Goal: Information Seeking & Learning: Find specific fact

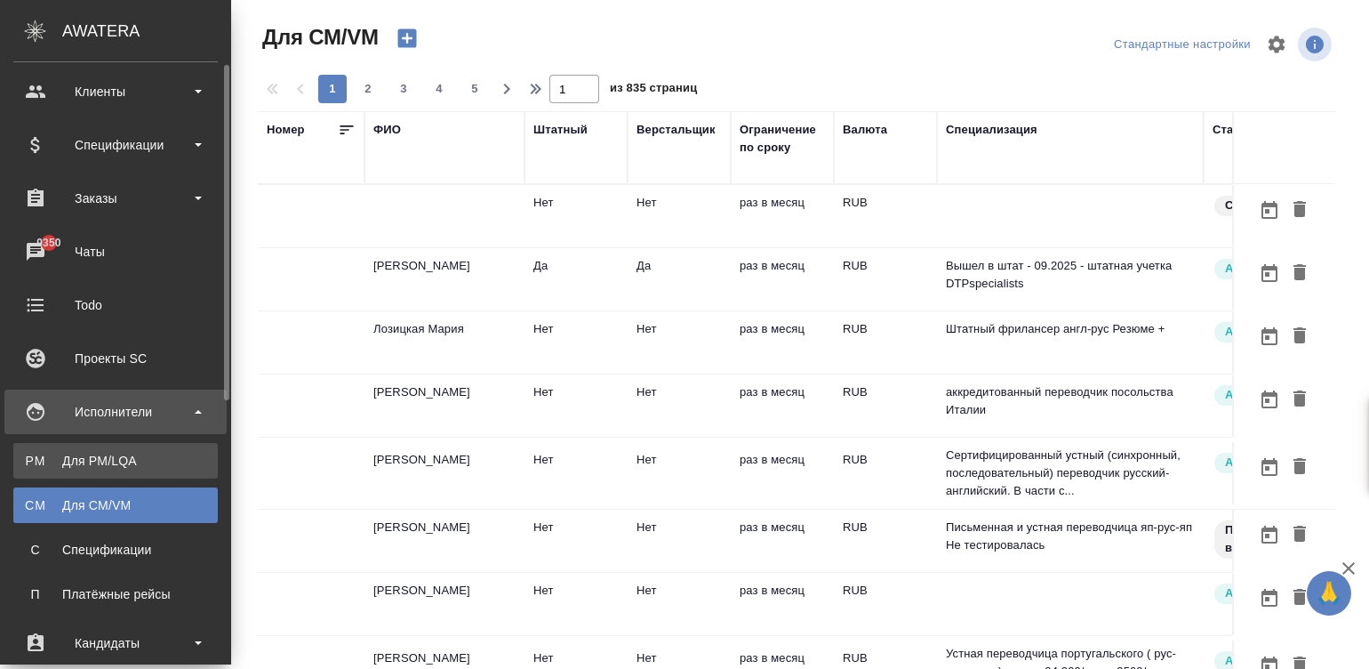
scroll to position [28, 0]
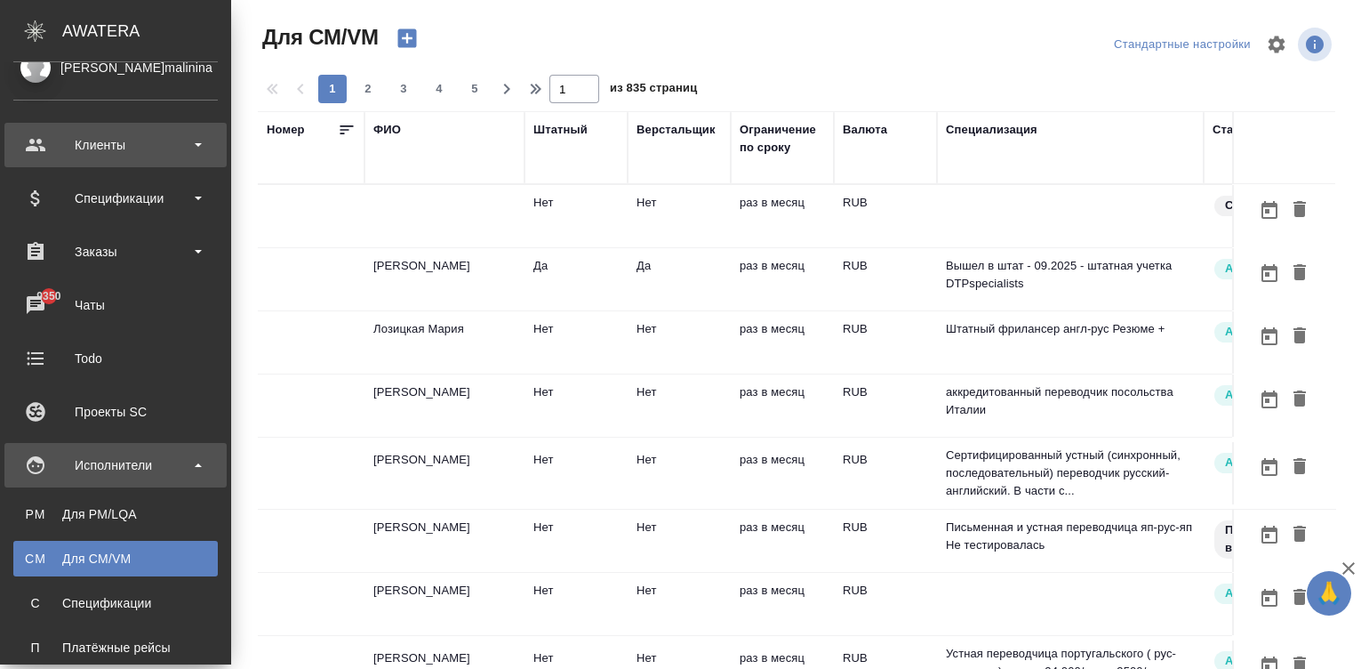
click at [116, 141] on div "Клиенты" at bounding box center [115, 145] width 205 height 27
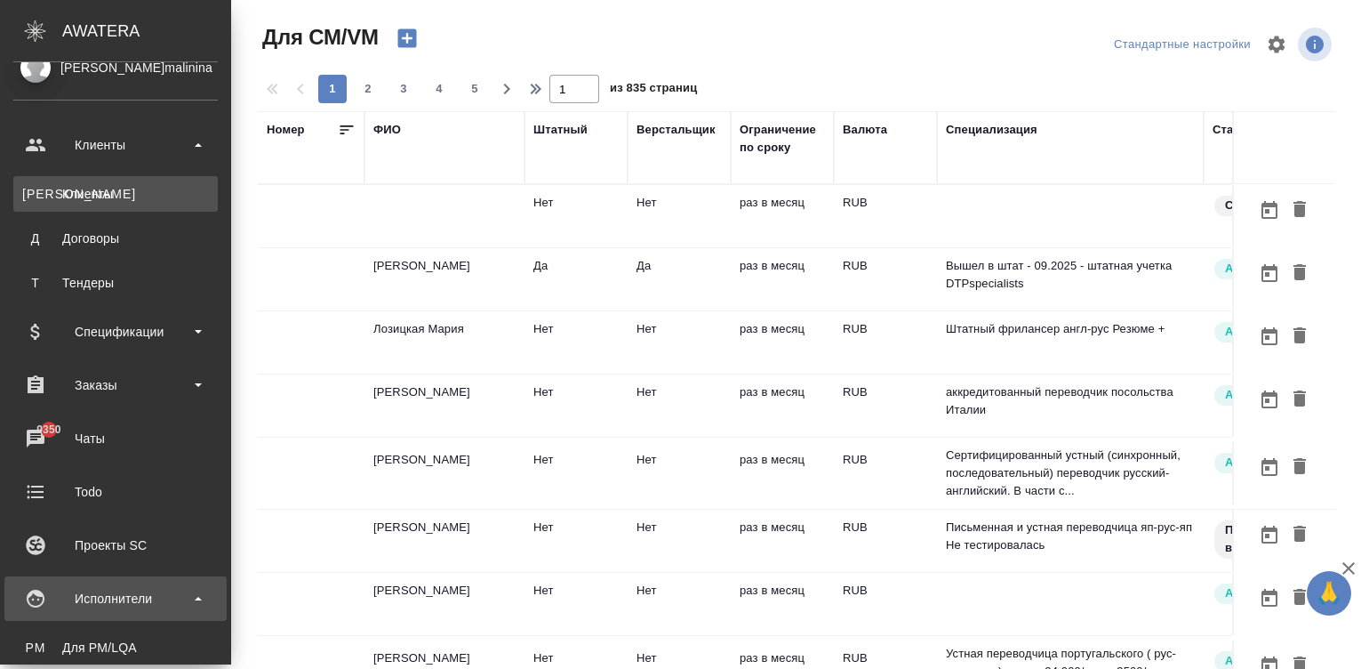
click at [142, 187] on div "Клиенты" at bounding box center [115, 194] width 187 height 18
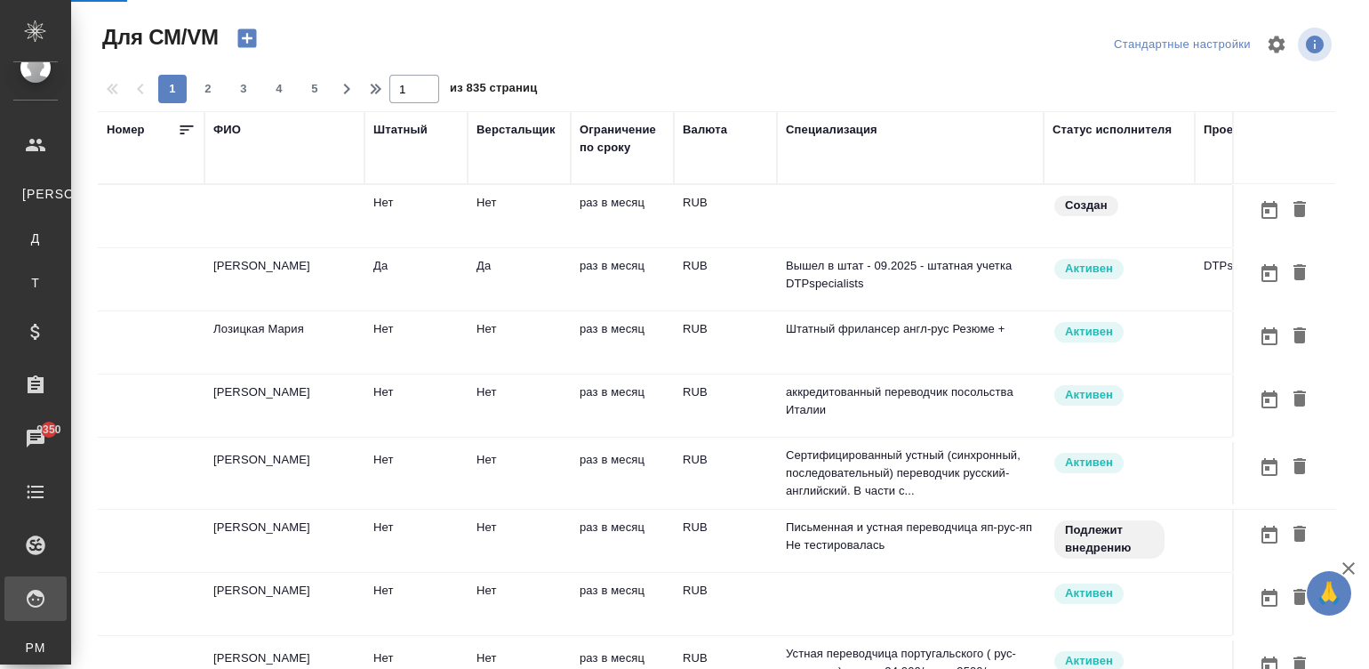
select select "RU"
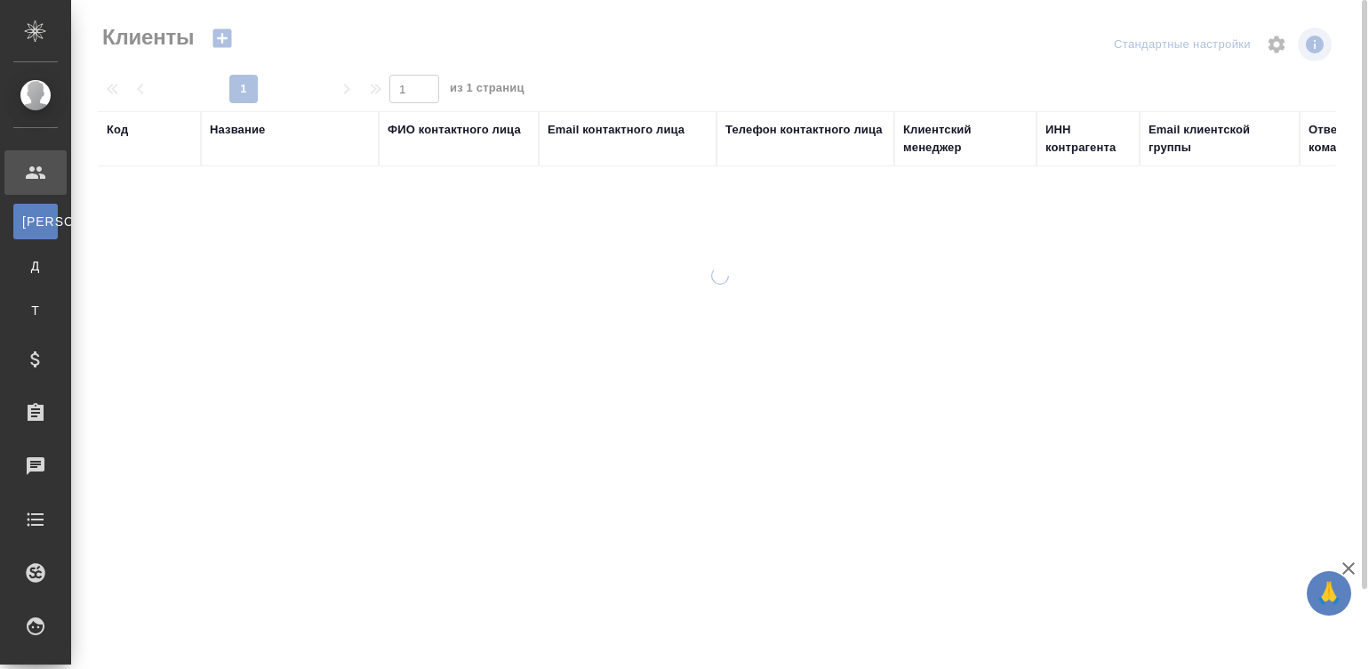
click at [234, 131] on div "Название" at bounding box center [237, 130] width 55 height 18
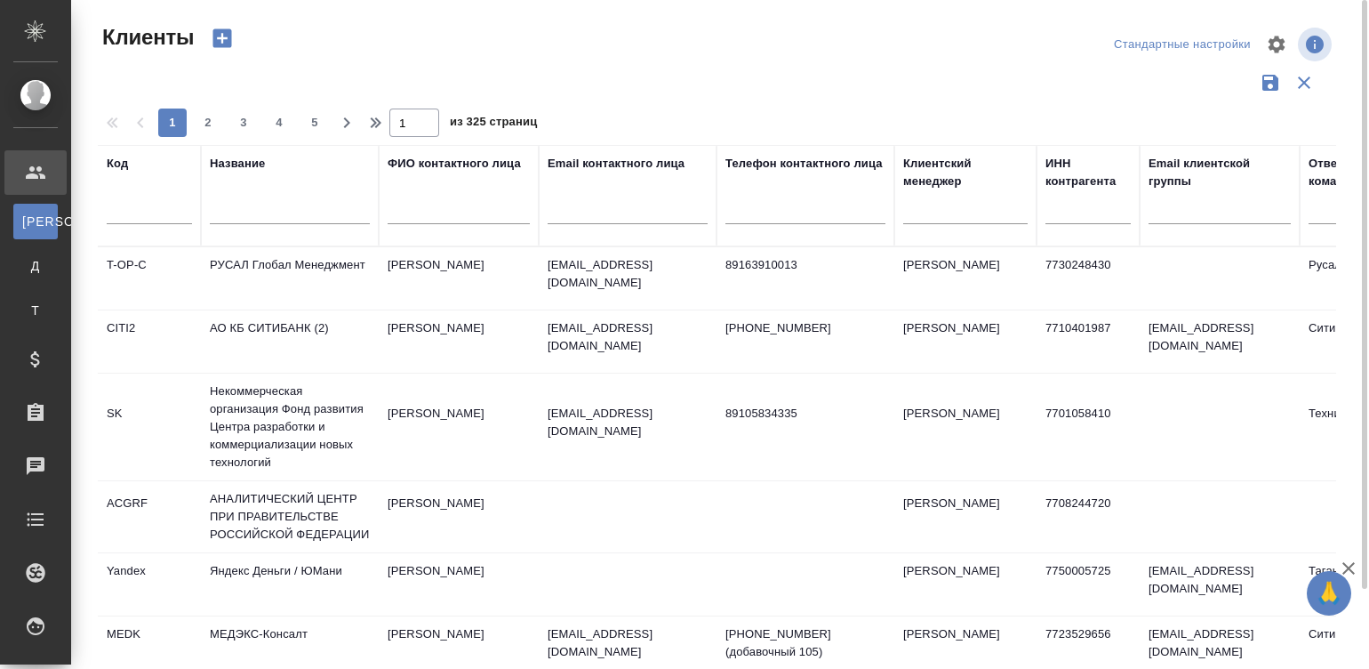
click at [312, 218] on input "text" at bounding box center [290, 213] width 160 height 22
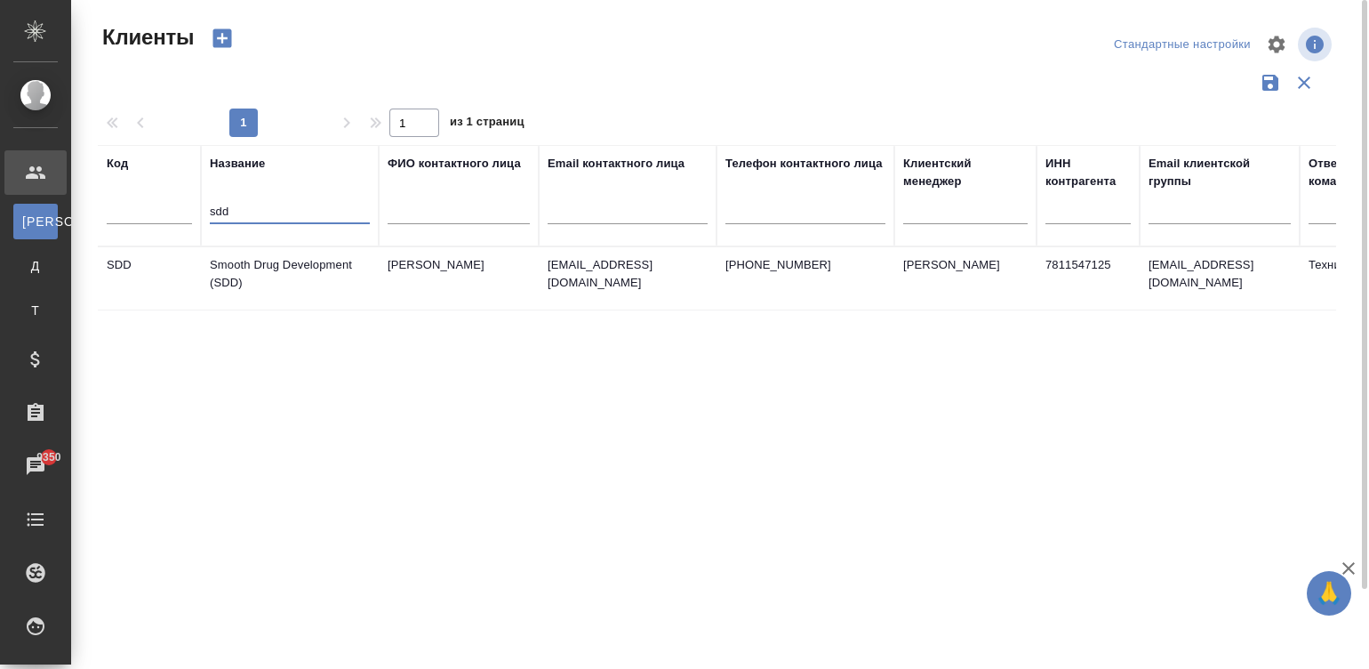
type input "sdd"
click at [350, 270] on td "Smooth Drug Development (SDD)" at bounding box center [290, 278] width 178 height 62
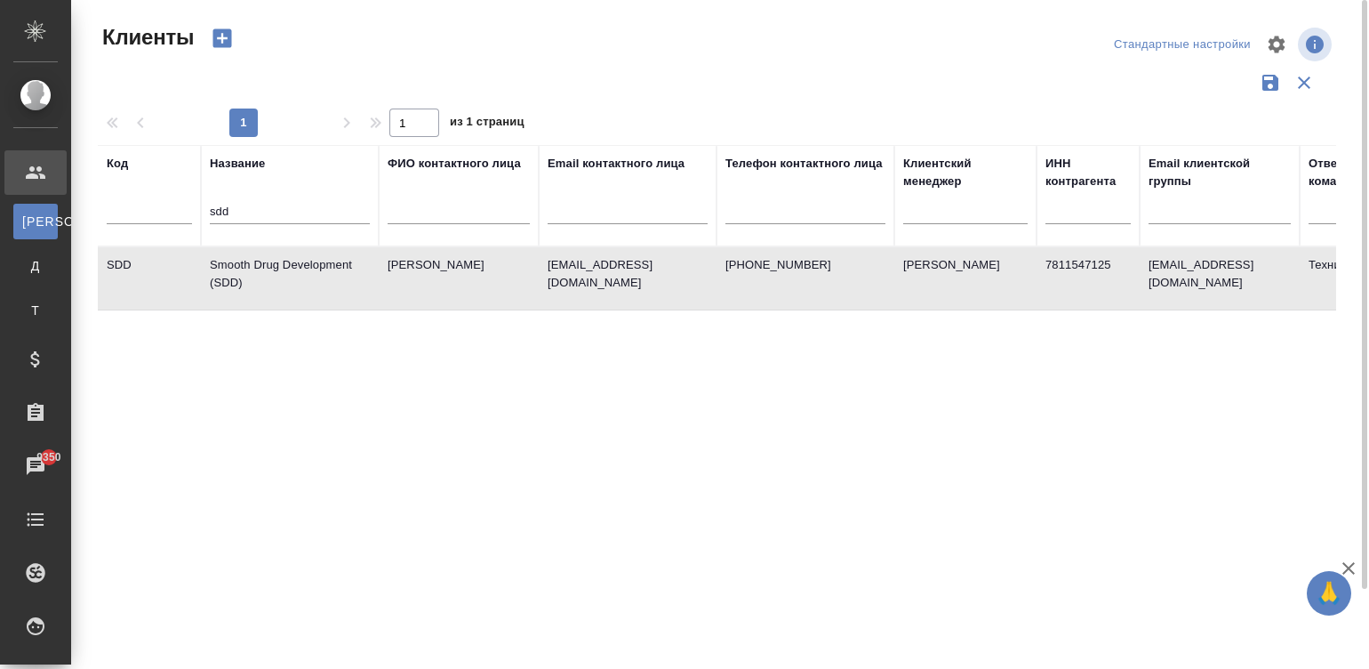
click at [350, 270] on td "Smooth Drug Development (SDD)" at bounding box center [290, 278] width 178 height 62
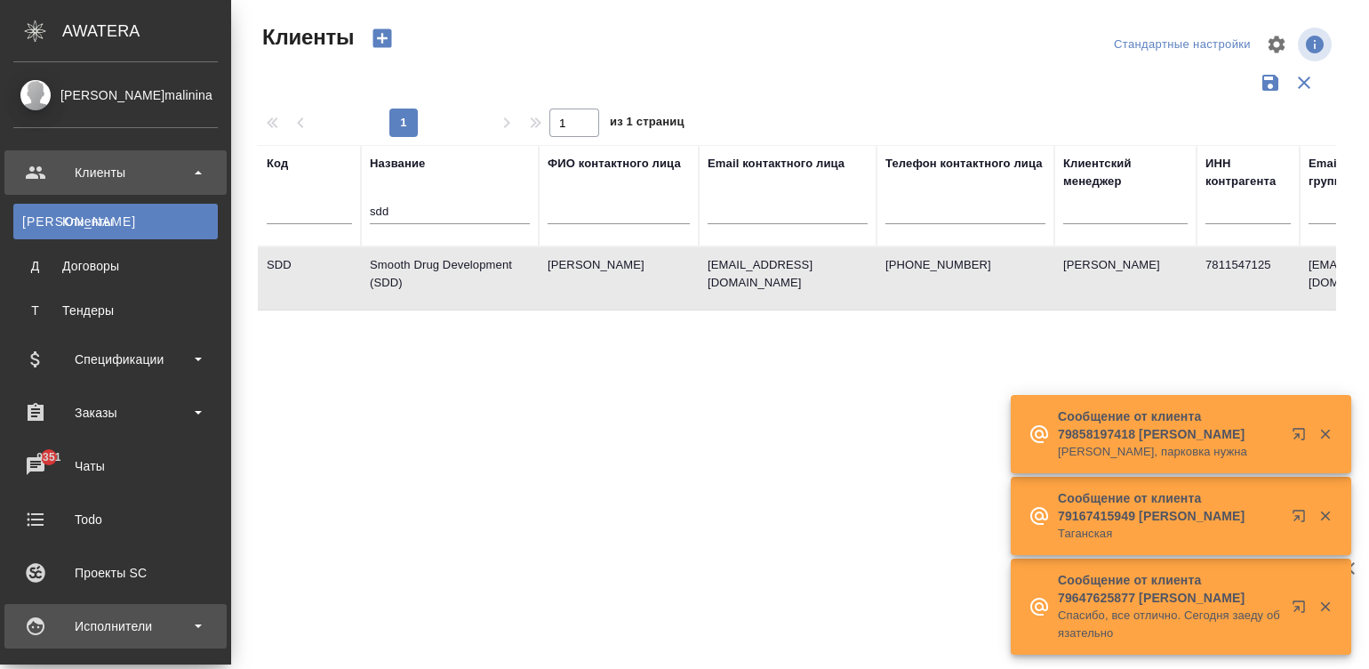
click at [55, 617] on div "Исполнители" at bounding box center [115, 626] width 205 height 27
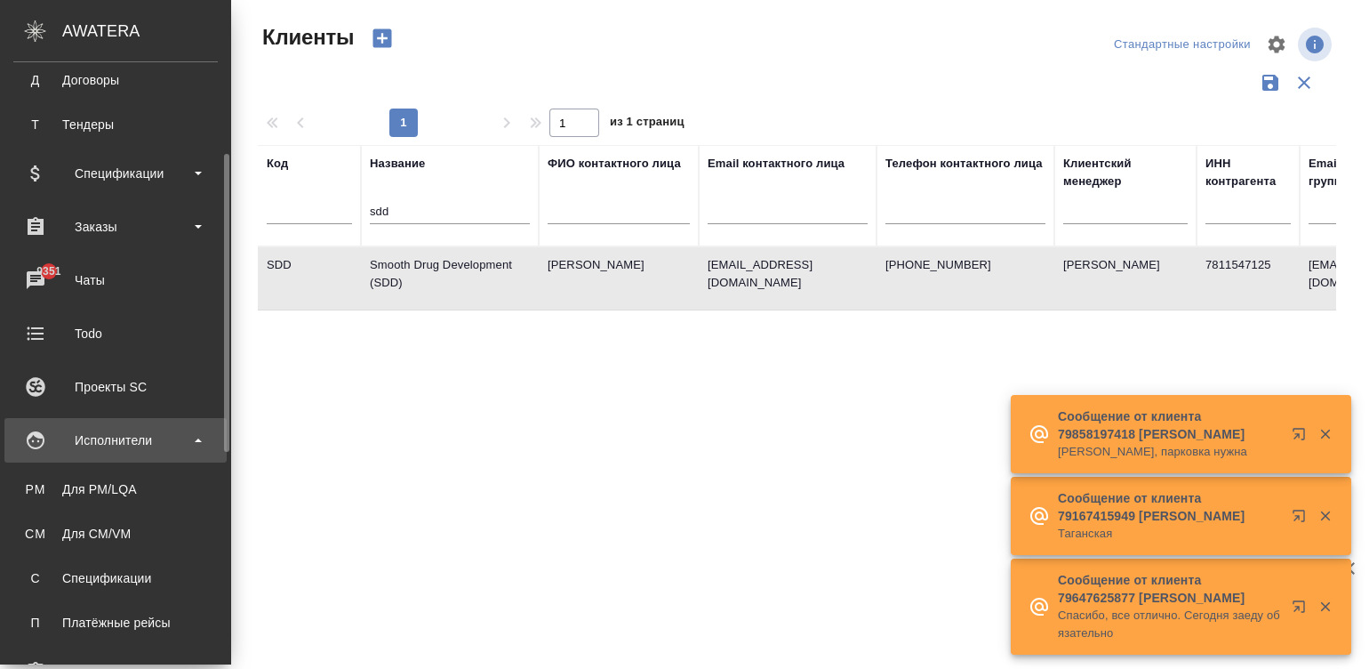
scroll to position [213, 0]
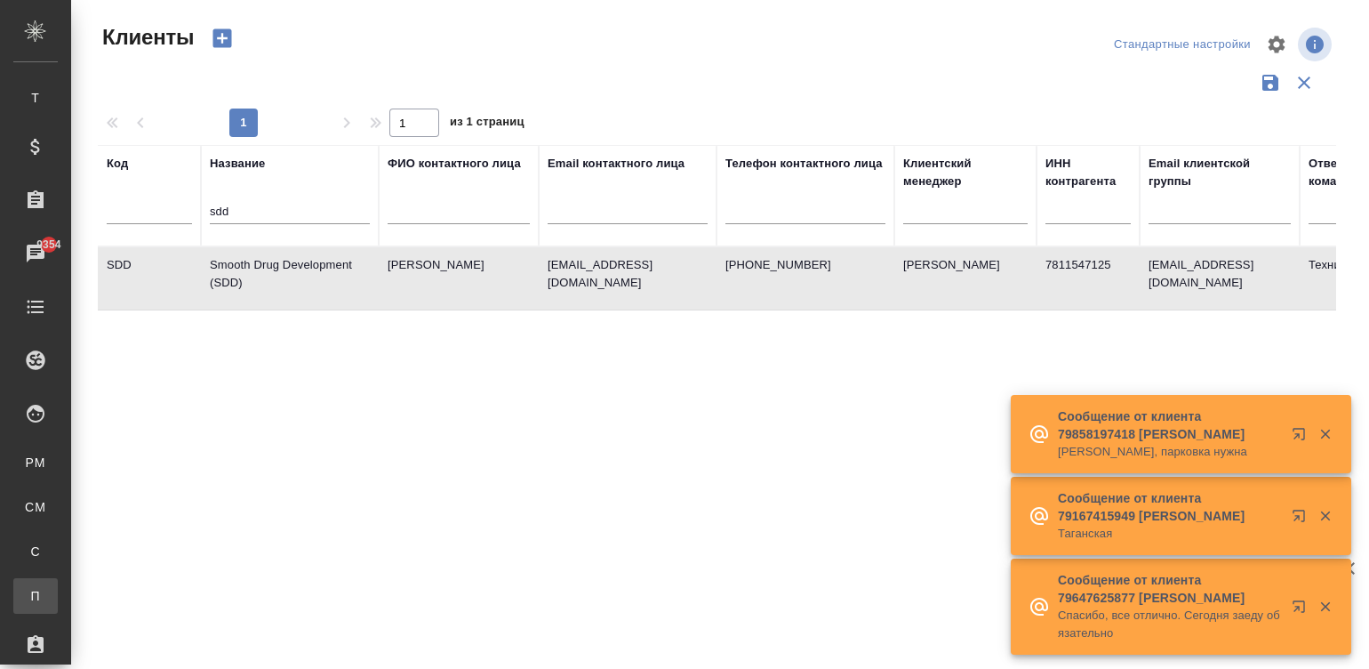
click at [128, 596] on div ".cls-1 fill:#fff; AWATERA Малинина Мария m.malinina Клиенты К Клиенты Д Договор…" at bounding box center [684, 334] width 1369 height 669
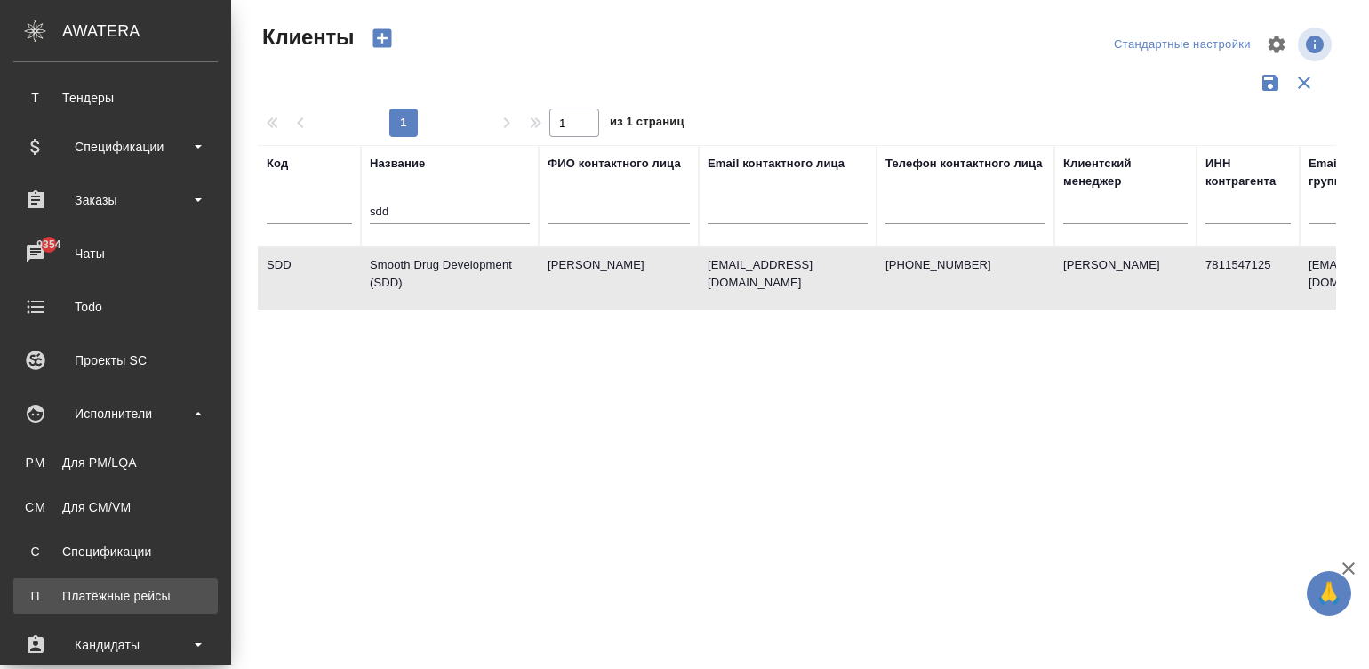
click at [18, 589] on link "П Платёжные рейсы" at bounding box center [115, 596] width 205 height 36
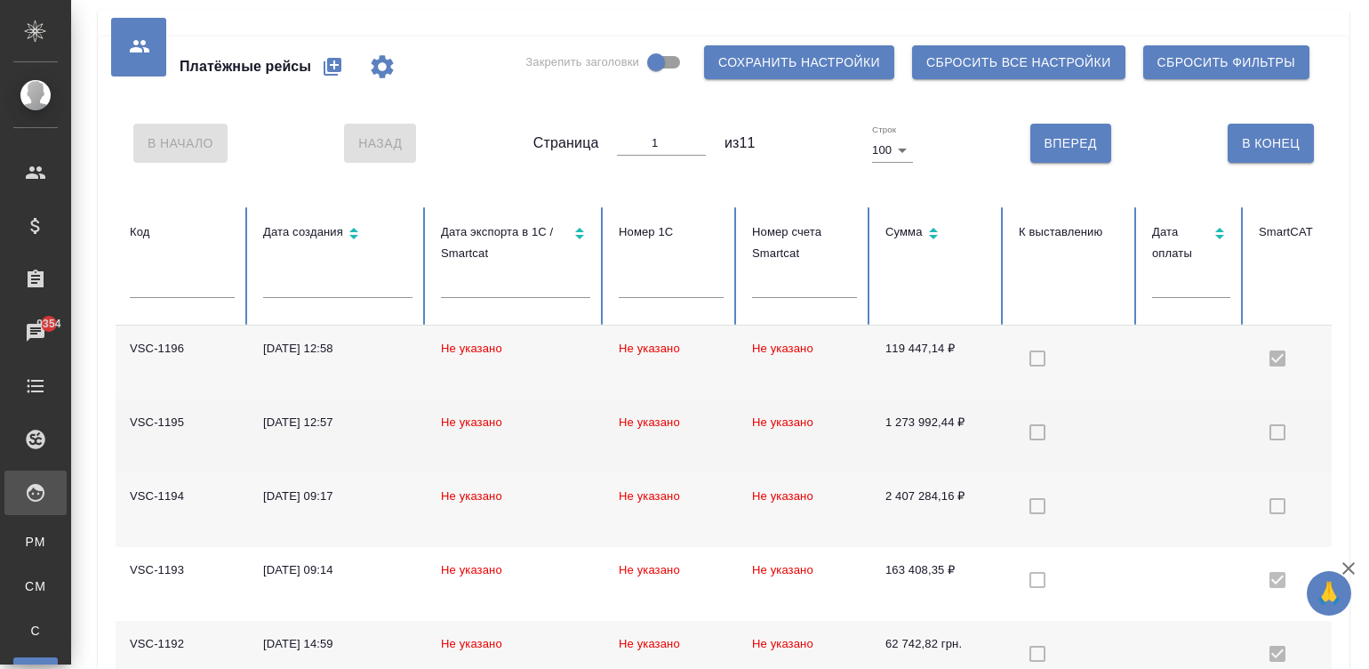
click at [886, 437] on td "1 273 992,44 ₽" at bounding box center [937, 436] width 133 height 74
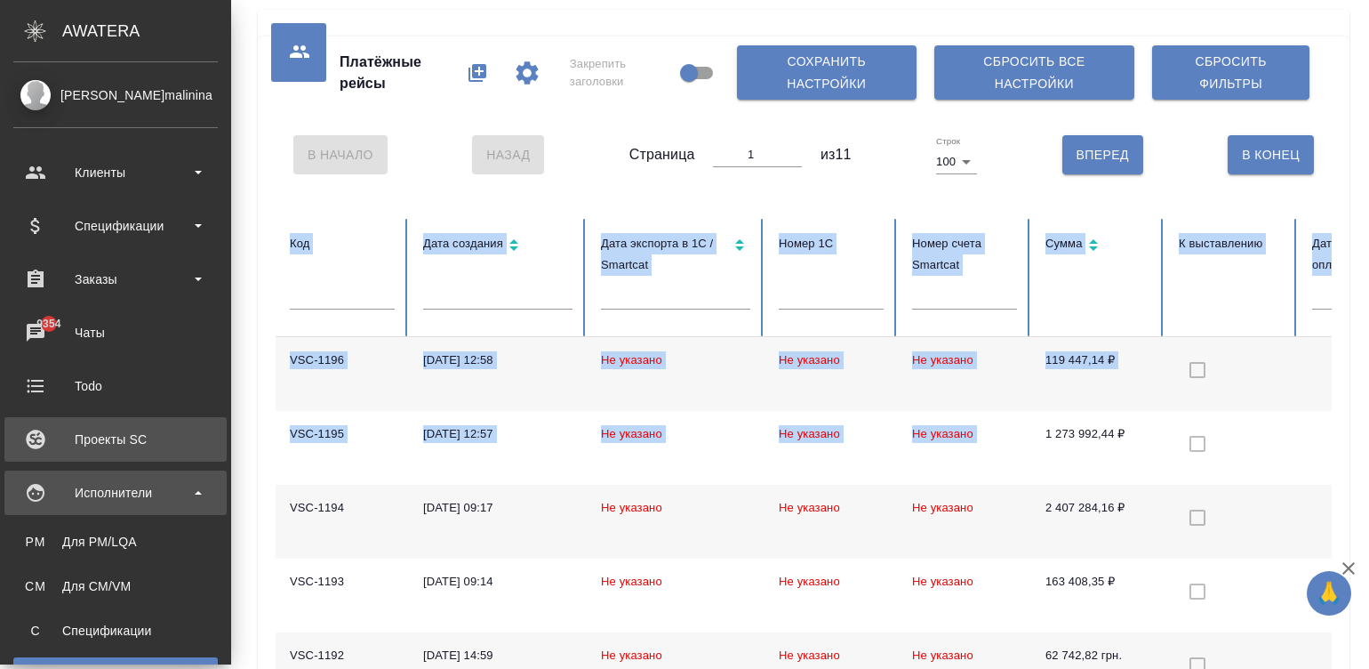
drag, startPoint x: 886, startPoint y: 437, endPoint x: 22, endPoint y: 424, distance: 863.6
click at [23, 422] on div ".cls-1 fill:#fff; AWATERA Малинина Мария m.malinina Клиенты Спецификации Заказы…" at bounding box center [684, 334] width 1369 height 669
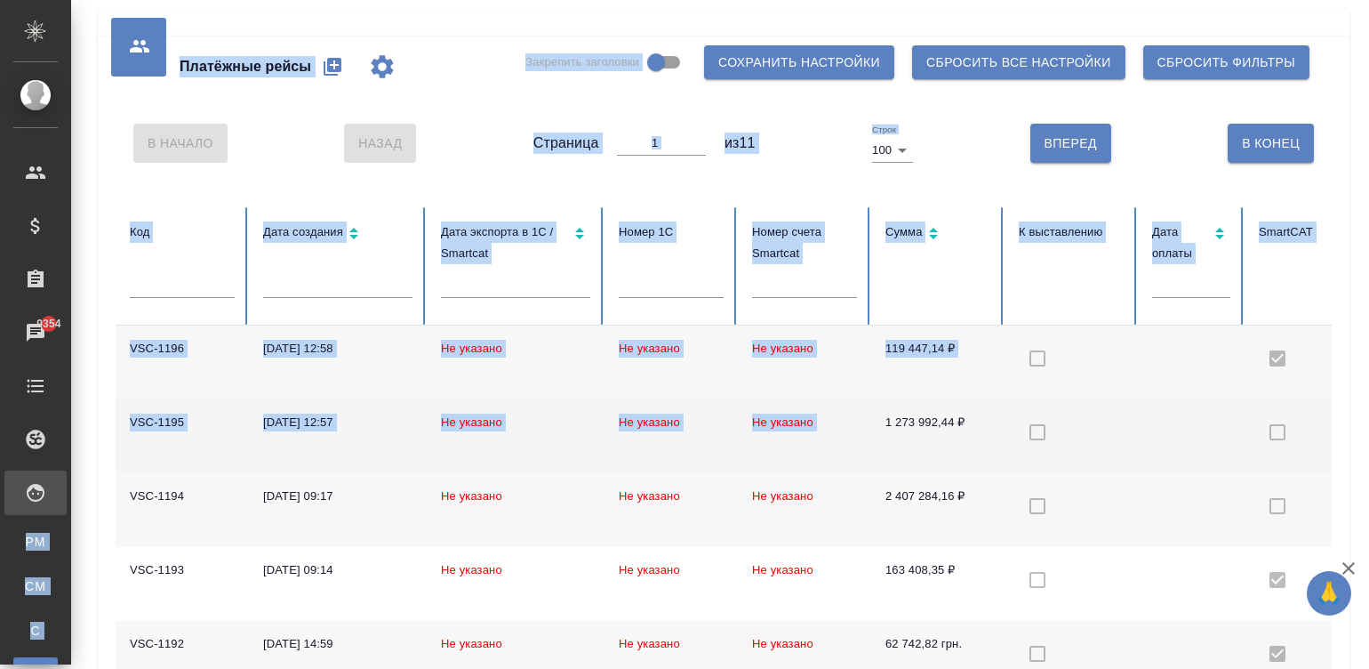
click at [408, 440] on td "22.09.2025, 12:57" at bounding box center [338, 436] width 178 height 74
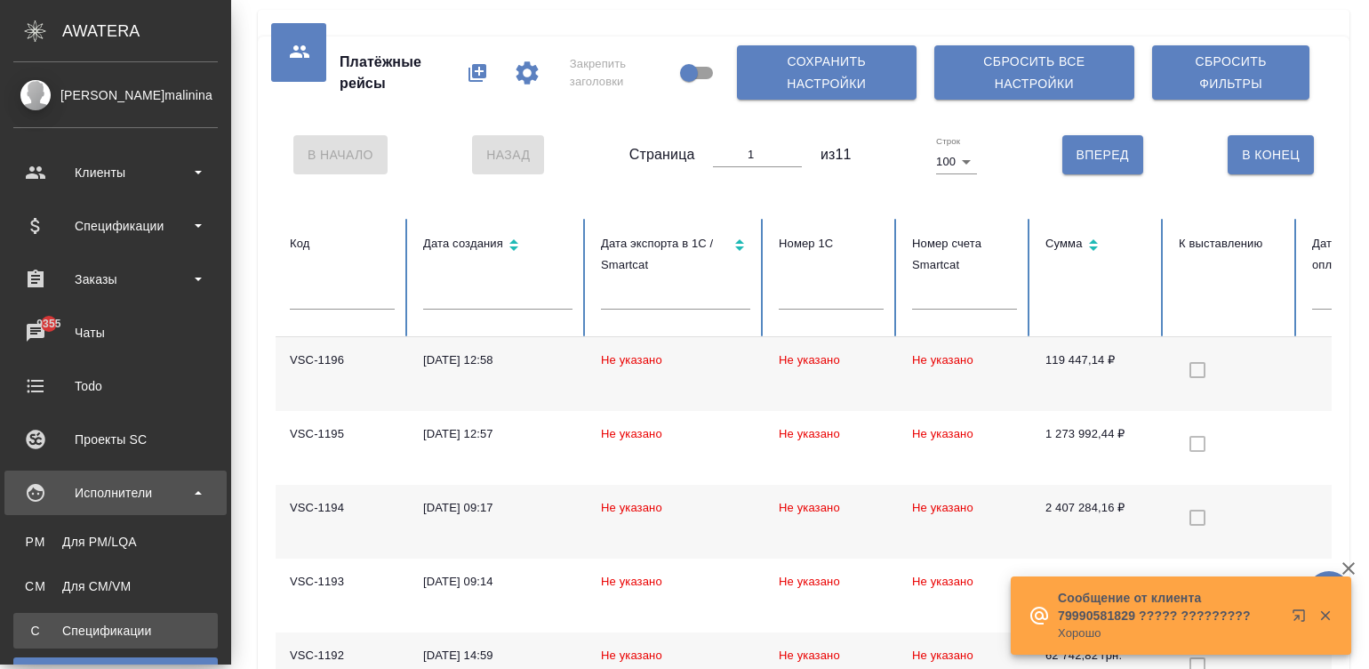
click at [159, 617] on link "С Спецификации" at bounding box center [115, 631] width 205 height 36
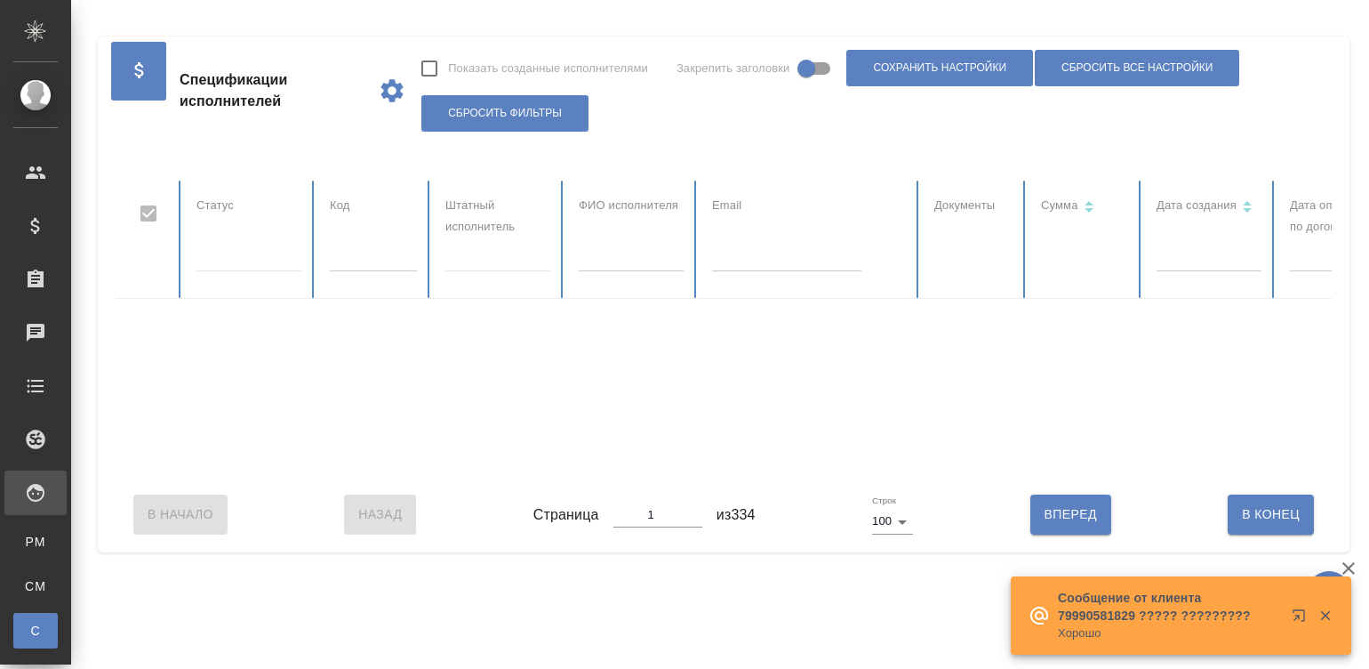
checkbox input "false"
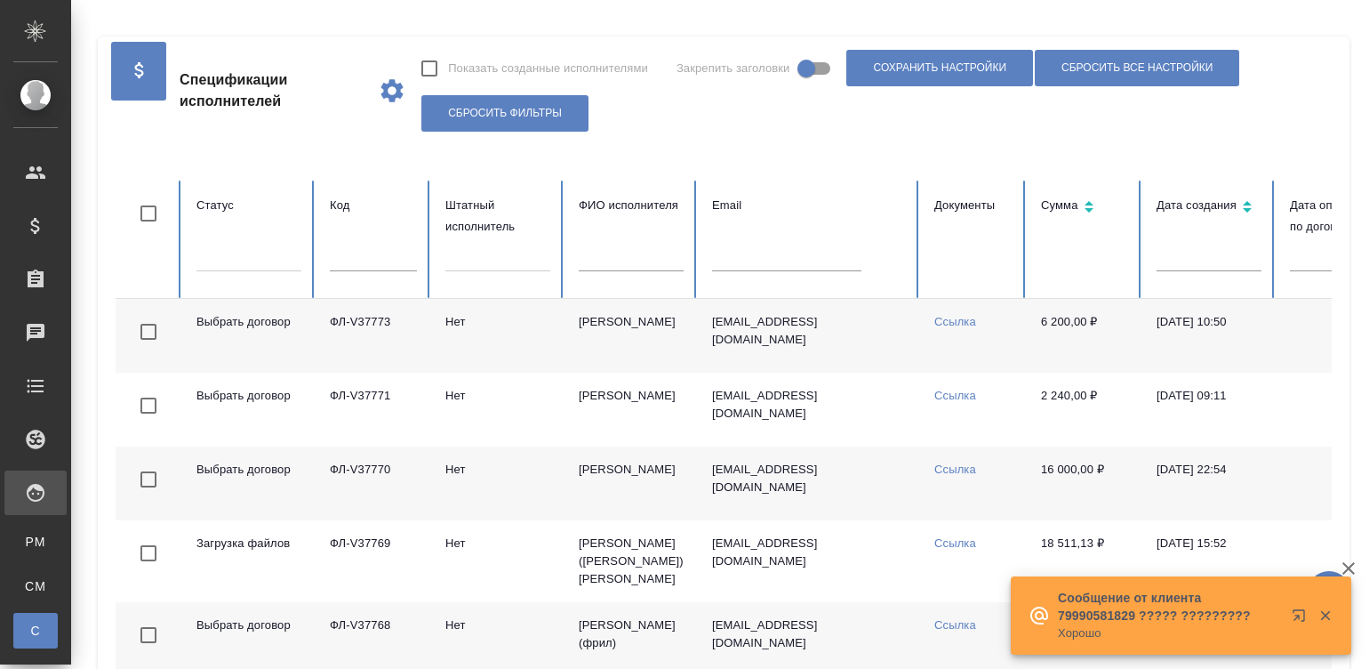
click at [730, 261] on input "text" at bounding box center [786, 258] width 149 height 25
paste input "[EMAIL_ADDRESS][DOMAIN_NAME]"
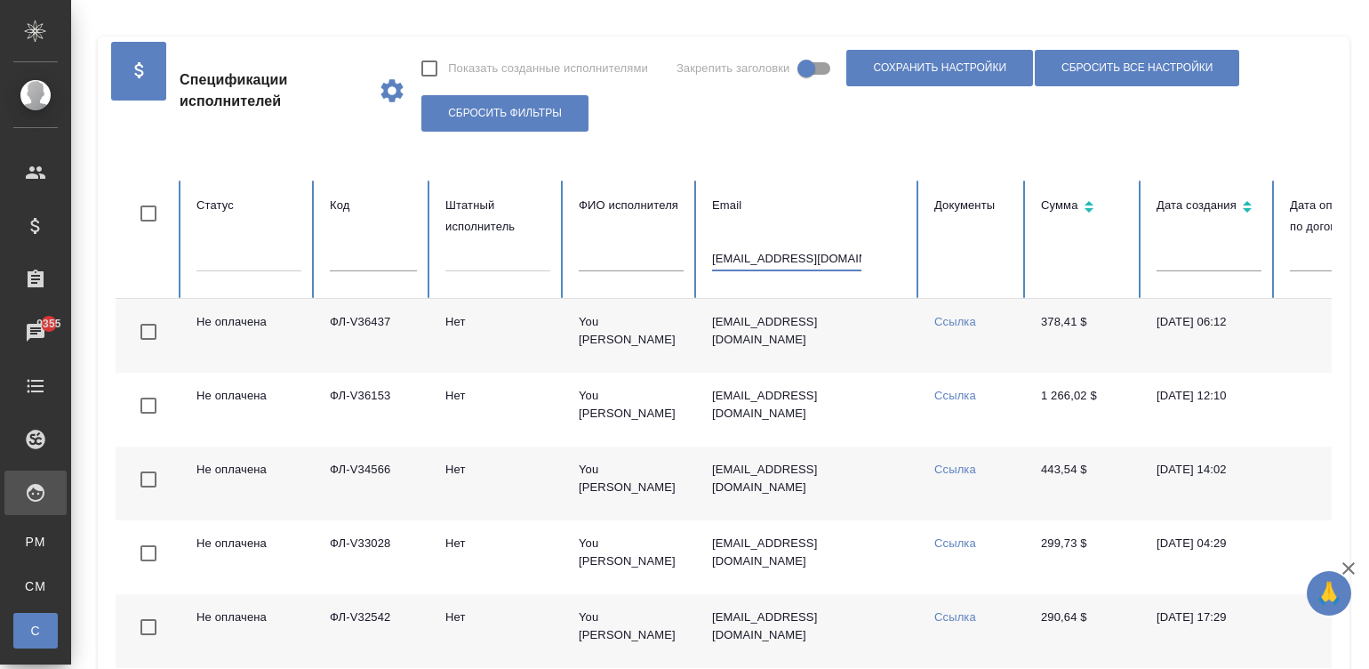
type input "[EMAIL_ADDRESS][DOMAIN_NAME]"
click at [893, 341] on td "[EMAIL_ADDRESS][DOMAIN_NAME]" at bounding box center [809, 336] width 222 height 74
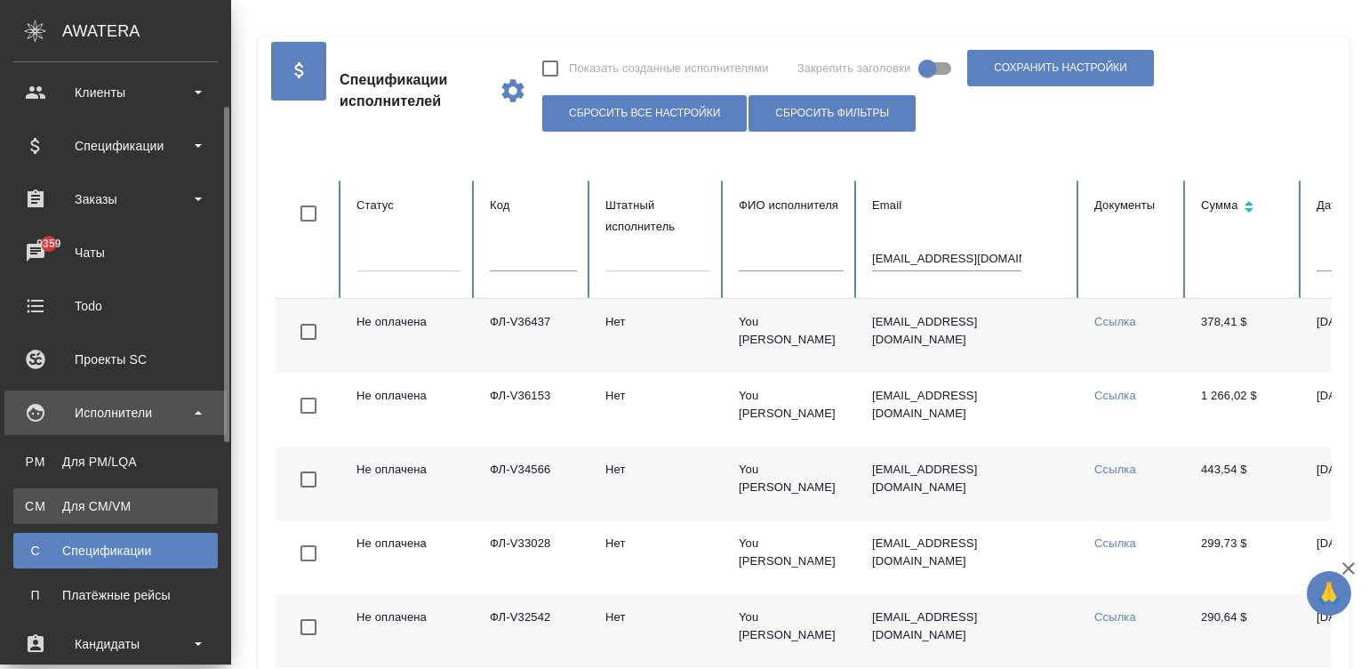
scroll to position [106, 0]
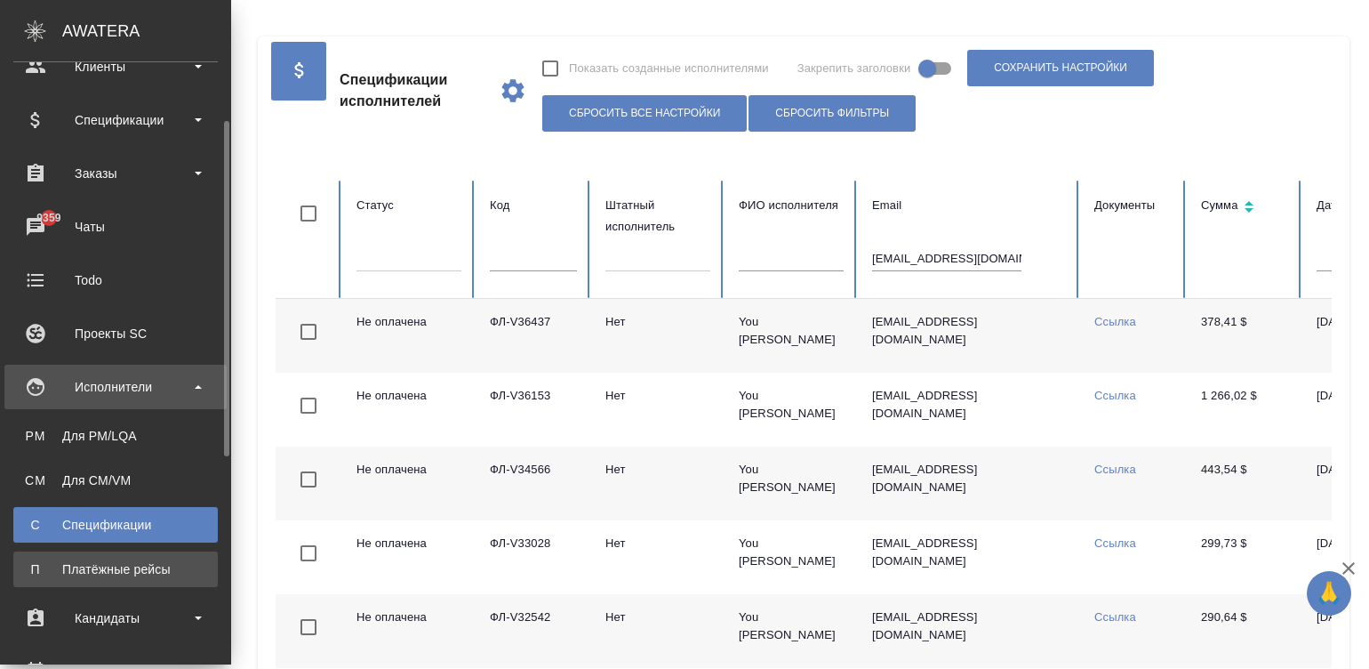
click at [108, 566] on div "Платёжные рейсы" at bounding box center [115, 569] width 187 height 18
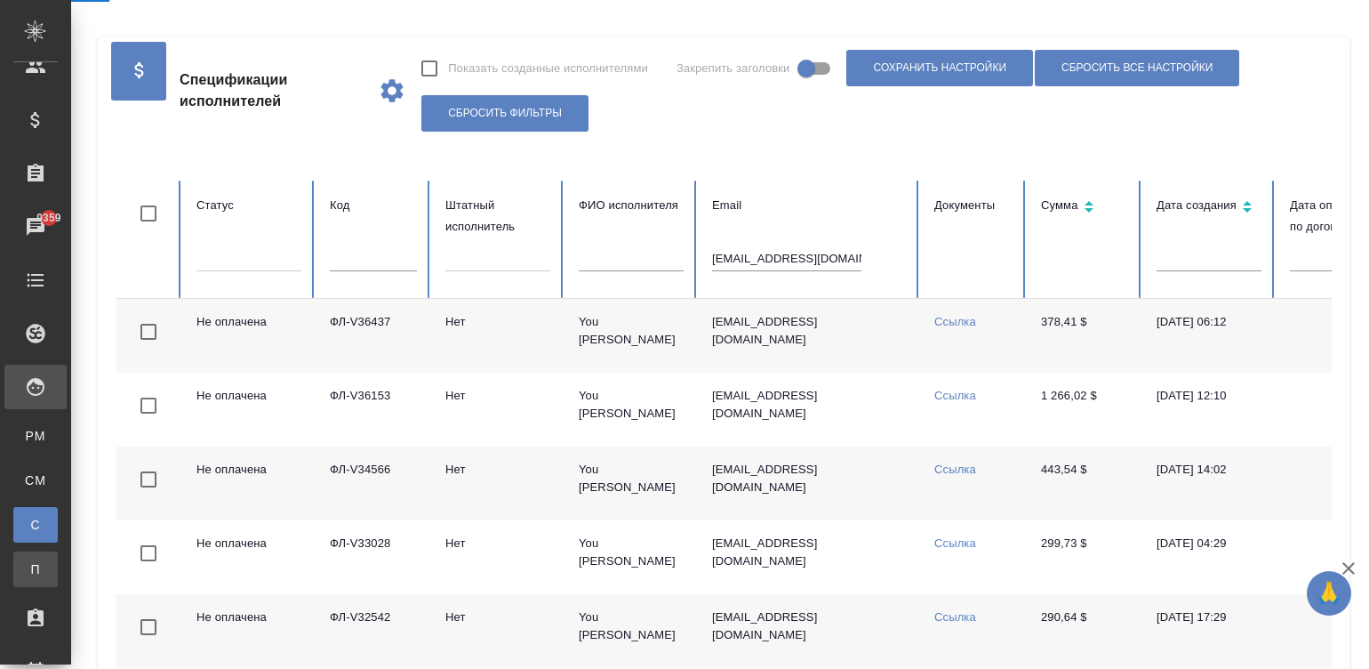
click at [108, 566] on div ".cls-1 fill:#fff; AWATERA Малинина Мария m.malinina Клиенты Спецификации Заказы…" at bounding box center [684, 334] width 1369 height 669
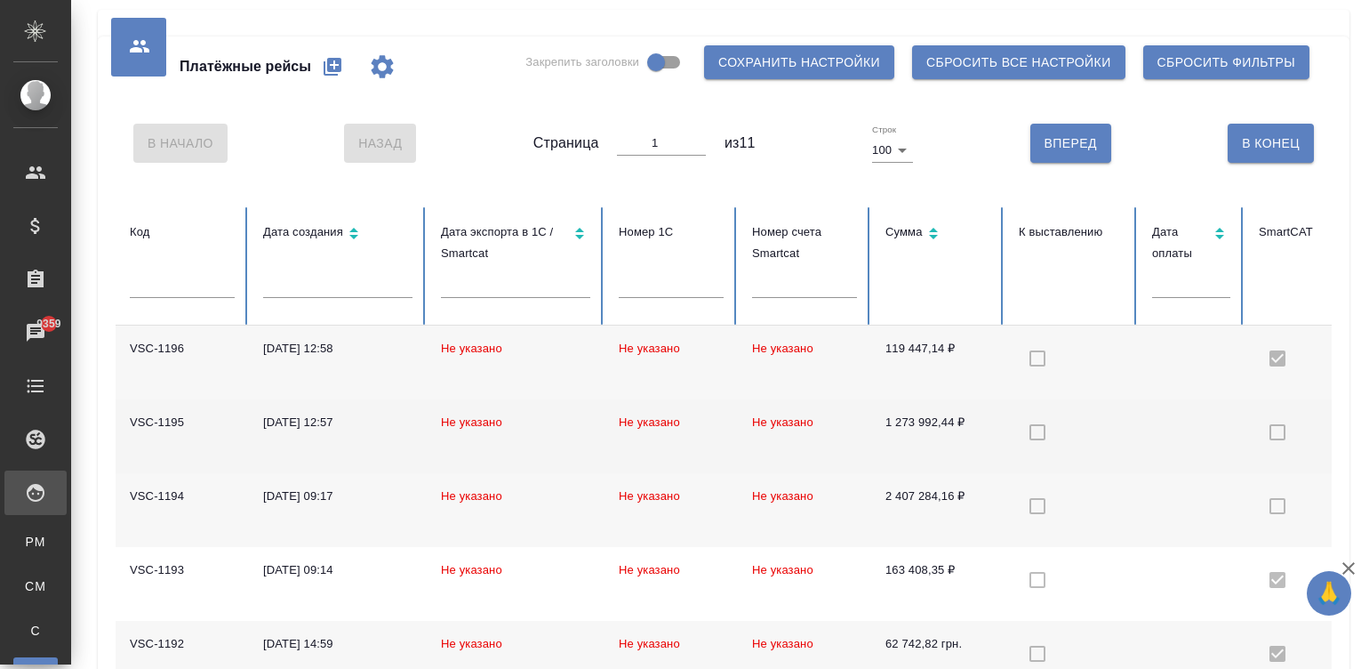
click at [916, 440] on td "1 273 992,44 ₽" at bounding box center [937, 436] width 133 height 74
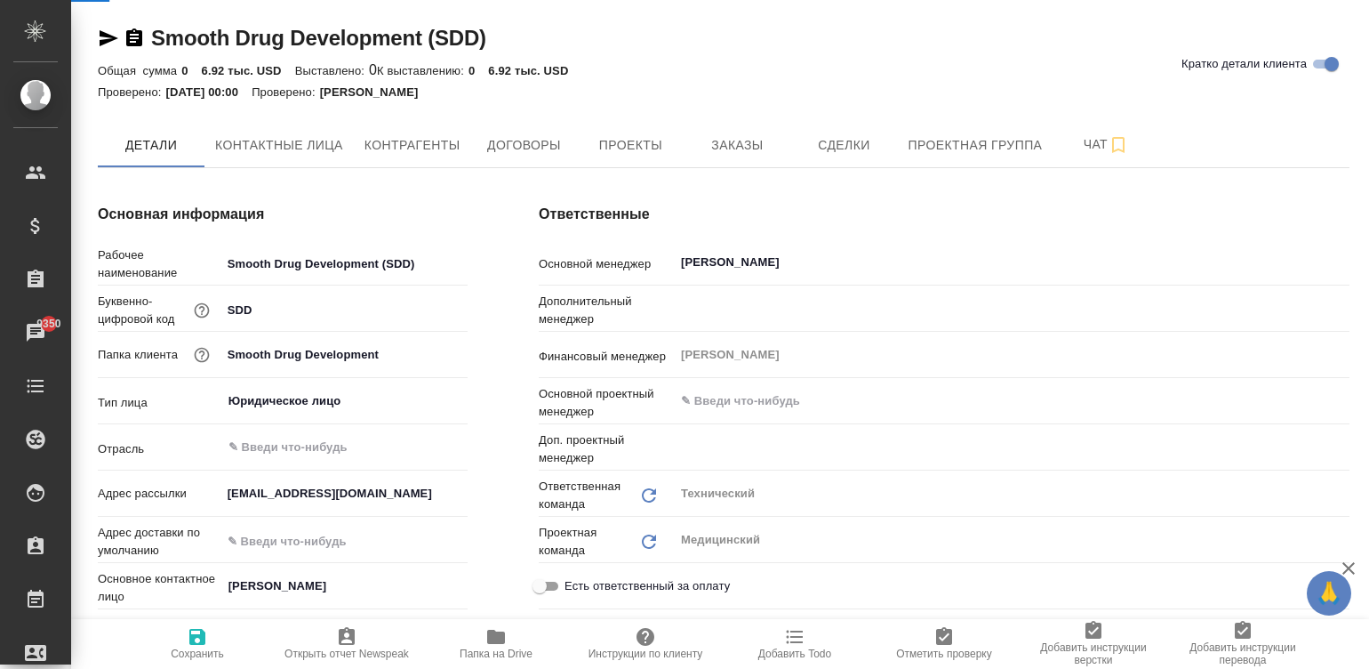
type textarea "x"
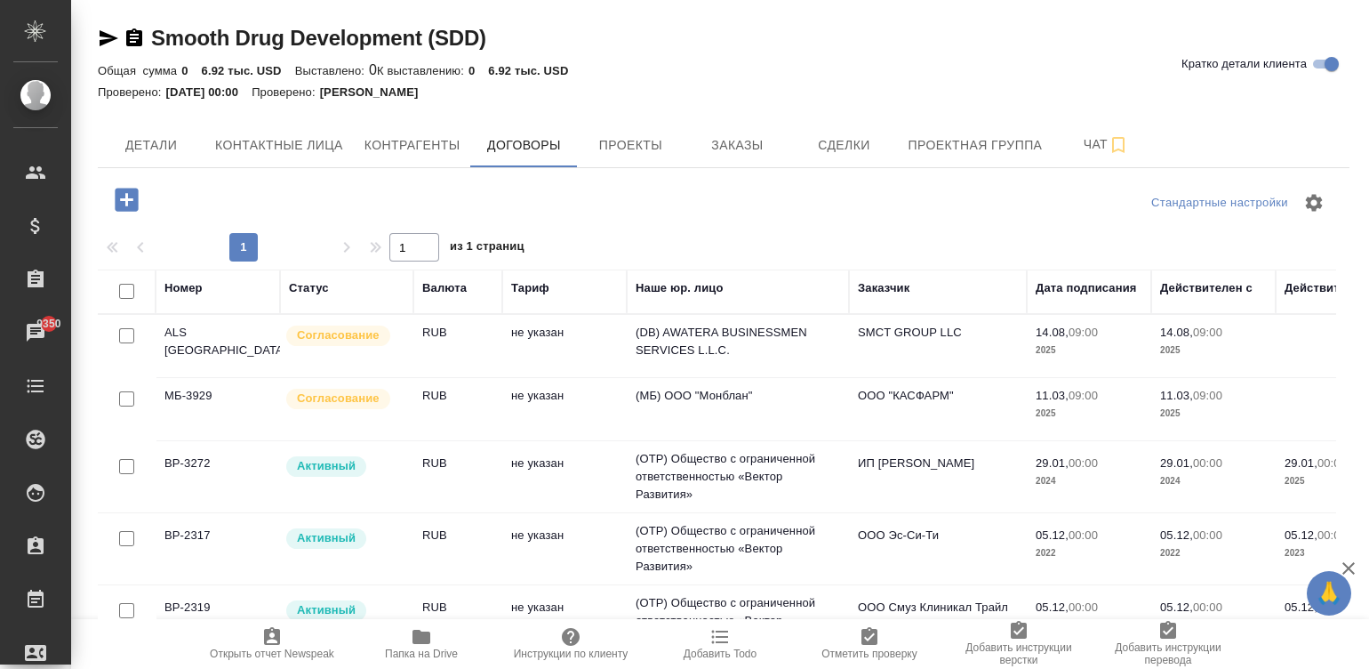
click at [539, 341] on td "не указан" at bounding box center [564, 346] width 124 height 62
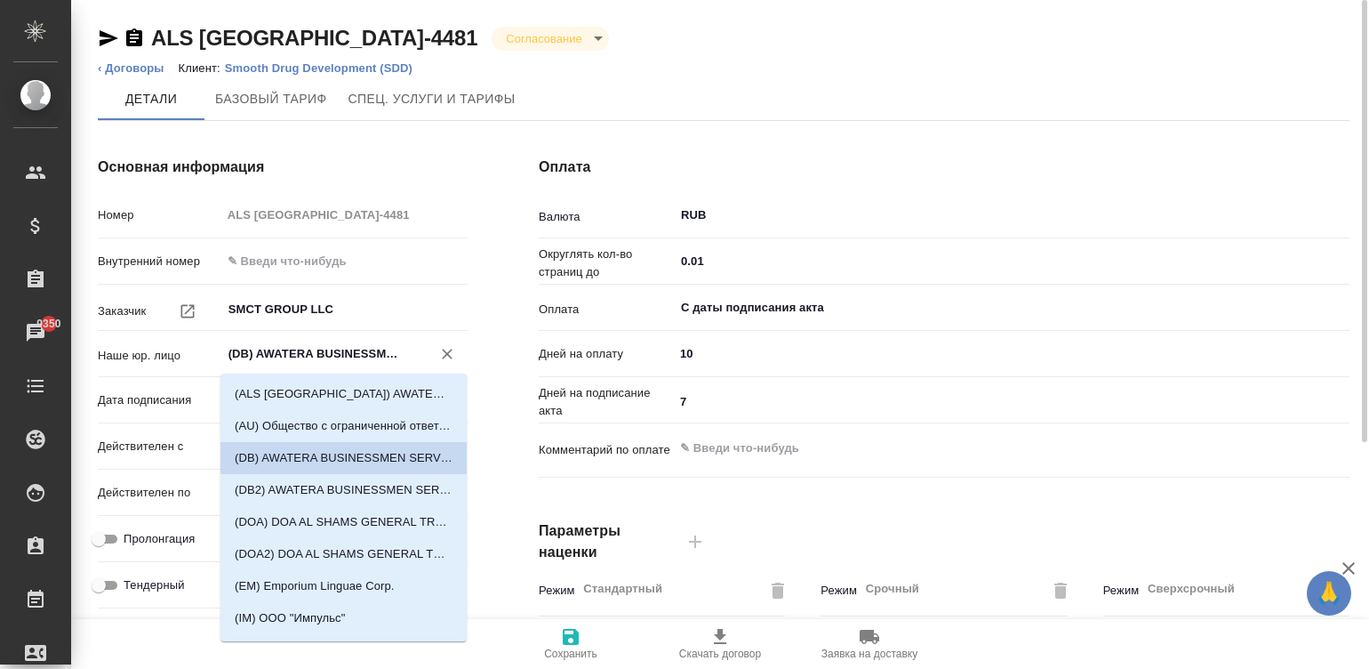
click at [361, 344] on input "(DB) AWATERA BUSINESSMEN SERVICES L.L.C." at bounding box center [315, 353] width 176 height 21
click at [325, 485] on p "(DB2) AWATERA BUSINESSMEN SERVICES L.L.C." at bounding box center [344, 490] width 218 height 18
type input "(DB2) AWATERA BUSINESSMEN SERVICES L.L.C."
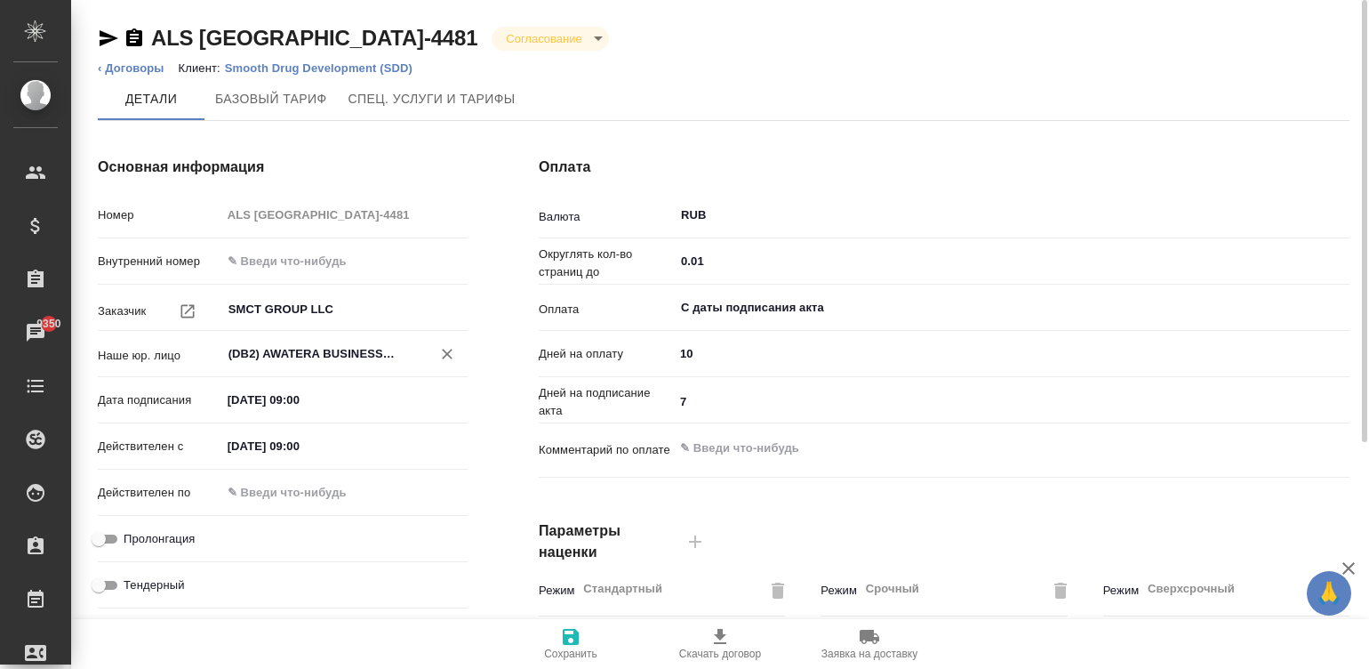
type textarea "x"
click at [574, 651] on span "Сохранить" at bounding box center [570, 653] width 53 height 12
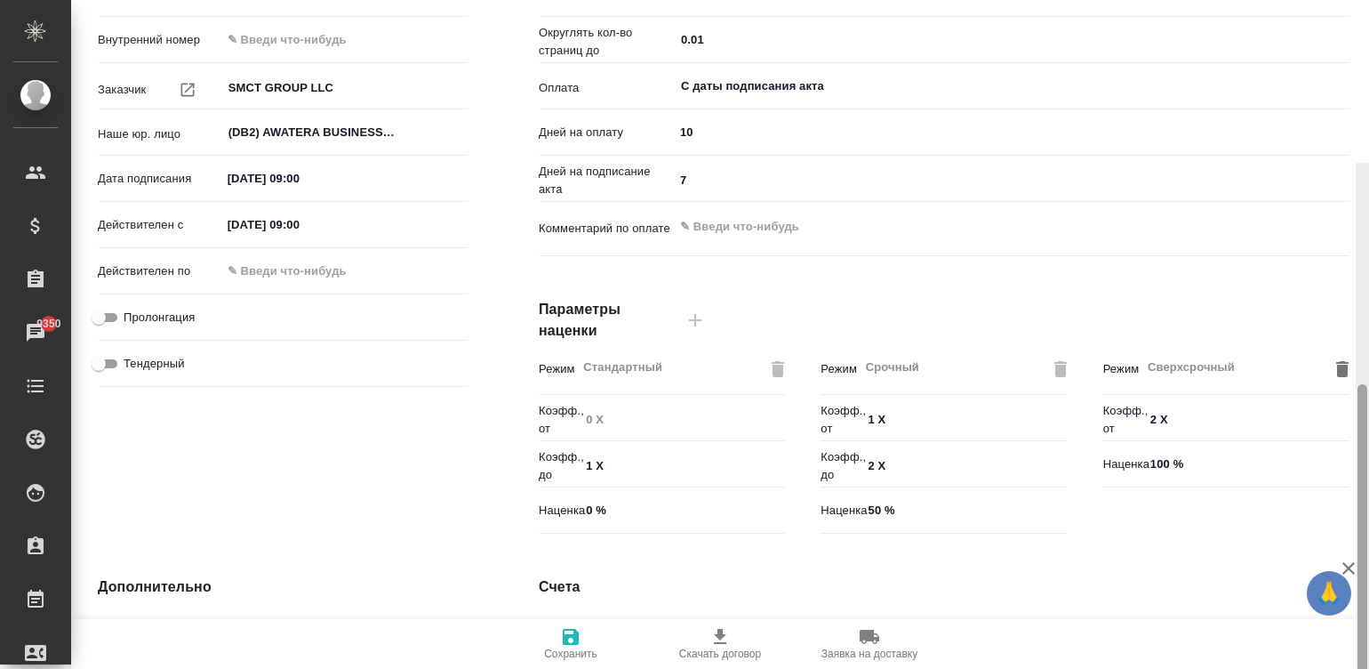
drag, startPoint x: 1362, startPoint y: 200, endPoint x: 1375, endPoint y: 487, distance: 287.5
click at [1369, 487] on html "🙏 .cls-1 fill:#fff; AWATERA Малинина Мария m.malinina Клиенты Спецификации Зака…" at bounding box center [684, 334] width 1369 height 669
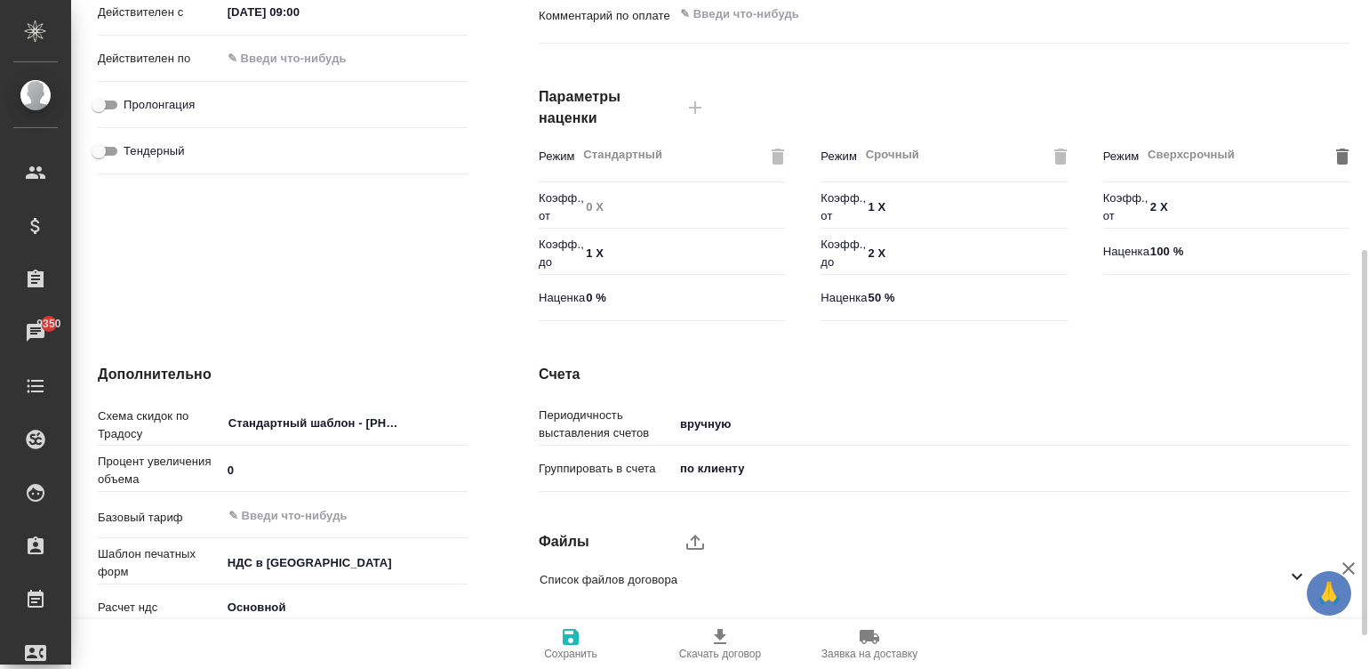
click at [562, 654] on span "Сохранить" at bounding box center [570, 653] width 53 height 12
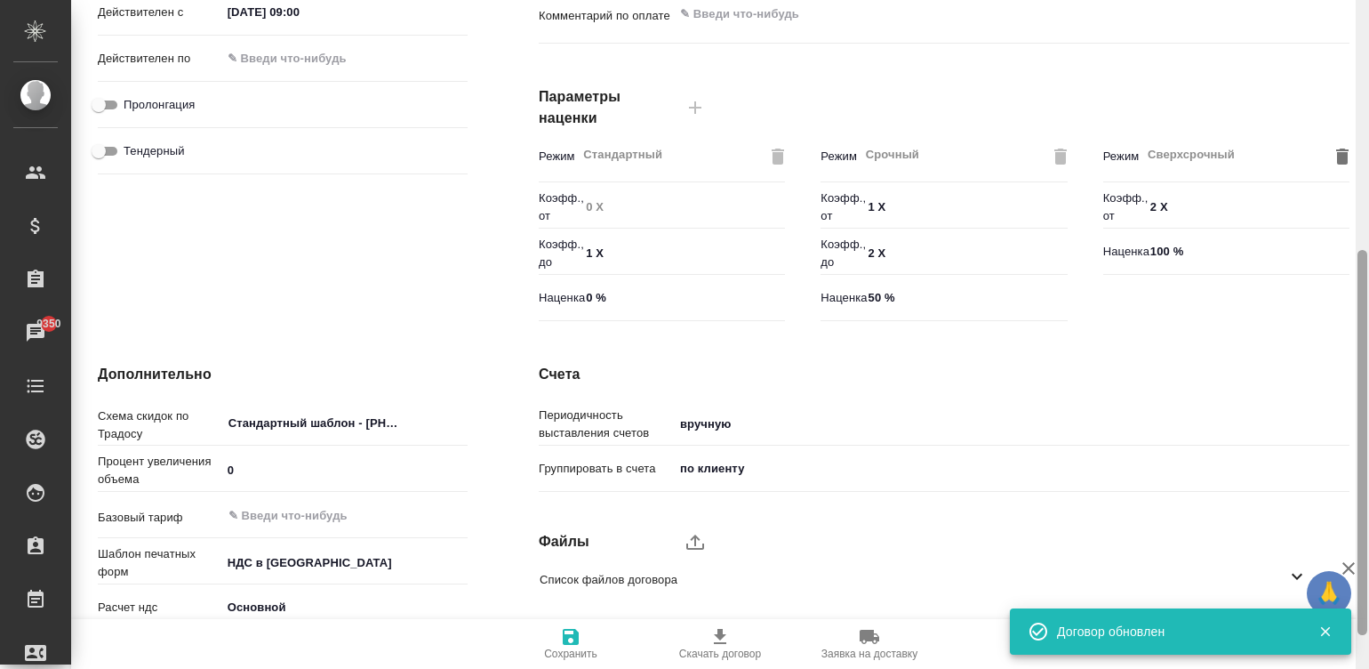
scroll to position [0, 0]
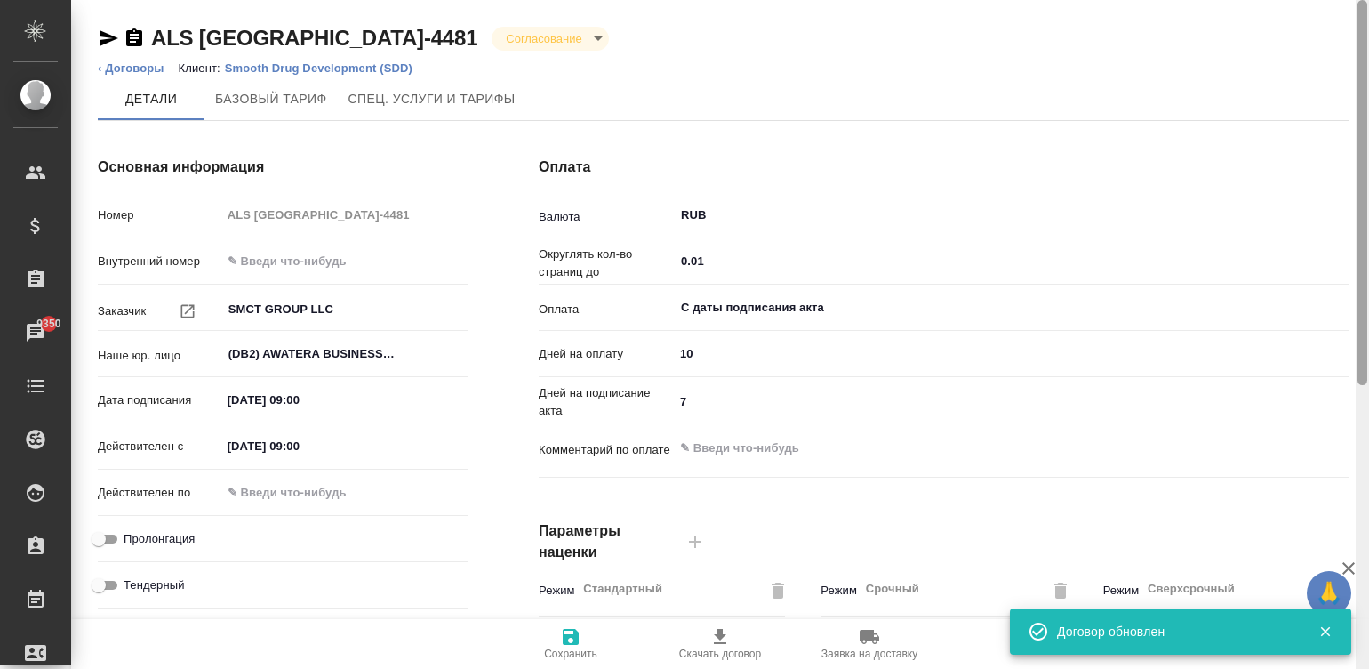
click at [1362, 59] on div at bounding box center [1362, 335] width 13 height 670
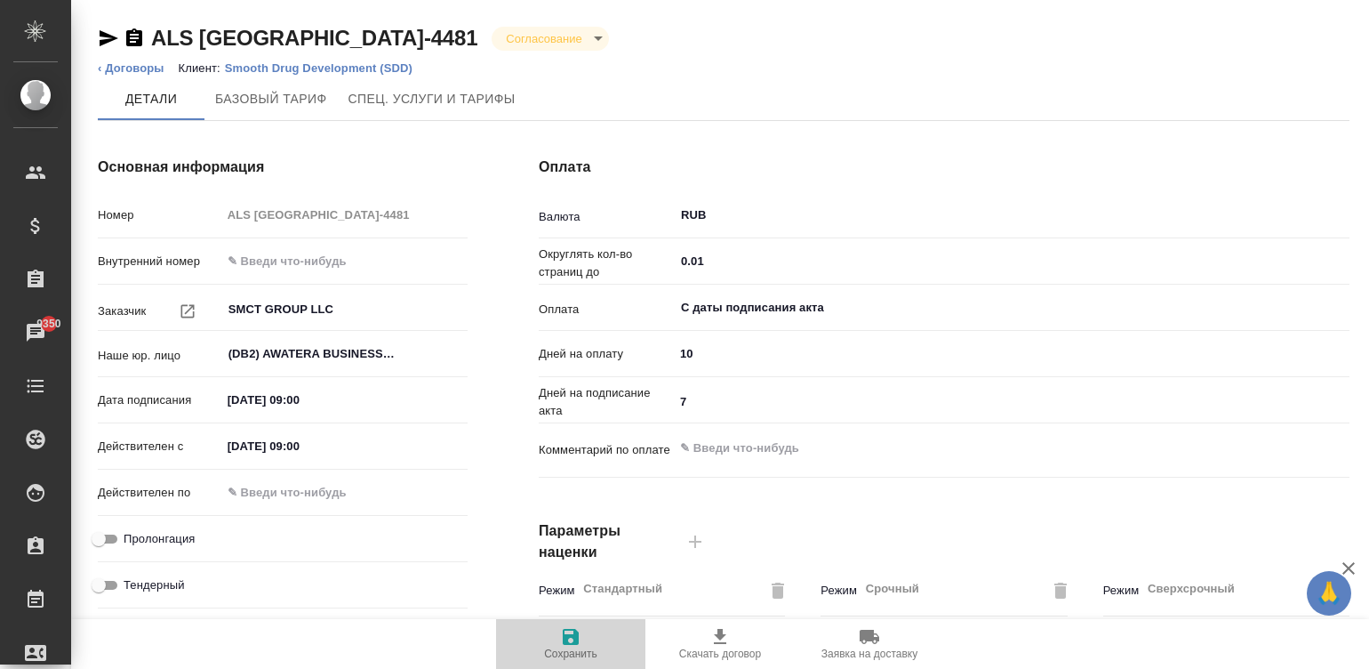
click at [565, 640] on icon "button" at bounding box center [571, 637] width 16 height 16
click at [574, 643] on icon "button" at bounding box center [571, 637] width 16 height 16
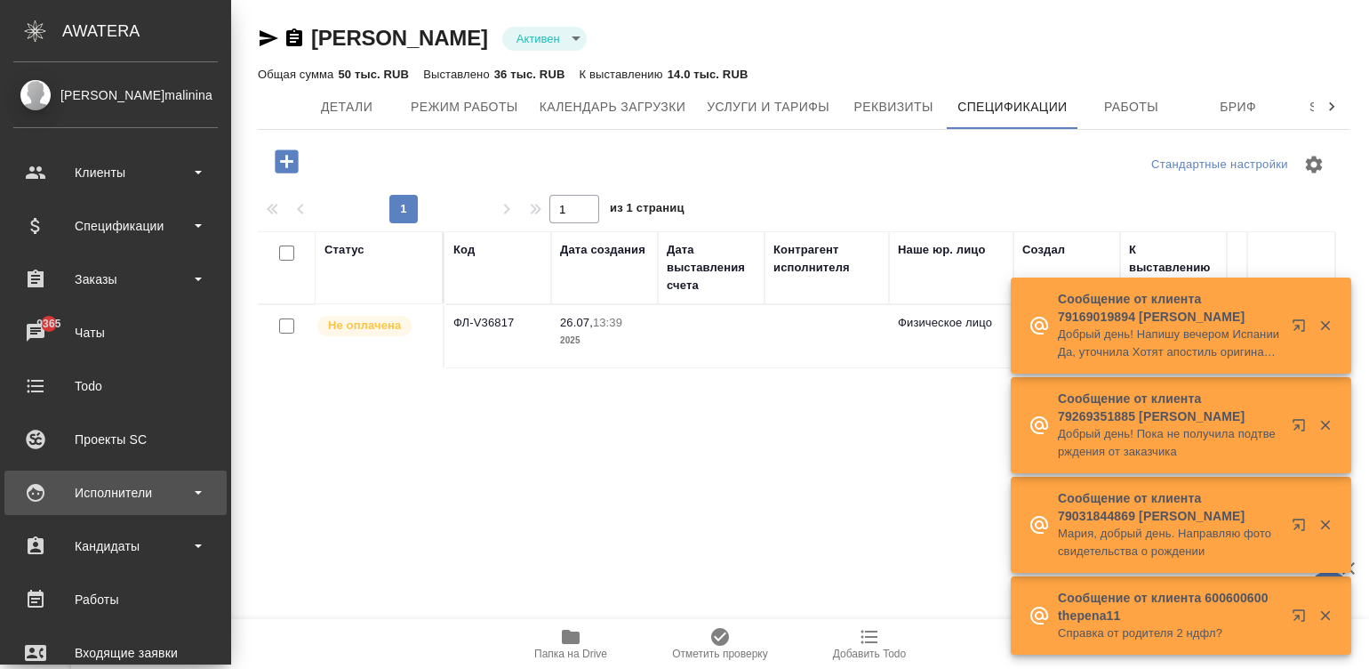
click at [36, 494] on div "Исполнители" at bounding box center [115, 492] width 205 height 27
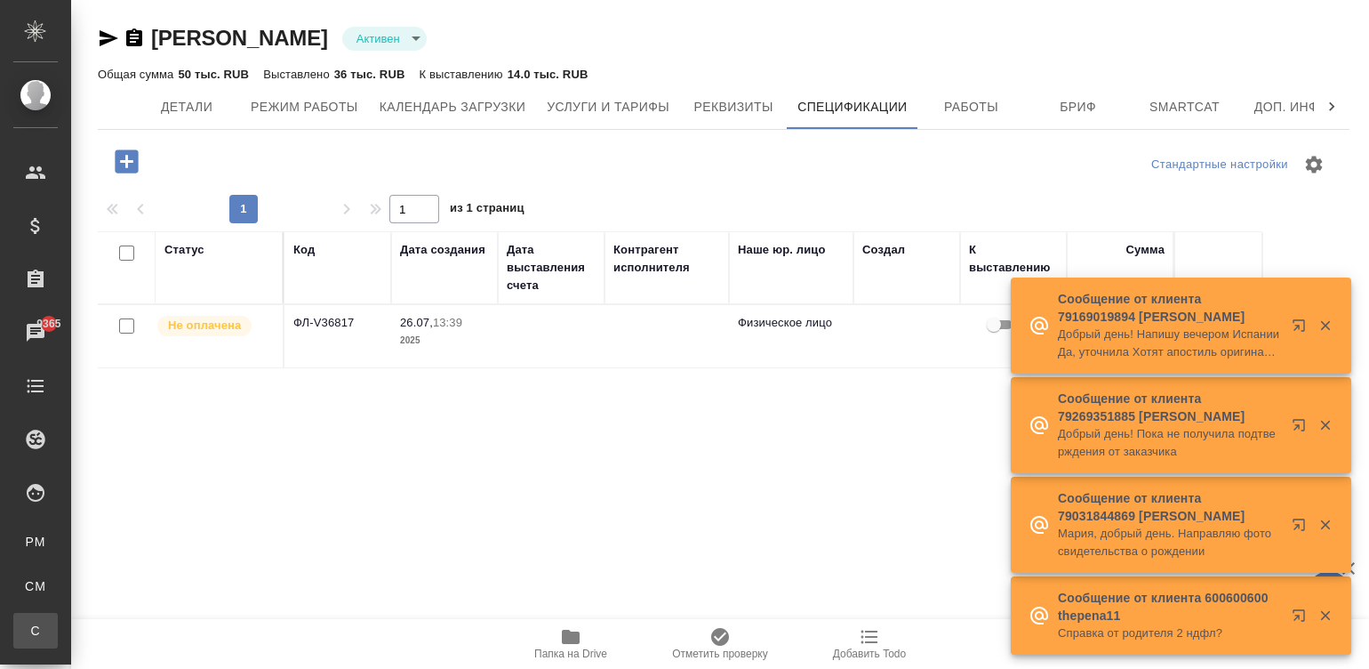
click at [58, 621] on link "С Спецификации" at bounding box center [35, 631] width 44 height 36
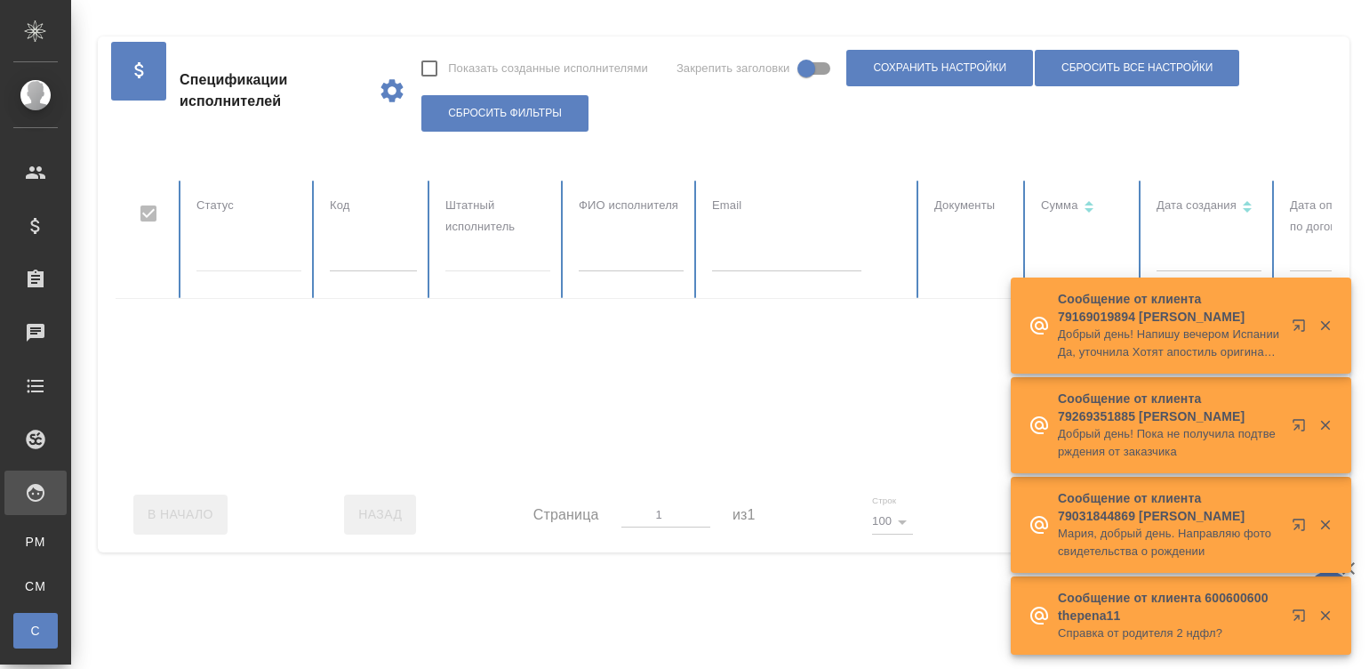
checkbox input "false"
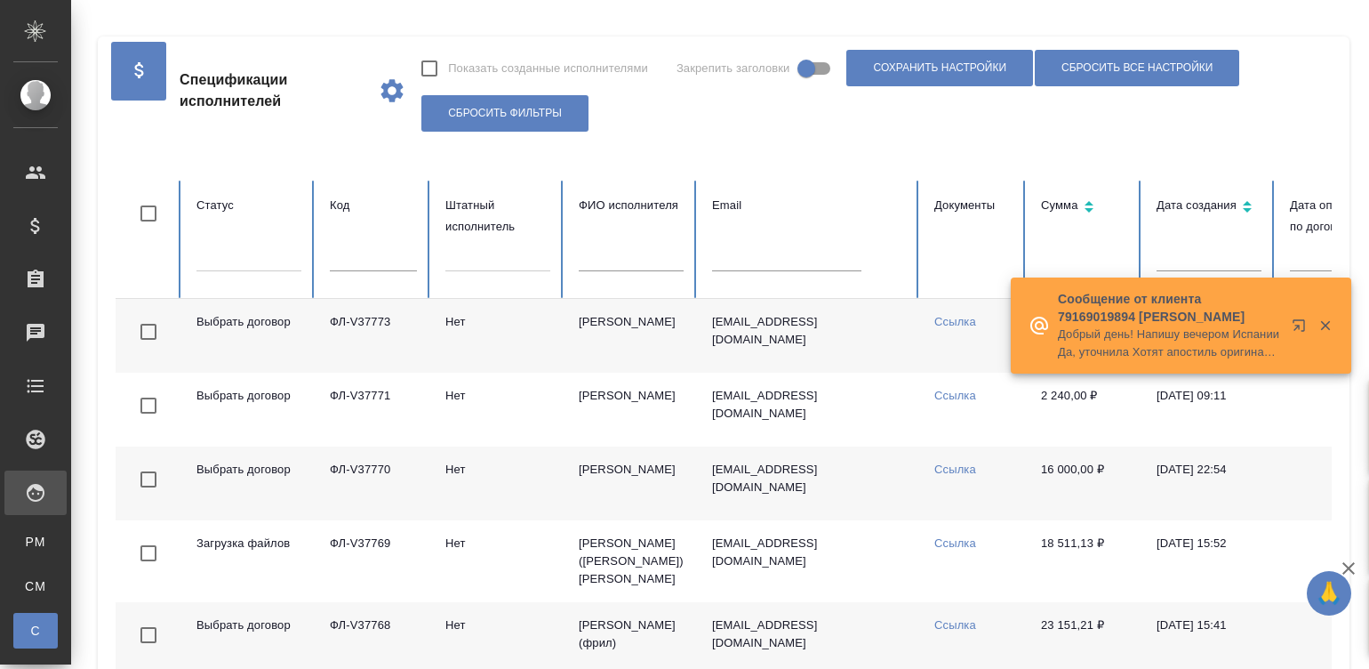
click at [931, 476] on td "Ссылка" at bounding box center [973, 483] width 107 height 74
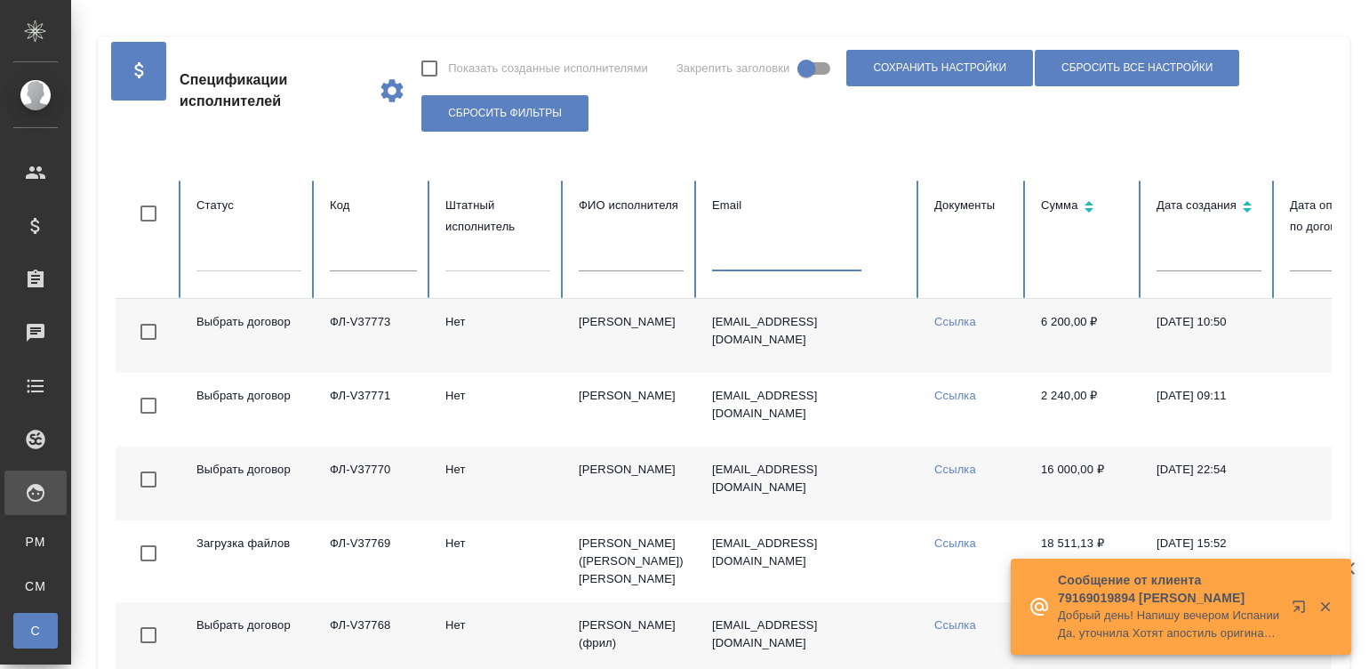
click at [738, 262] on input "text" at bounding box center [786, 258] width 149 height 25
paste input "ФЛ-V37111"
type input "ФЛ-V37111"
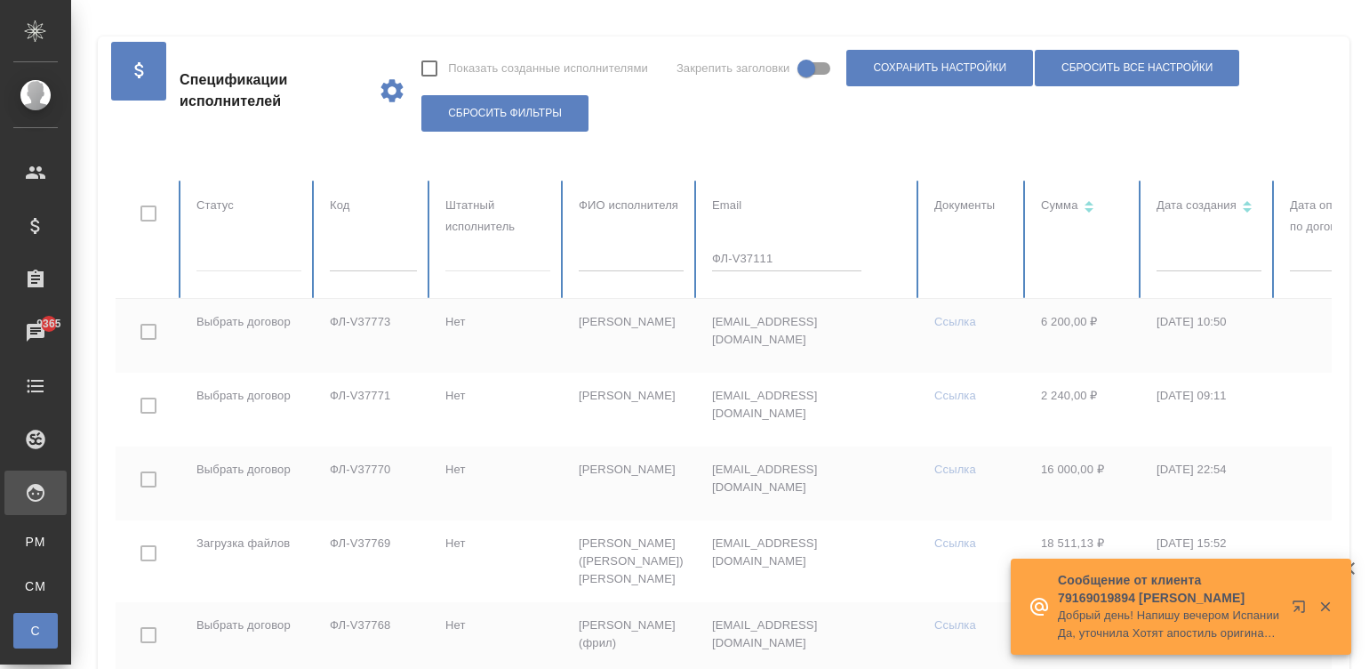
checkbox input "true"
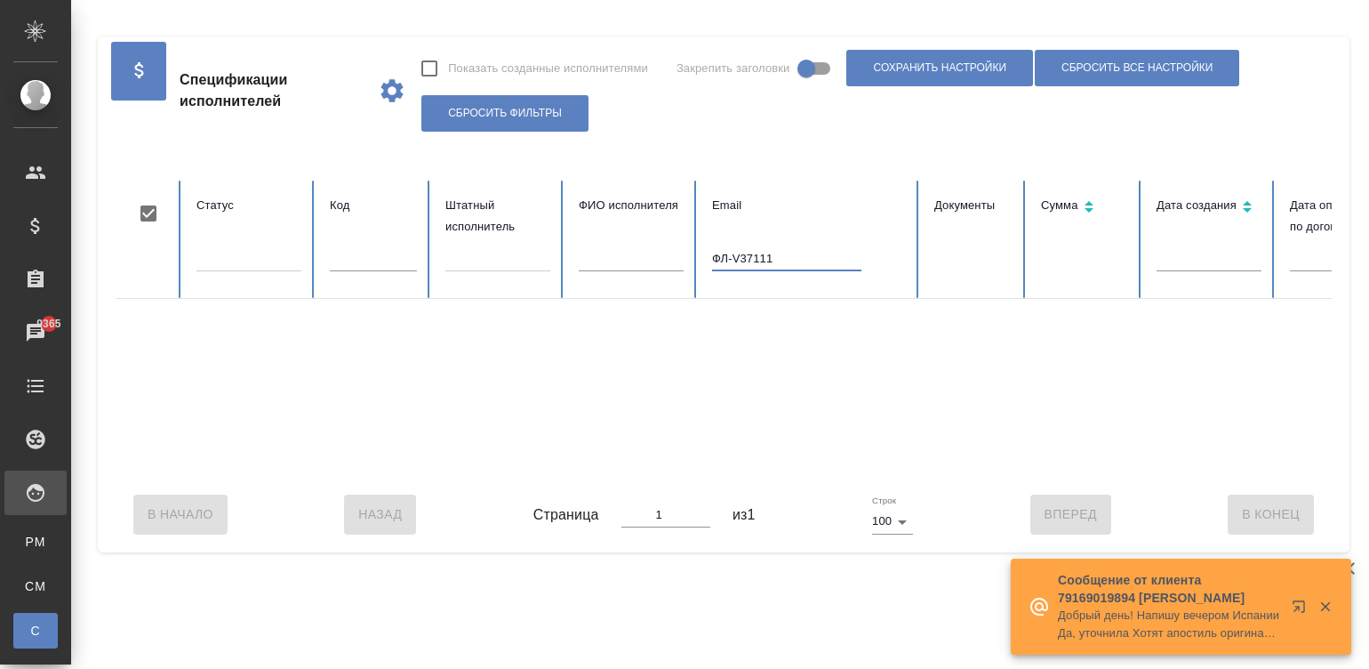
click at [738, 246] on input "ФЛ-V37111" at bounding box center [786, 258] width 149 height 25
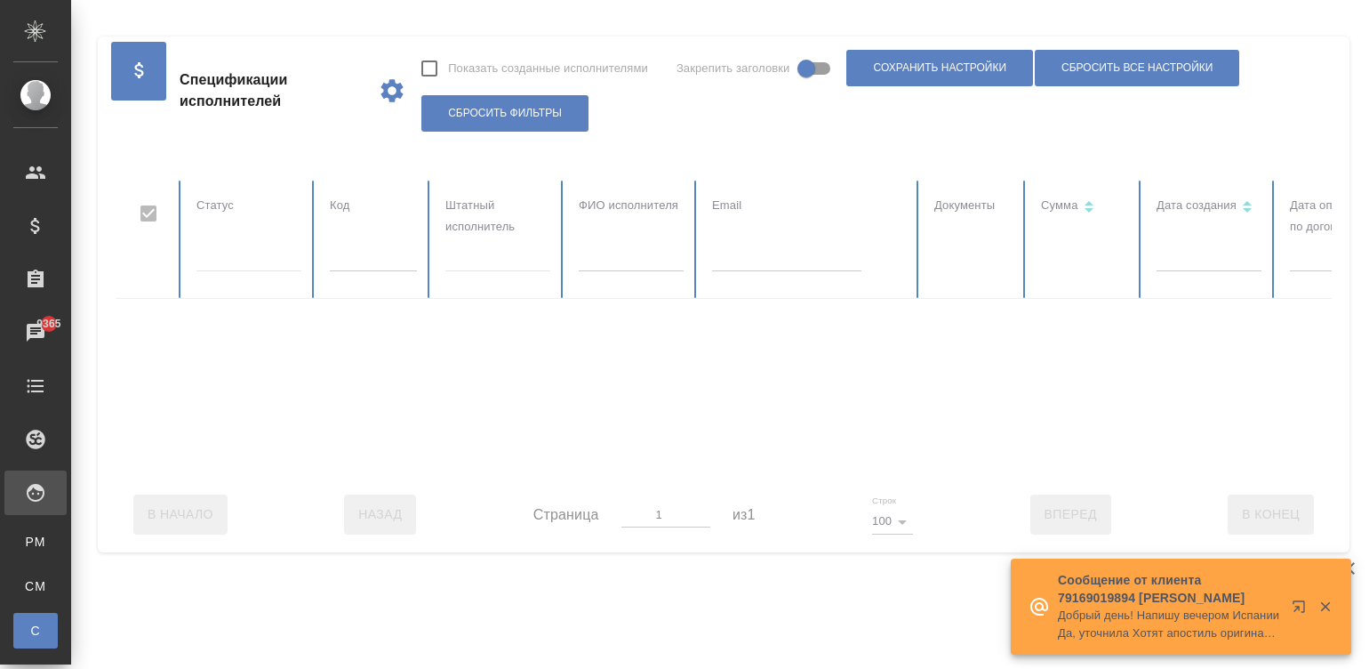
click at [373, 257] on div at bounding box center [1068, 329] width 1905 height 296
click at [373, 257] on input "text" at bounding box center [373, 258] width 87 height 25
checkbox input "false"
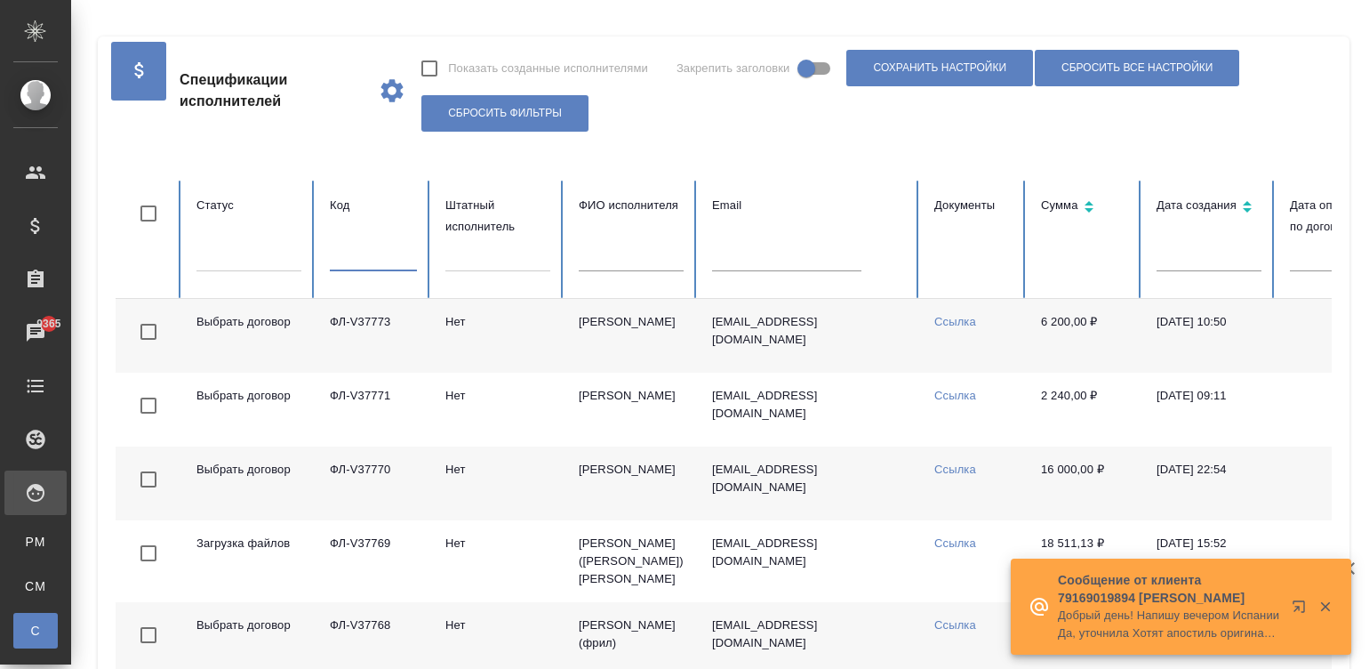
paste input "ФЛ-V37111"
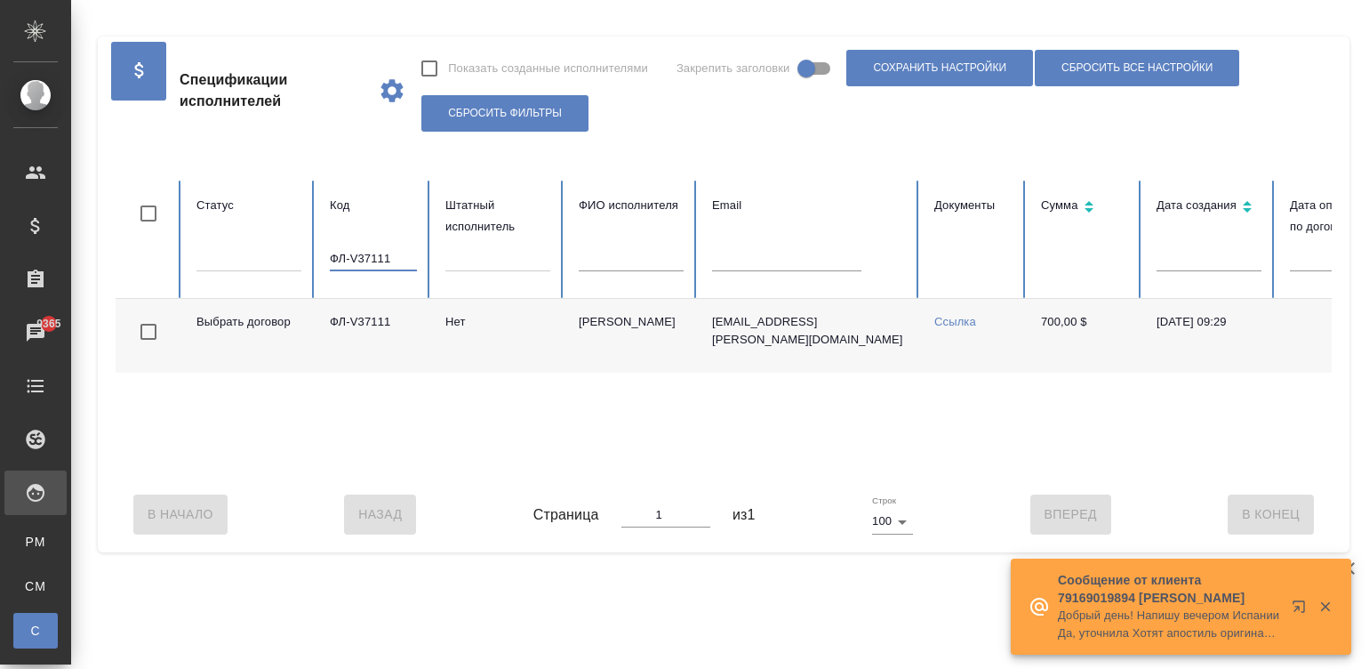
type input "ФЛ-V37111"
click at [941, 475] on div "Выбрать договор ФЛ-V37111 Нет Tanaka Sumie ota.sumie@gmail.com Ссылка 700,00 $ …" at bounding box center [1068, 388] width 1905 height 178
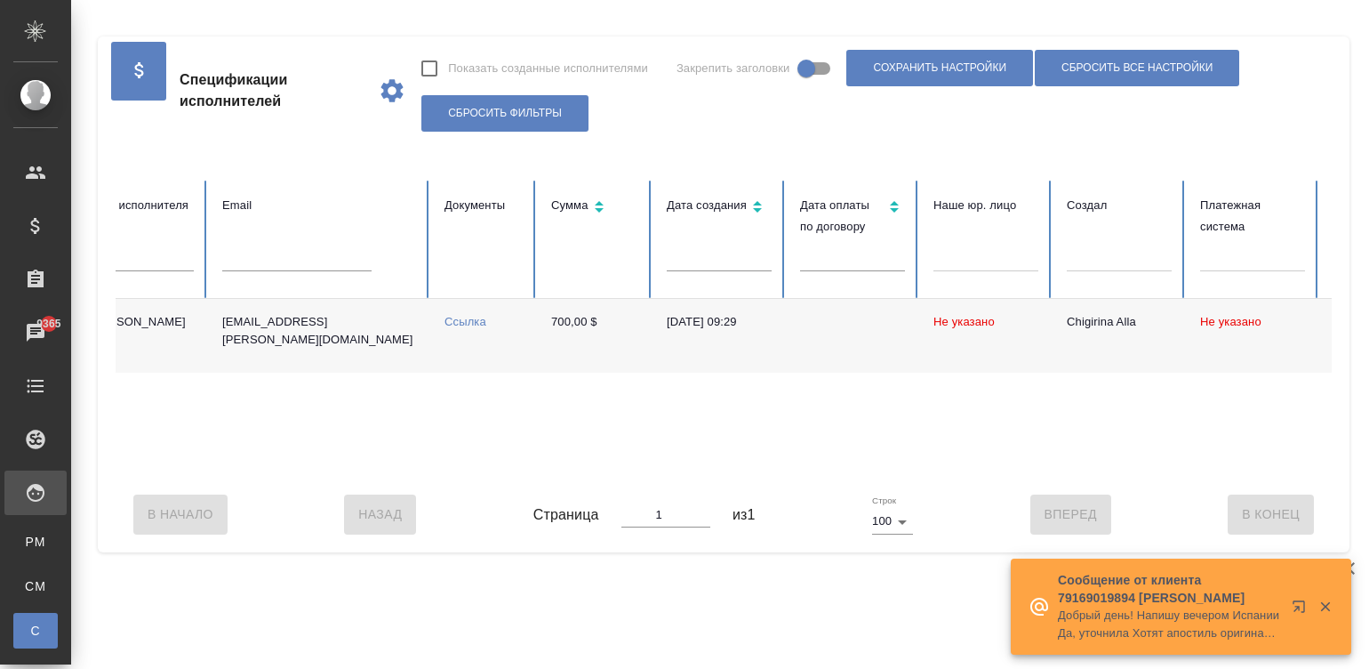
scroll to position [0, 687]
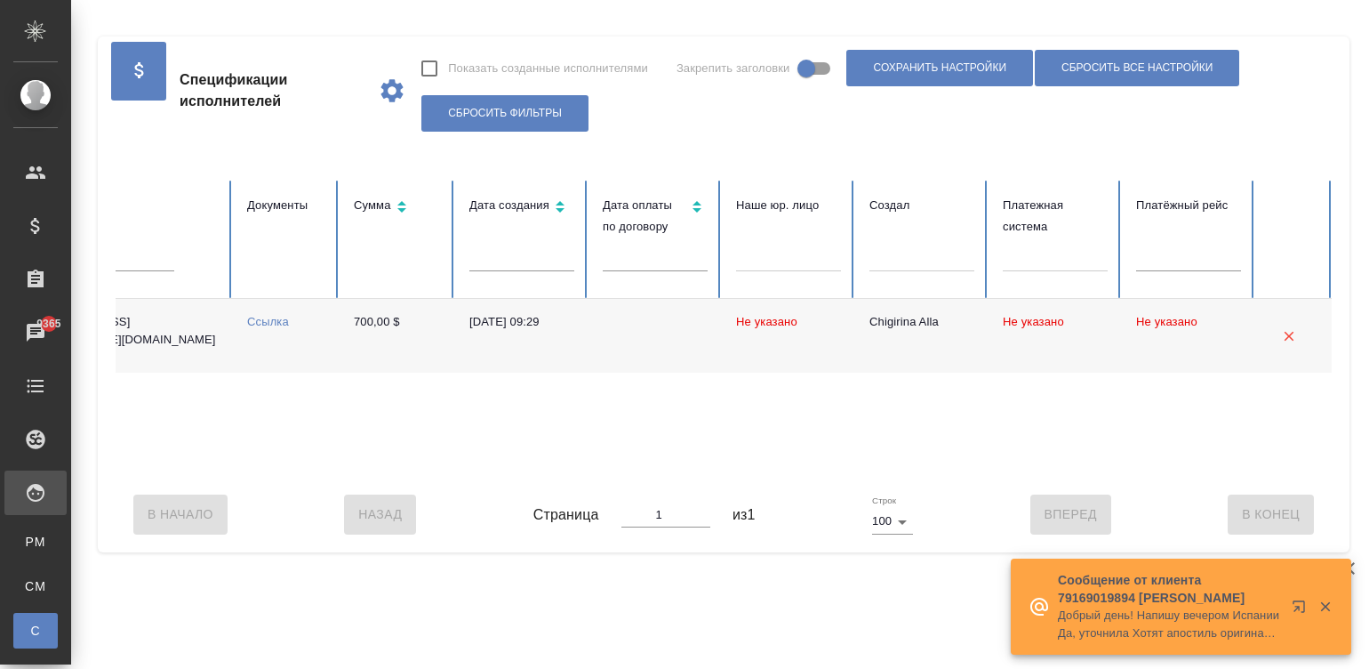
click at [647, 342] on td at bounding box center [655, 336] width 133 height 74
click at [387, 469] on div "Выбрать договор ФЛ-V37111 Нет Tanaka Sumie ota.sumie@gmail.com Ссылка 700,00 $ …" at bounding box center [380, 388] width 1905 height 178
click at [357, 499] on div "В Начало Назад Страница 1 из 1 Строк 100 100 Вперед В Конец" at bounding box center [724, 514] width 1216 height 75
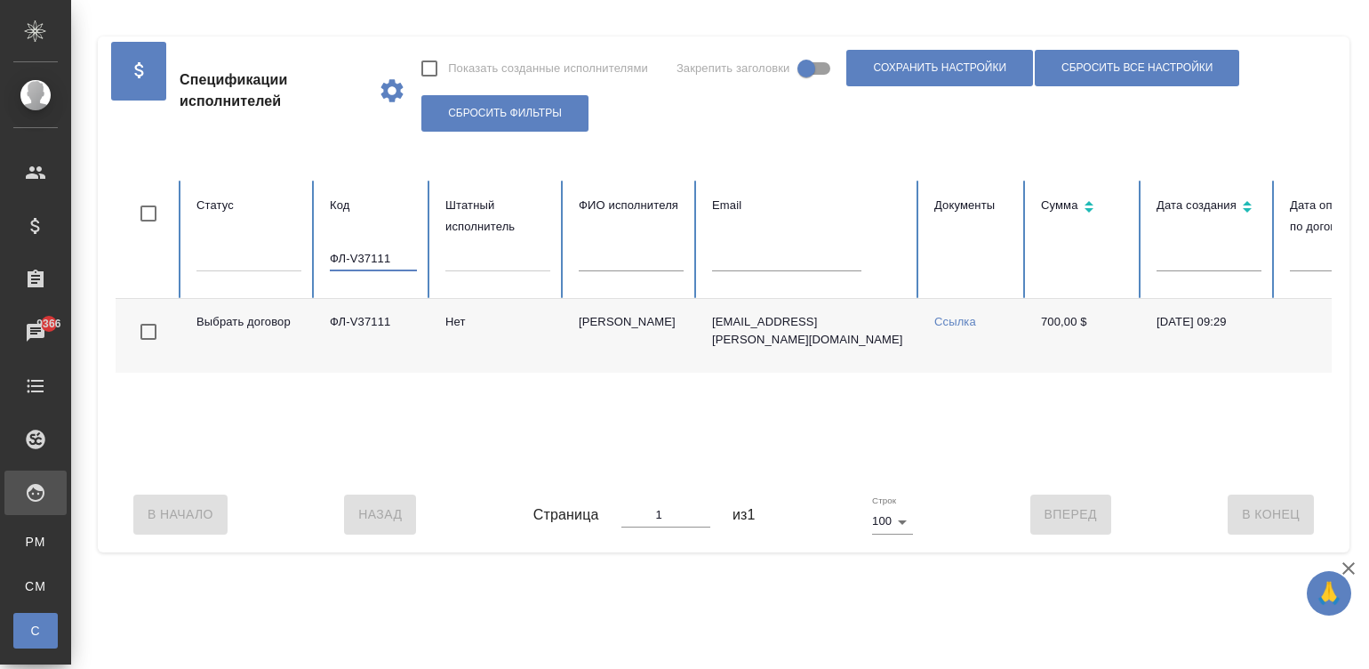
click at [388, 260] on input "ФЛ-V37111" at bounding box center [373, 258] width 87 height 25
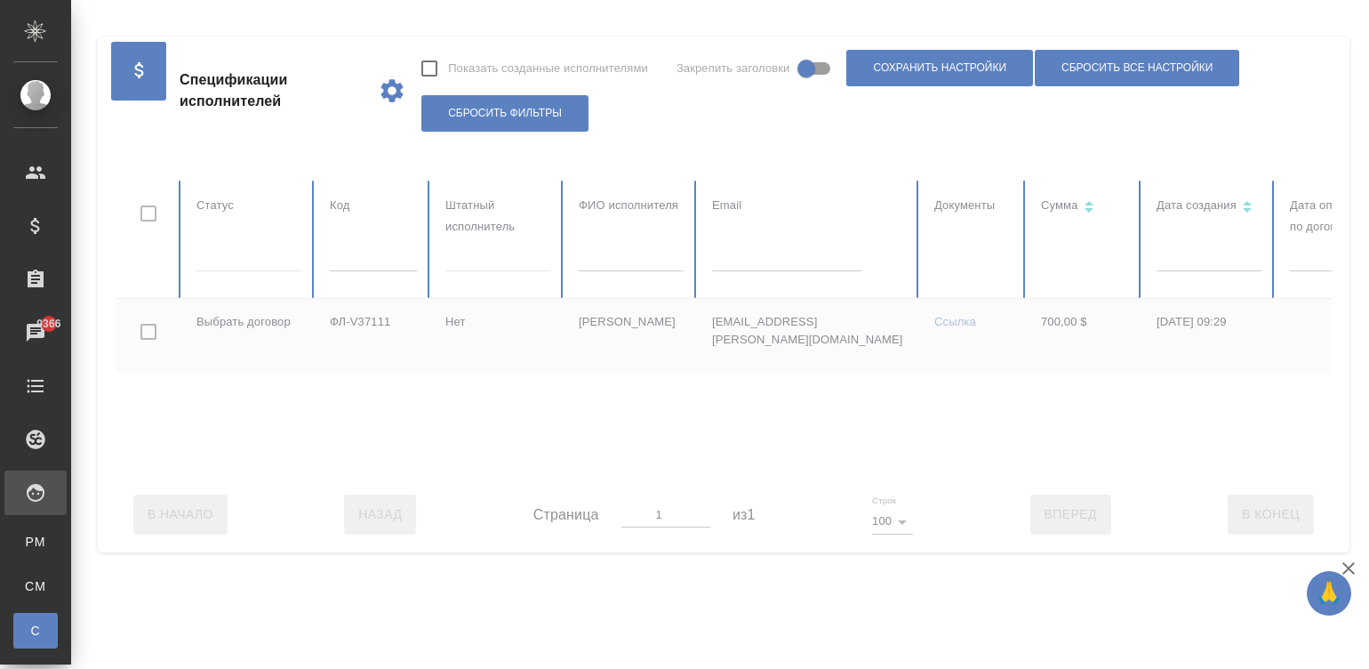
click at [753, 254] on div at bounding box center [1068, 329] width 1905 height 296
click at [783, 269] on input "text" at bounding box center [786, 258] width 149 height 25
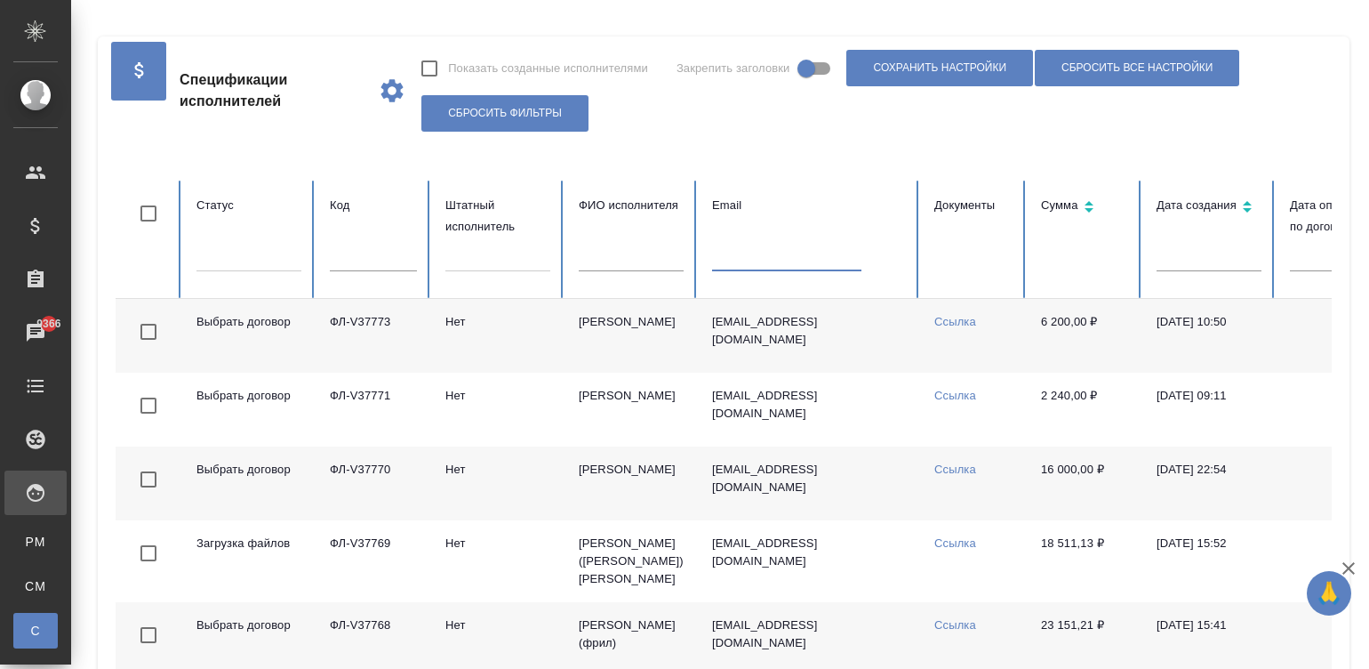
paste input "youyi0406@gmail.com"
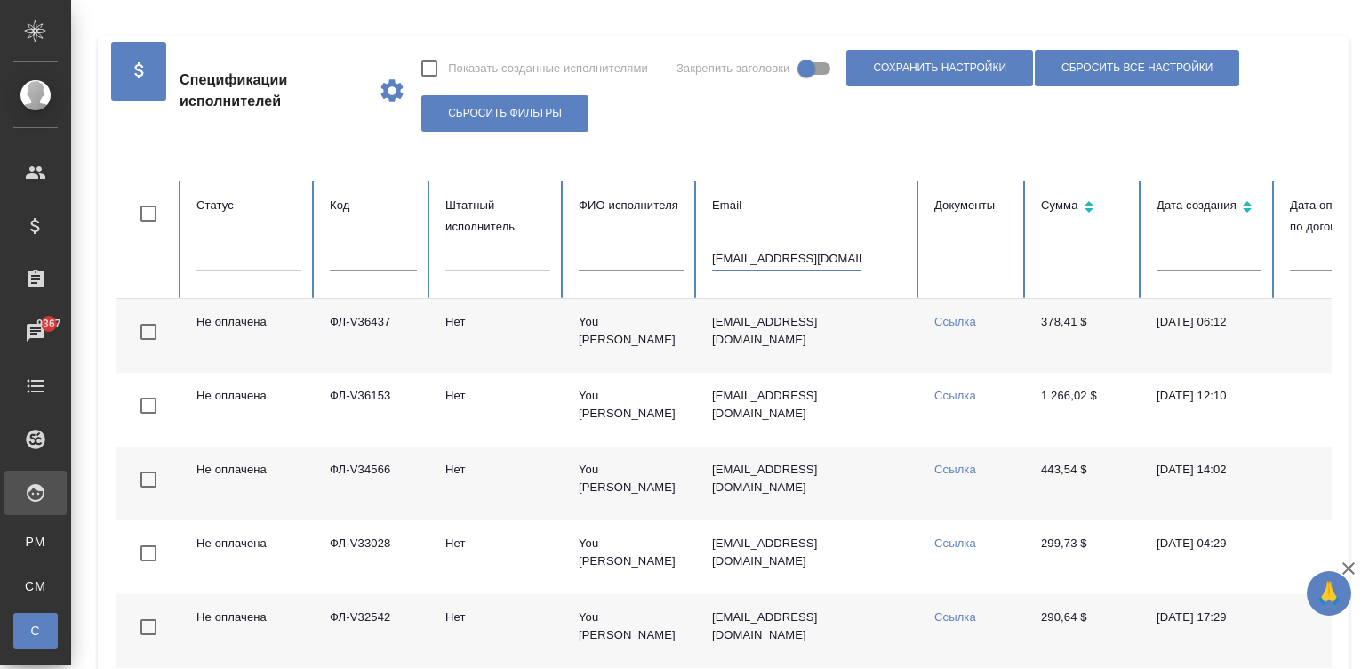
type input "[EMAIL_ADDRESS][DOMAIN_NAME]"
click at [1045, 341] on td "378,41 $" at bounding box center [1085, 336] width 116 height 74
click at [743, 256] on input "youyi0406@gmail.com" at bounding box center [786, 258] width 149 height 25
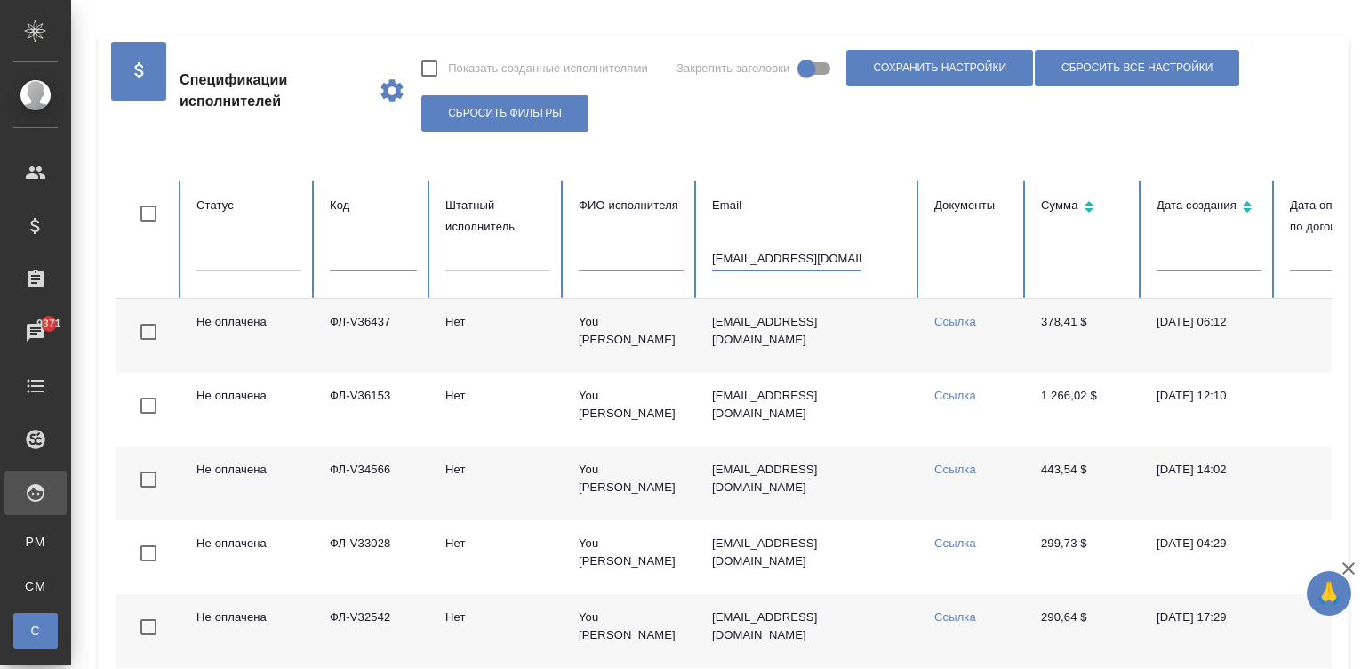
click at [743, 256] on input "youyi0406@gmail.com" at bounding box center [786, 258] width 149 height 25
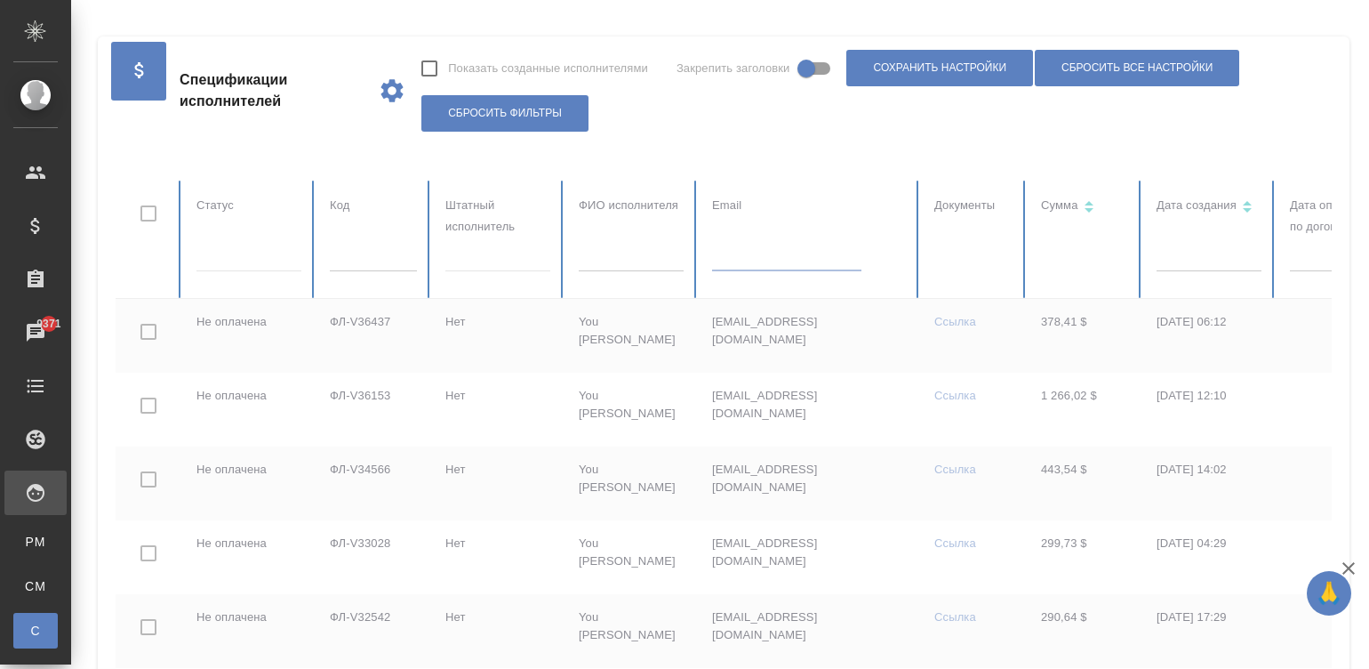
click at [378, 271] on div at bounding box center [1068, 498] width 1905 height 635
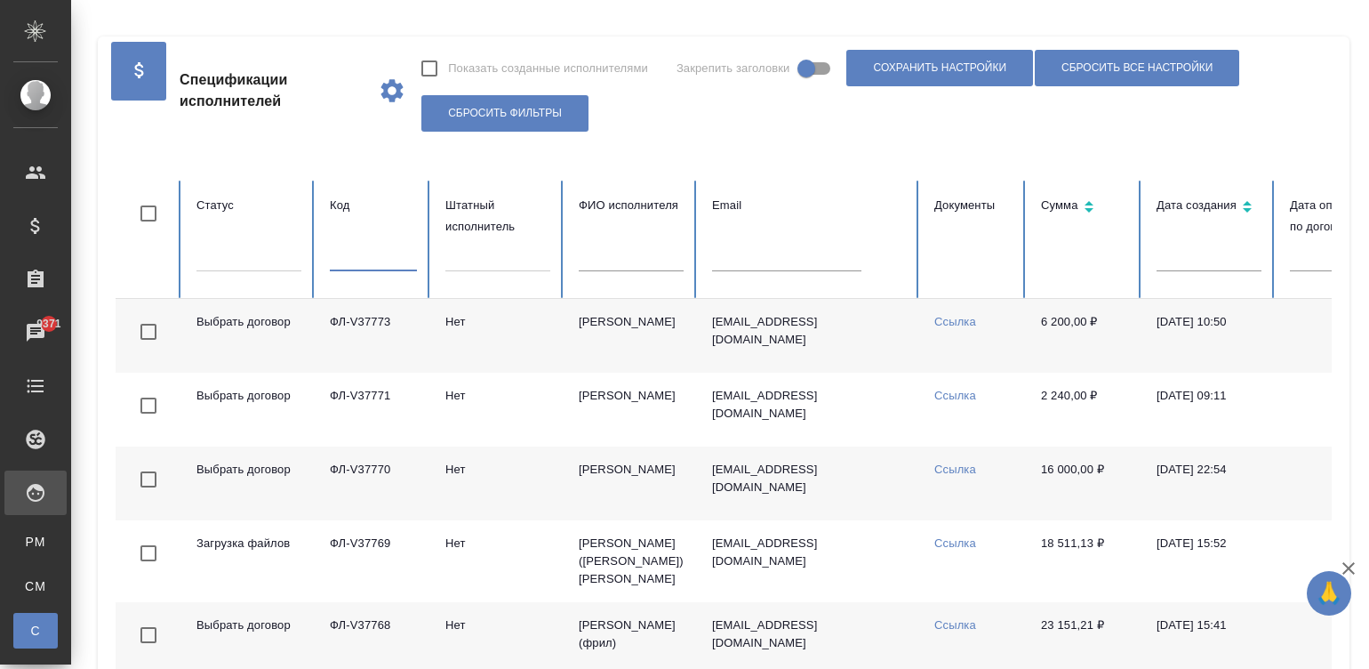
click at [363, 252] on input "text" at bounding box center [373, 258] width 87 height 25
paste input "ФЛ-V37510"
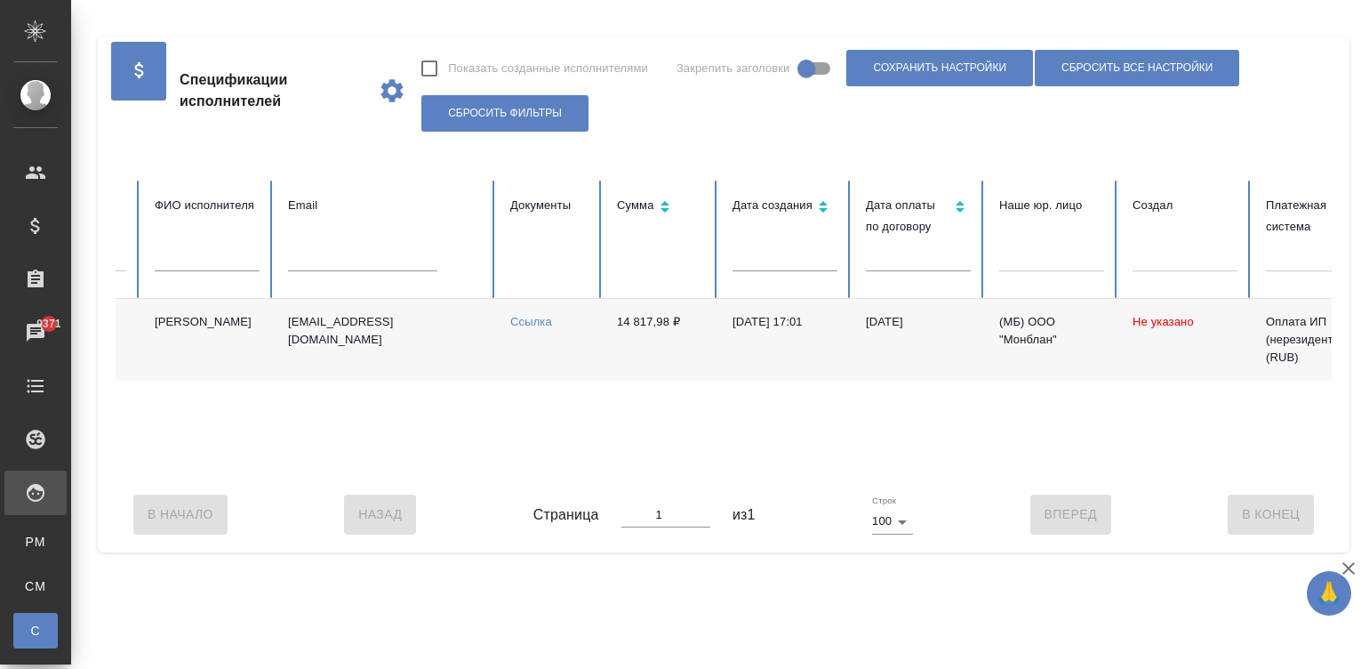
scroll to position [0, 61]
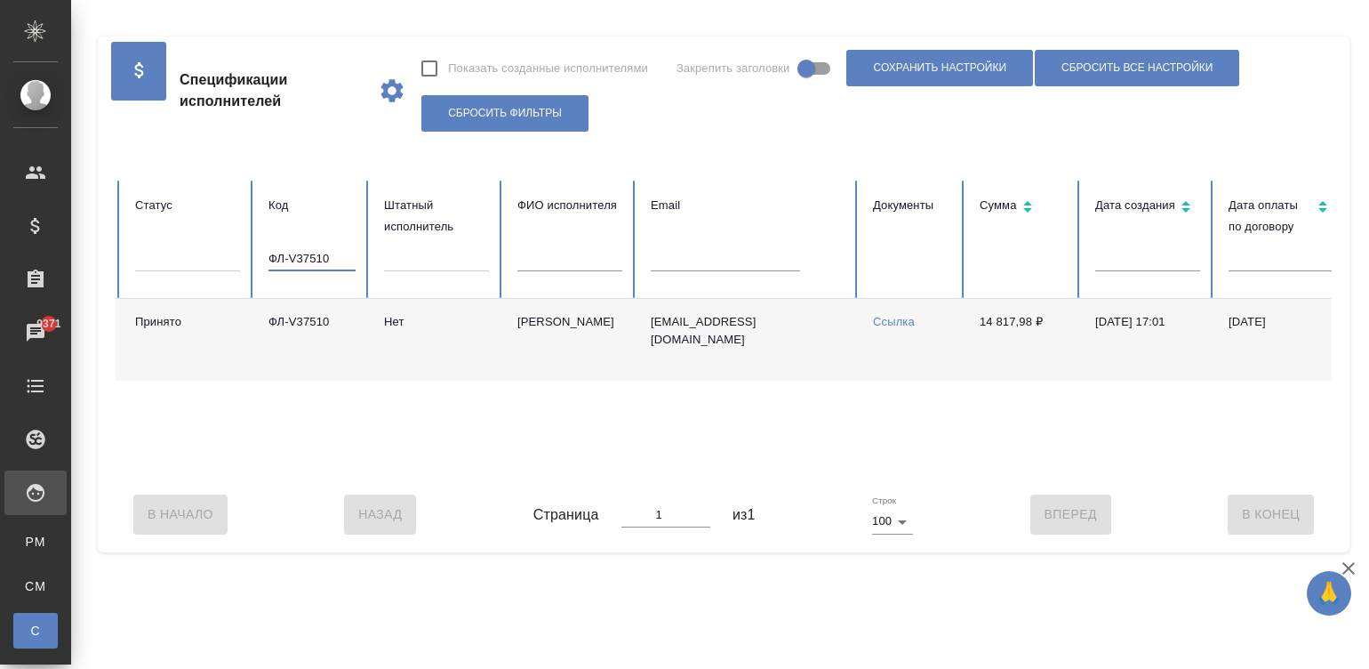
type input "ФЛ-V37510"
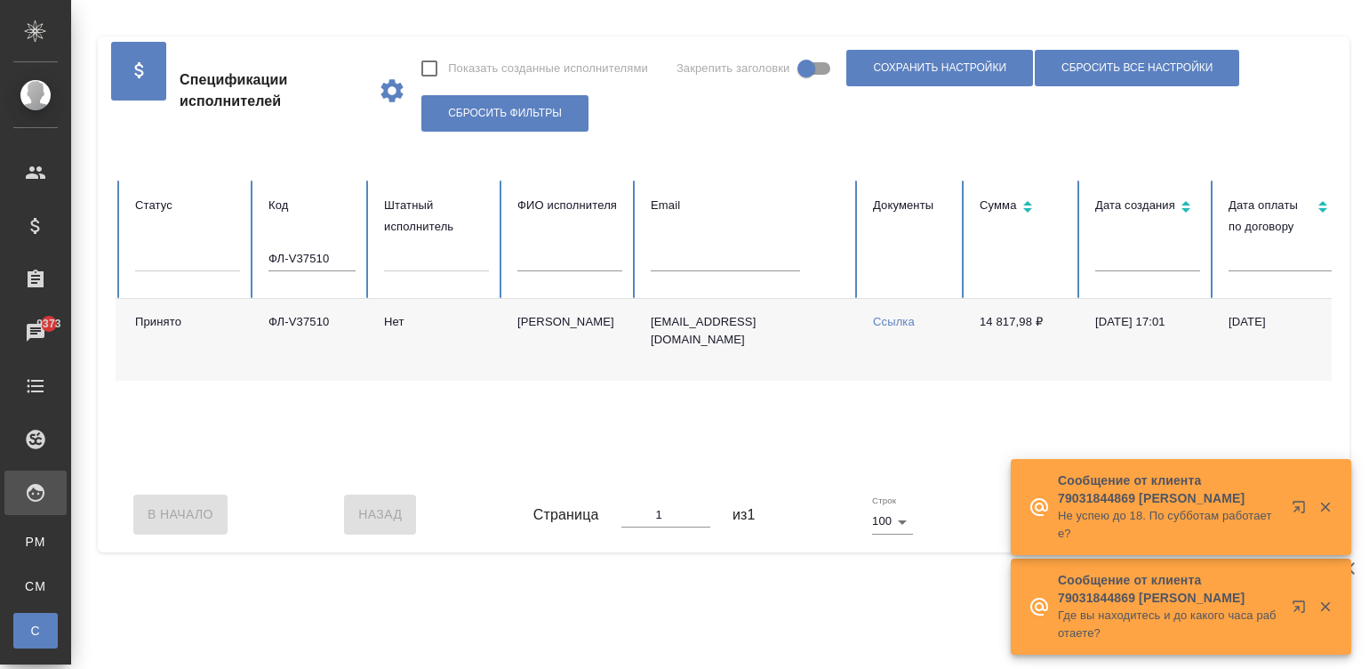
click at [882, 317] on link "Ссылка" at bounding box center [894, 321] width 42 height 13
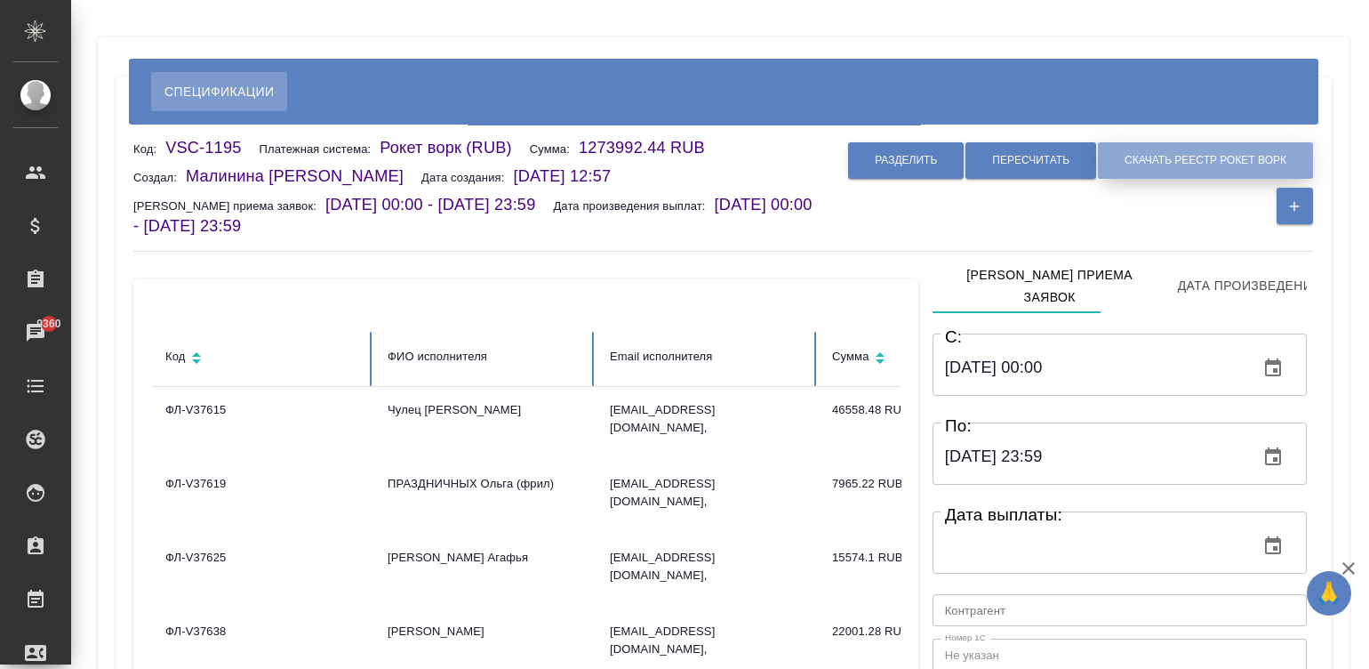
click at [1160, 164] on span "Скачать реестр рокет ворк" at bounding box center [1206, 160] width 162 height 15
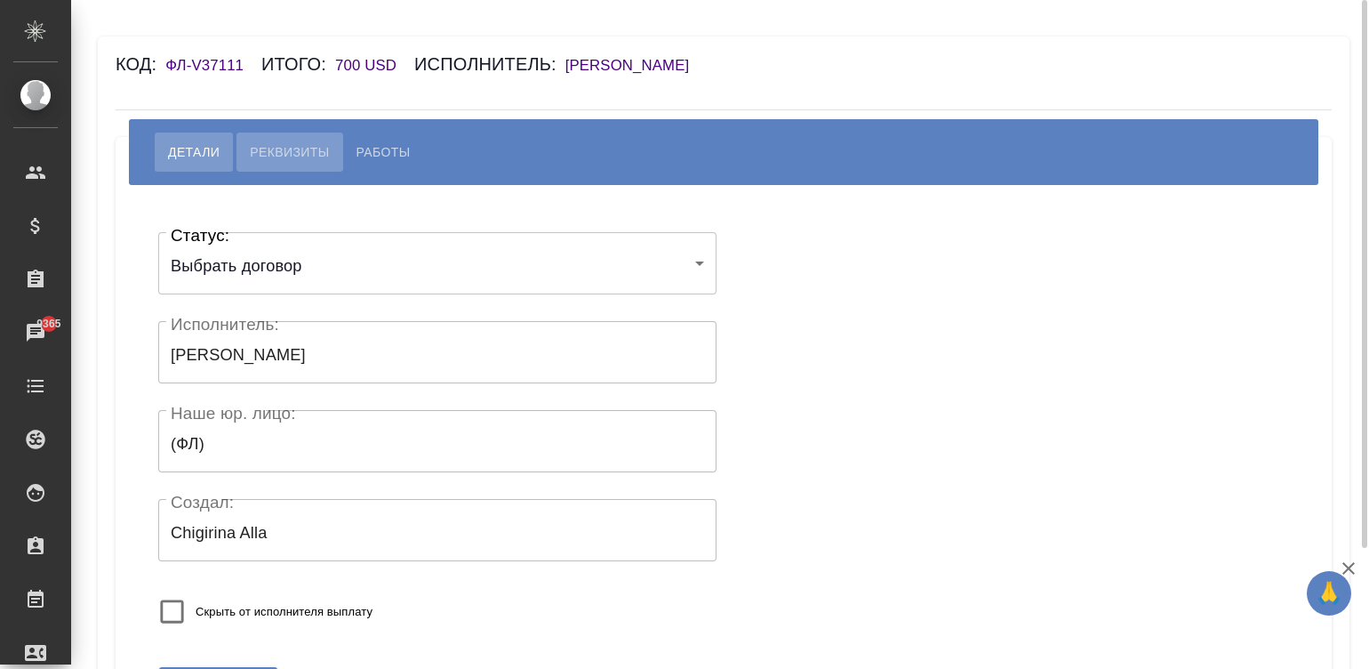
click at [278, 137] on button "Реквизиты" at bounding box center [290, 151] width 106 height 39
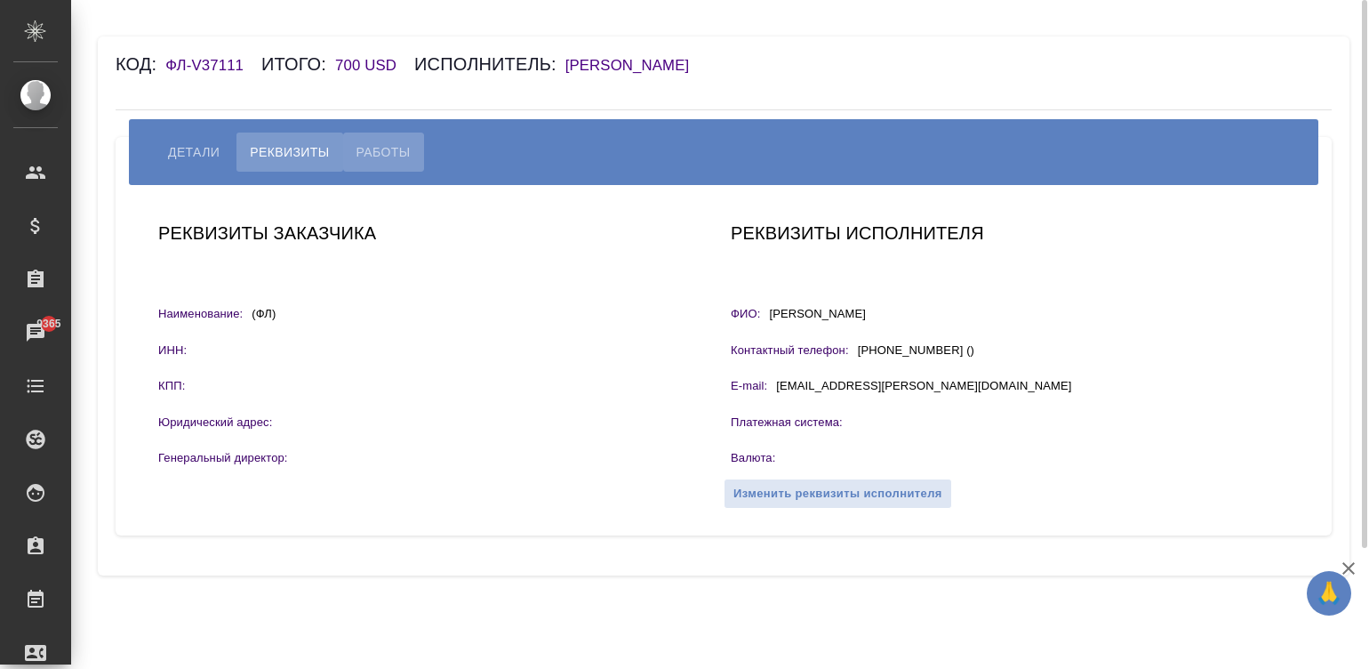
click at [368, 142] on span "Работы" at bounding box center [384, 151] width 54 height 21
select select "10"
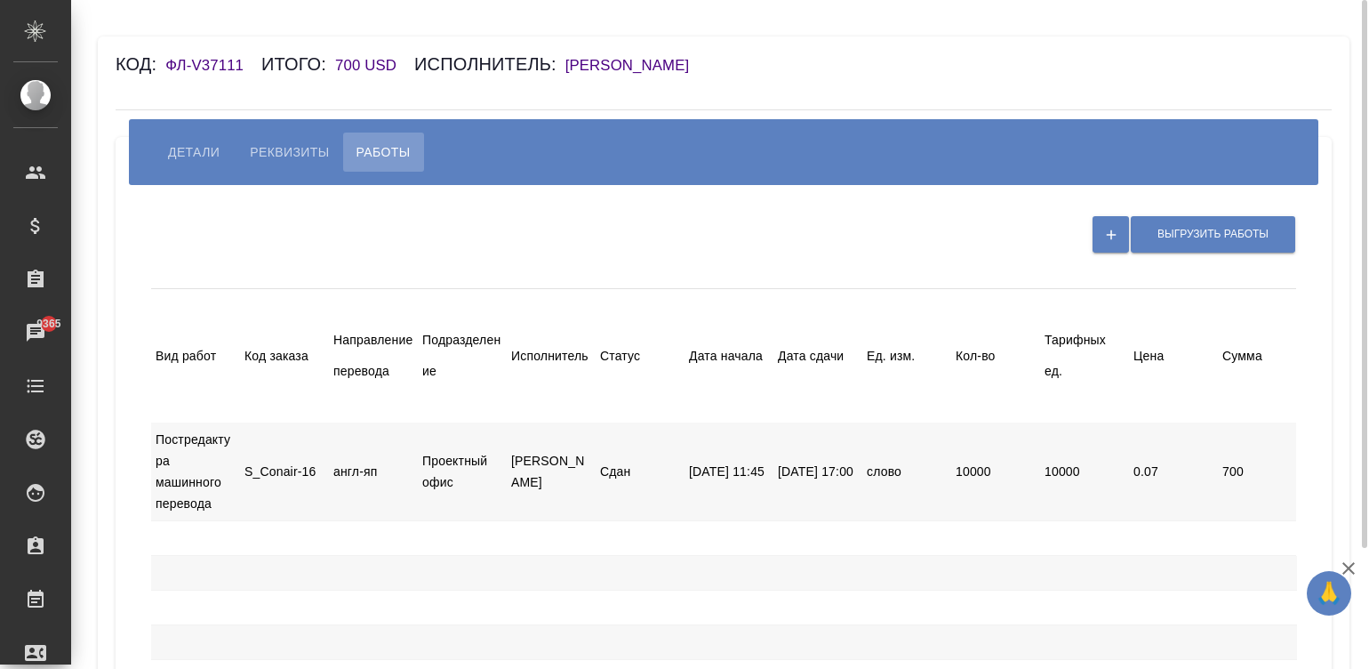
click at [614, 60] on h6 "[PERSON_NAME]" at bounding box center [637, 65] width 142 height 17
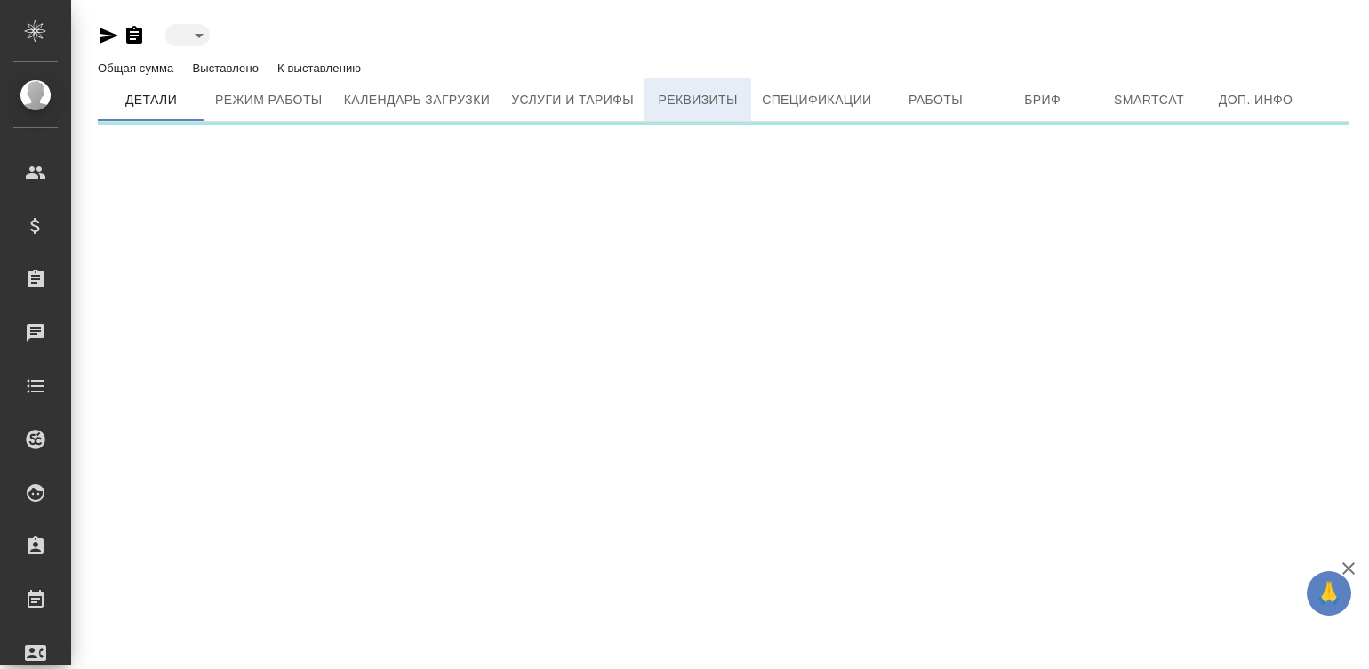
type input "active"
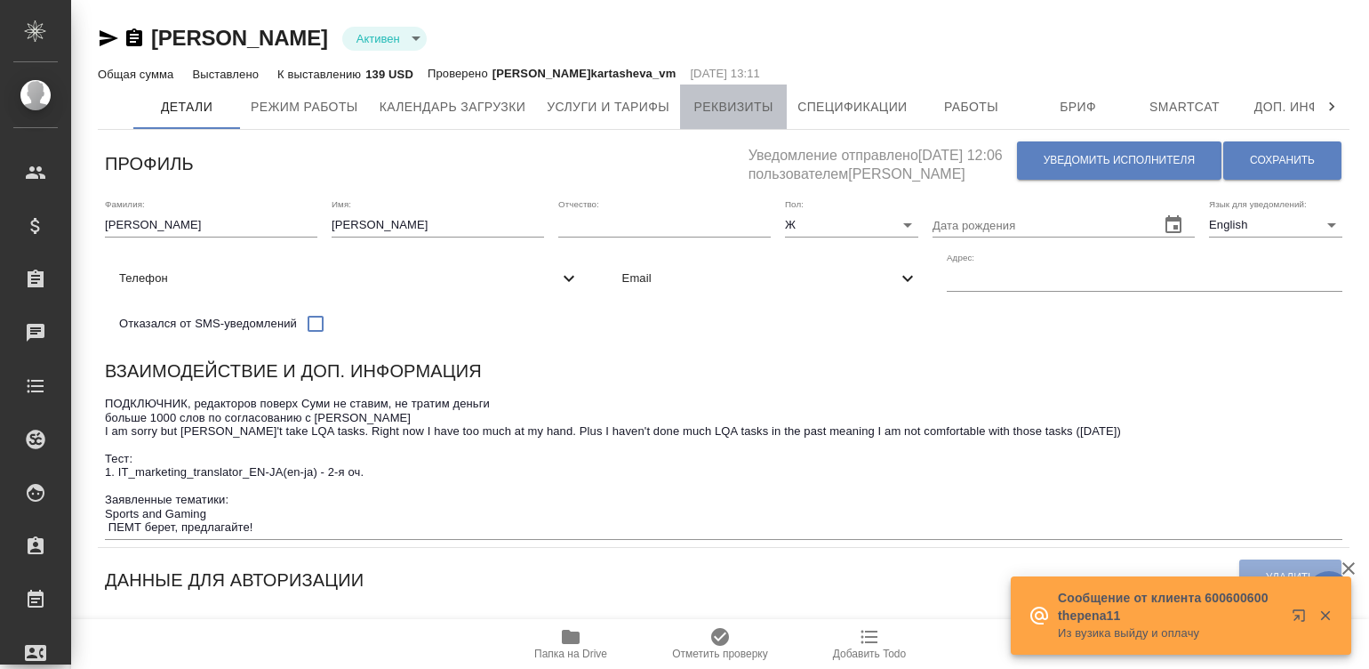
click at [697, 110] on span "Реквизиты" at bounding box center [733, 107] width 85 height 22
select select "10"
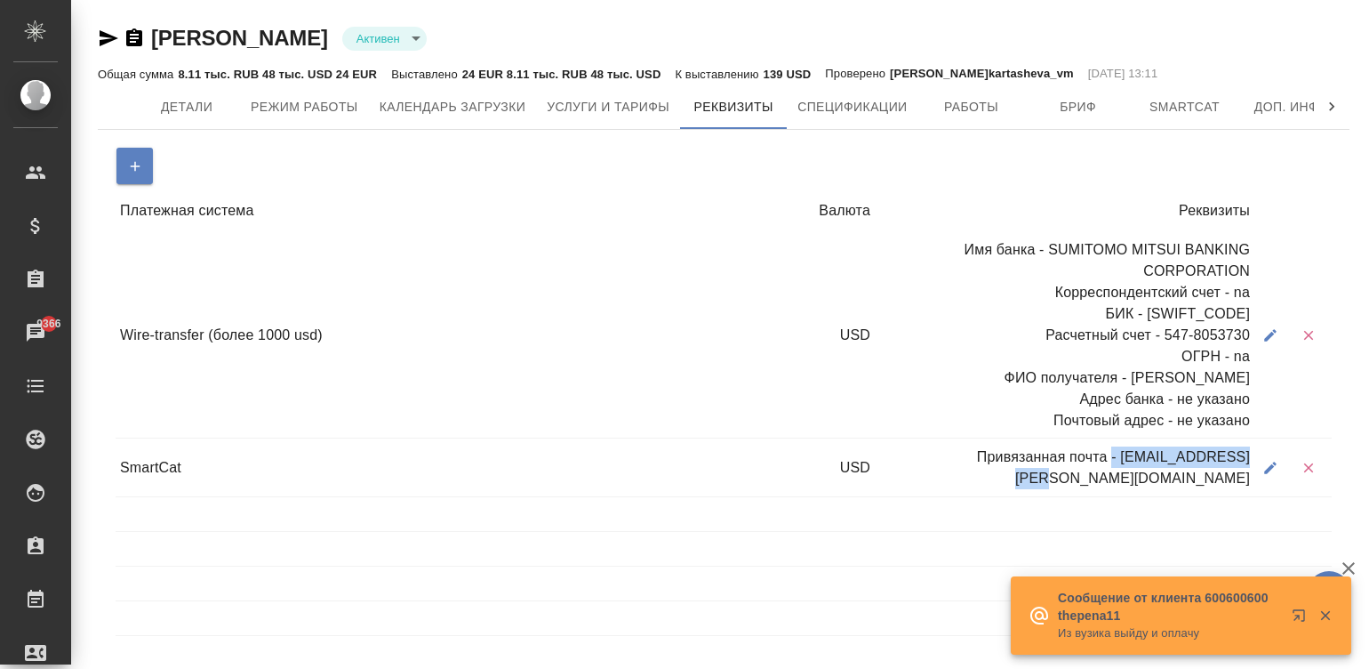
drag, startPoint x: 1250, startPoint y: 461, endPoint x: 1098, endPoint y: 462, distance: 152.1
click at [1098, 462] on div "Привязанная почта - [EMAIL_ADDRESS][PERSON_NAME][DOMAIN_NAME]" at bounding box center [1065, 467] width 380 height 55
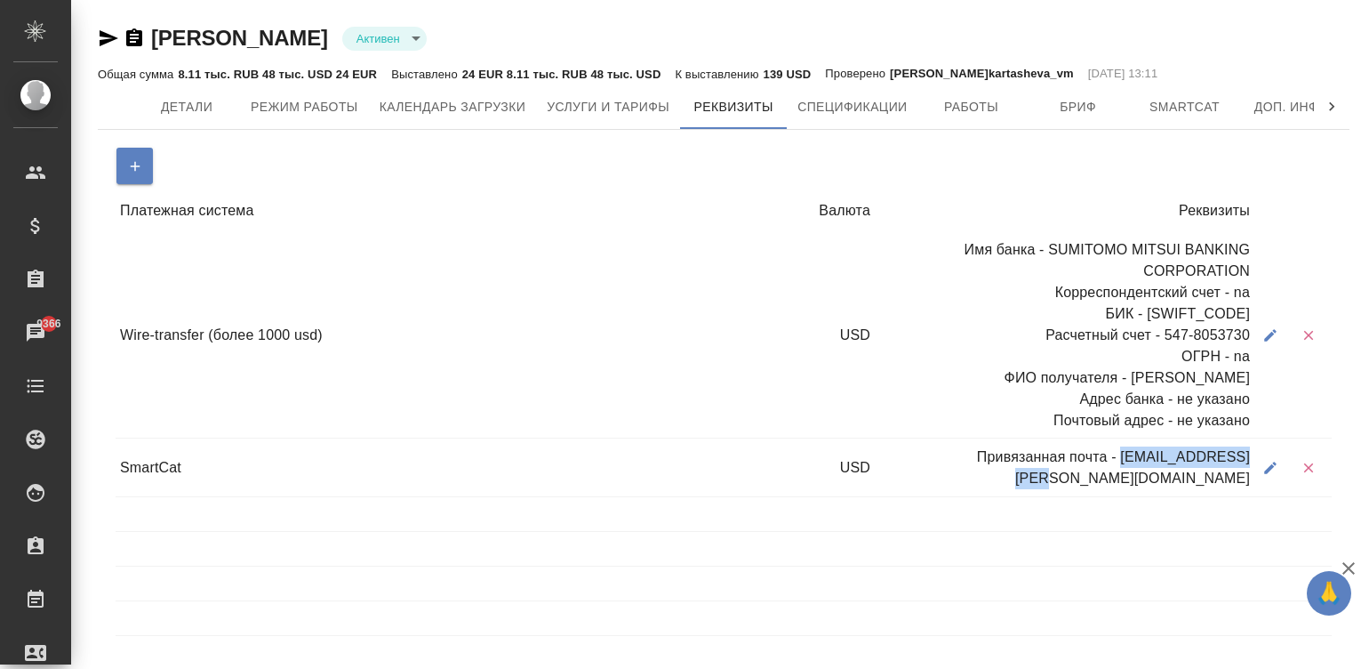
copy div "[EMAIL_ADDRESS][PERSON_NAME][DOMAIN_NAME]"
click at [127, 36] on icon "button" at bounding box center [134, 37] width 16 height 18
copy div "[EMAIL_ADDRESS][PERSON_NAME][DOMAIN_NAME]"
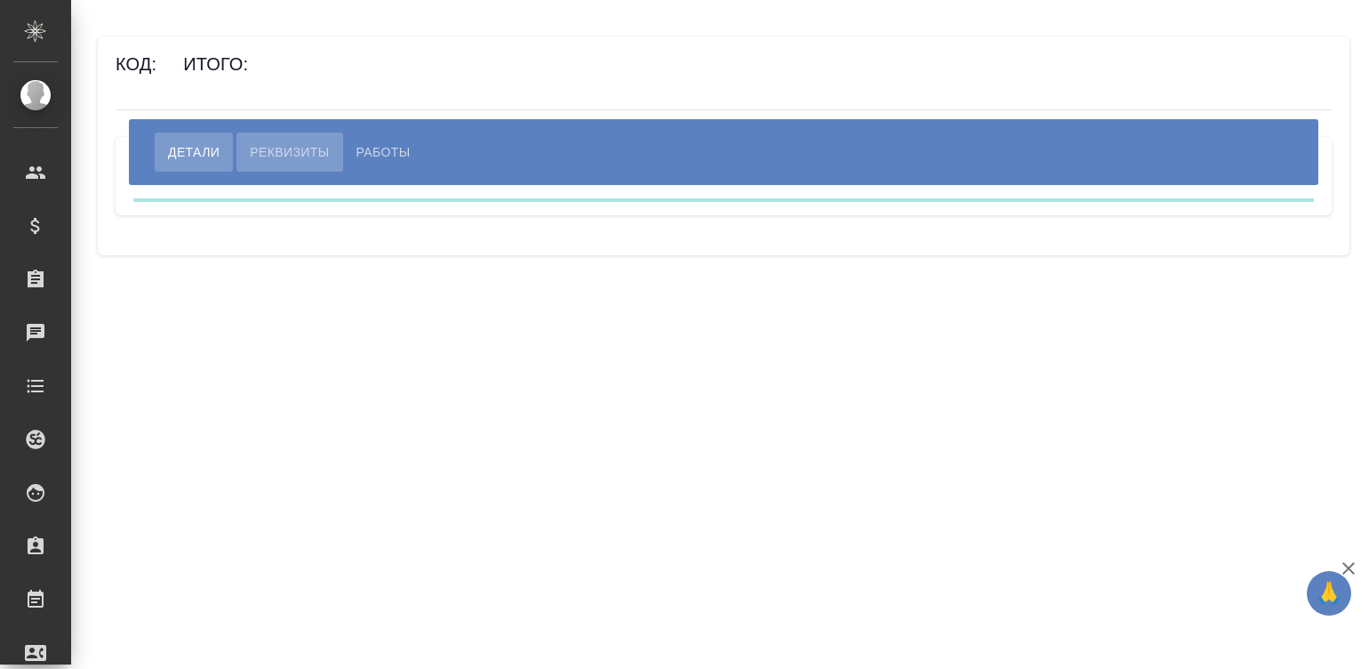
click at [280, 146] on span "Реквизиты" at bounding box center [289, 151] width 79 height 21
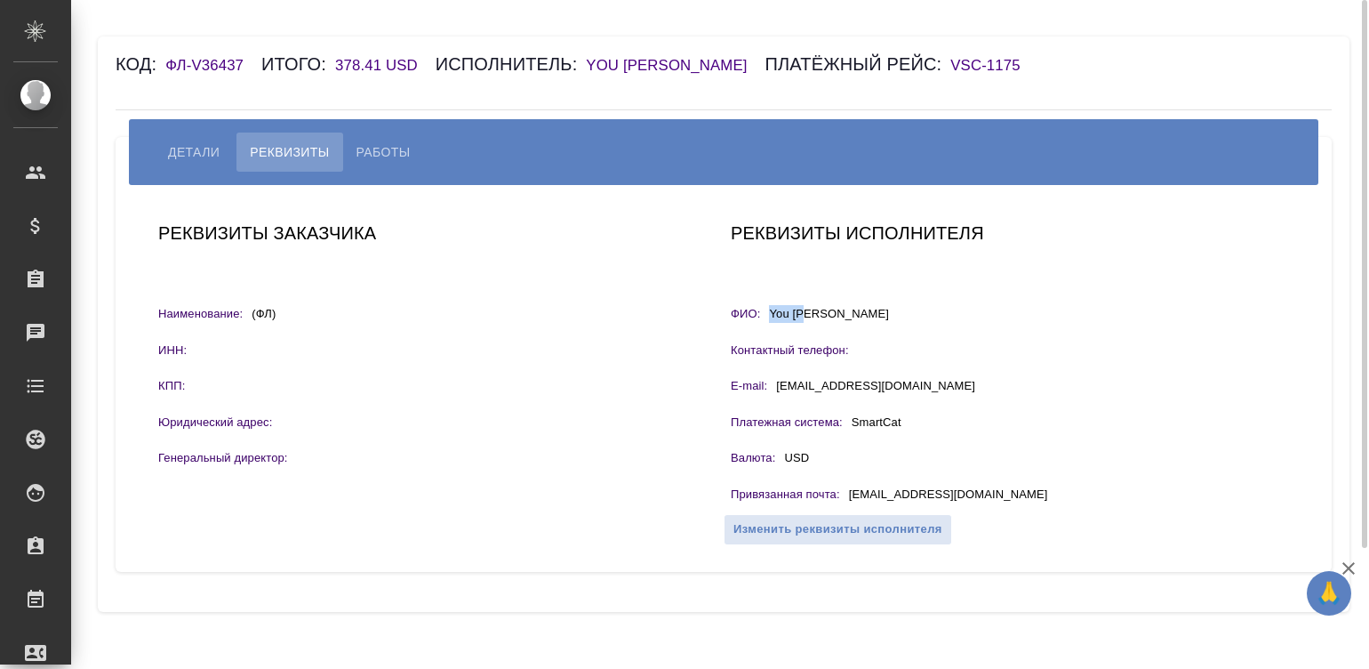
drag, startPoint x: 830, startPoint y: 315, endPoint x: 769, endPoint y: 313, distance: 60.5
click at [769, 313] on div "ФИО: You [PERSON_NAME]" at bounding box center [1010, 316] width 558 height 22
copy p "You [PERSON_NAME]"
drag, startPoint x: 1008, startPoint y: 485, endPoint x: 845, endPoint y: 492, distance: 162.9
click at [845, 492] on div "Привязанная почта : [EMAIL_ADDRESS][DOMAIN_NAME]" at bounding box center [1010, 497] width 558 height 22
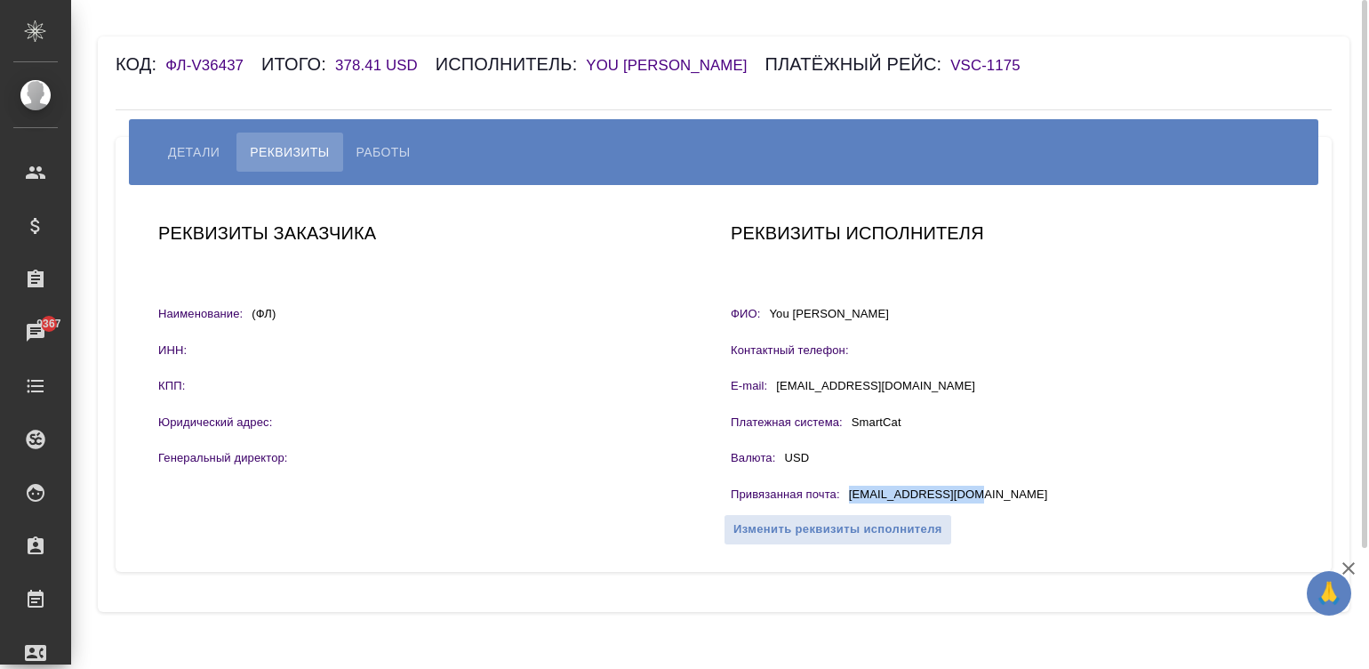
copy p "[EMAIL_ADDRESS][DOMAIN_NAME]"
click at [368, 134] on button "Работы" at bounding box center [383, 151] width 81 height 39
select select "10"
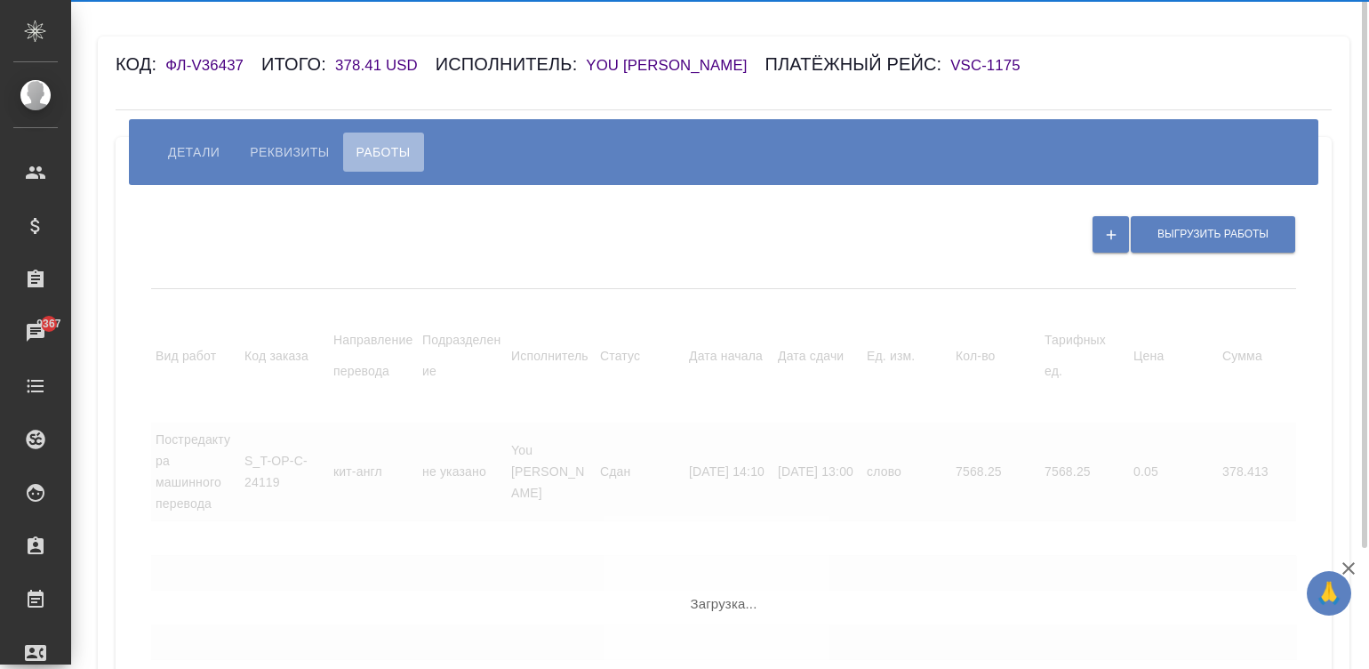
click at [373, 144] on span "Работы" at bounding box center [384, 151] width 54 height 21
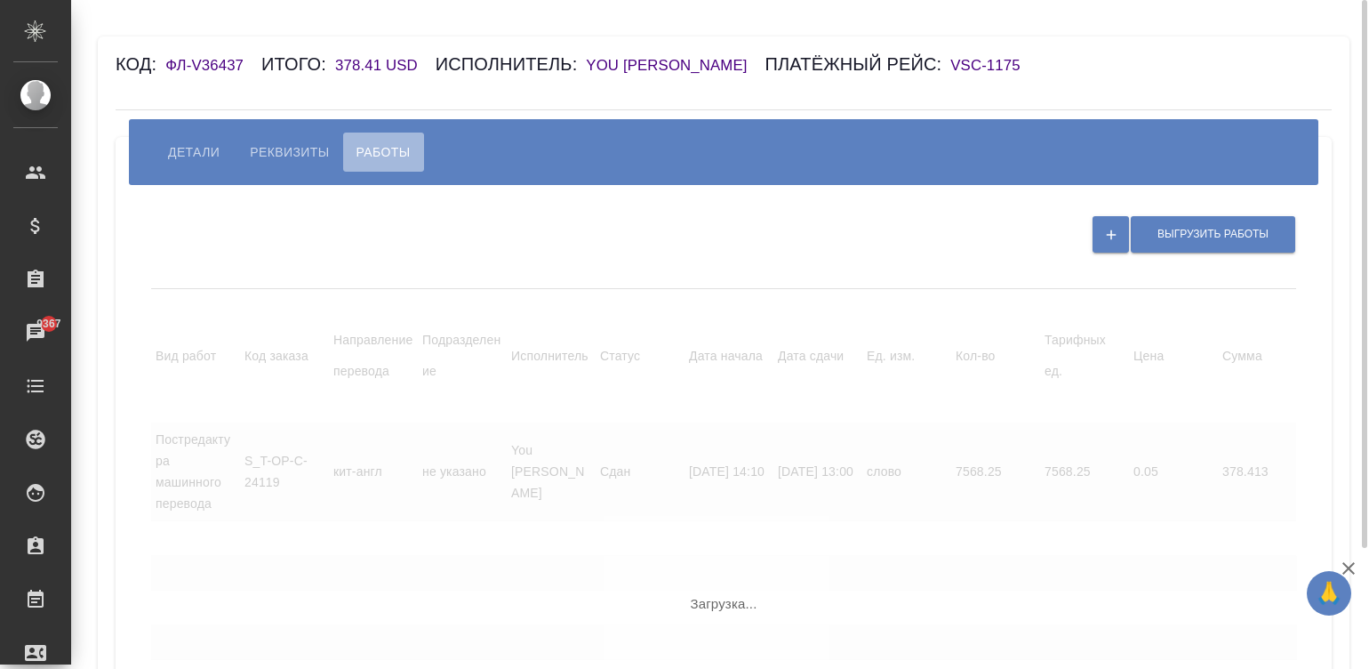
click at [373, 144] on span "Работы" at bounding box center [384, 151] width 54 height 21
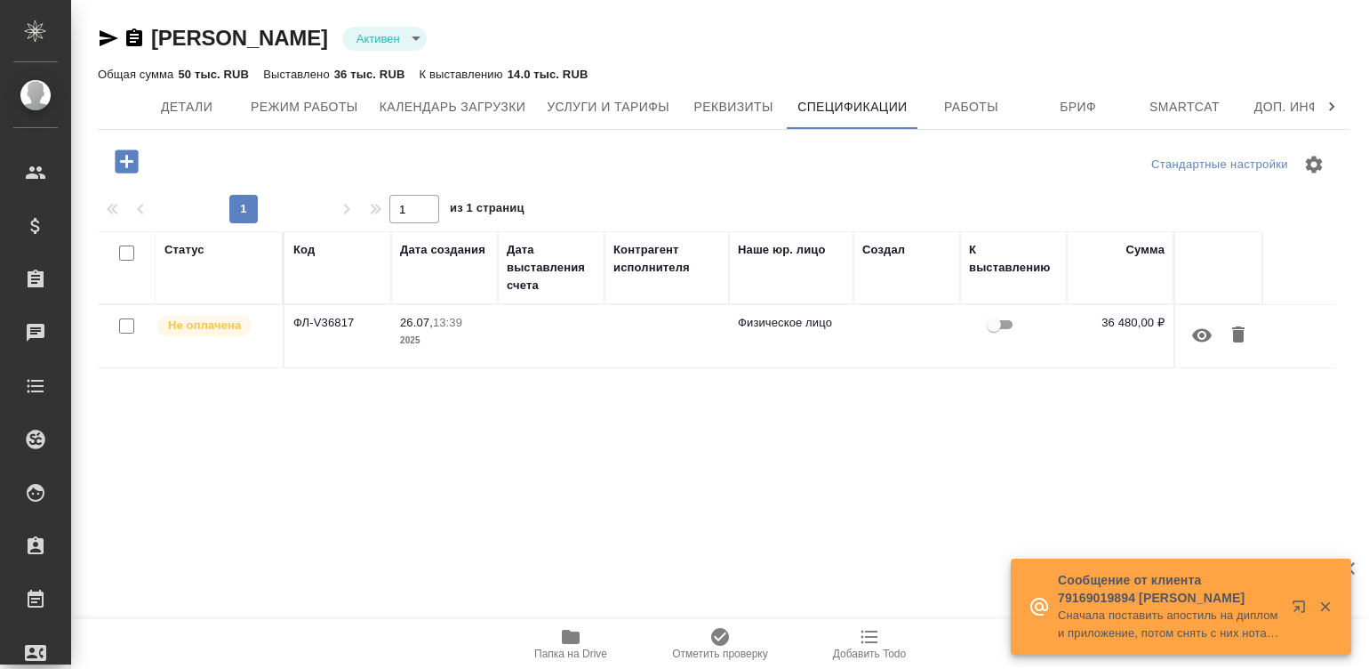
click at [614, 332] on td at bounding box center [667, 336] width 124 height 62
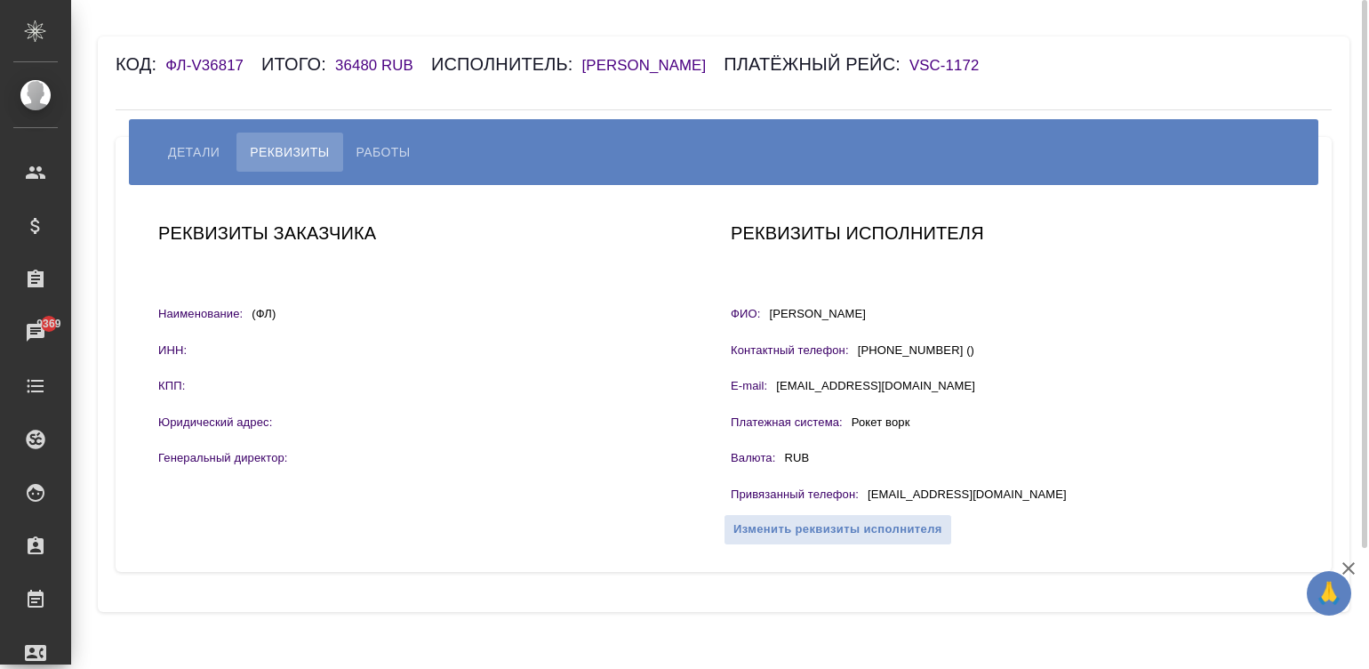
click at [679, 57] on h6 "[PERSON_NAME]" at bounding box center [653, 65] width 142 height 17
drag, startPoint x: 326, startPoint y: 66, endPoint x: 378, endPoint y: 70, distance: 51.8
click at [378, 70] on div "Код: ФЛ-V36817 Итого: 36480 RUB Исполнитель: Ферапонтова Анастасия Платёжный ре…" at bounding box center [623, 64] width 1014 height 28
copy h6 "36480"
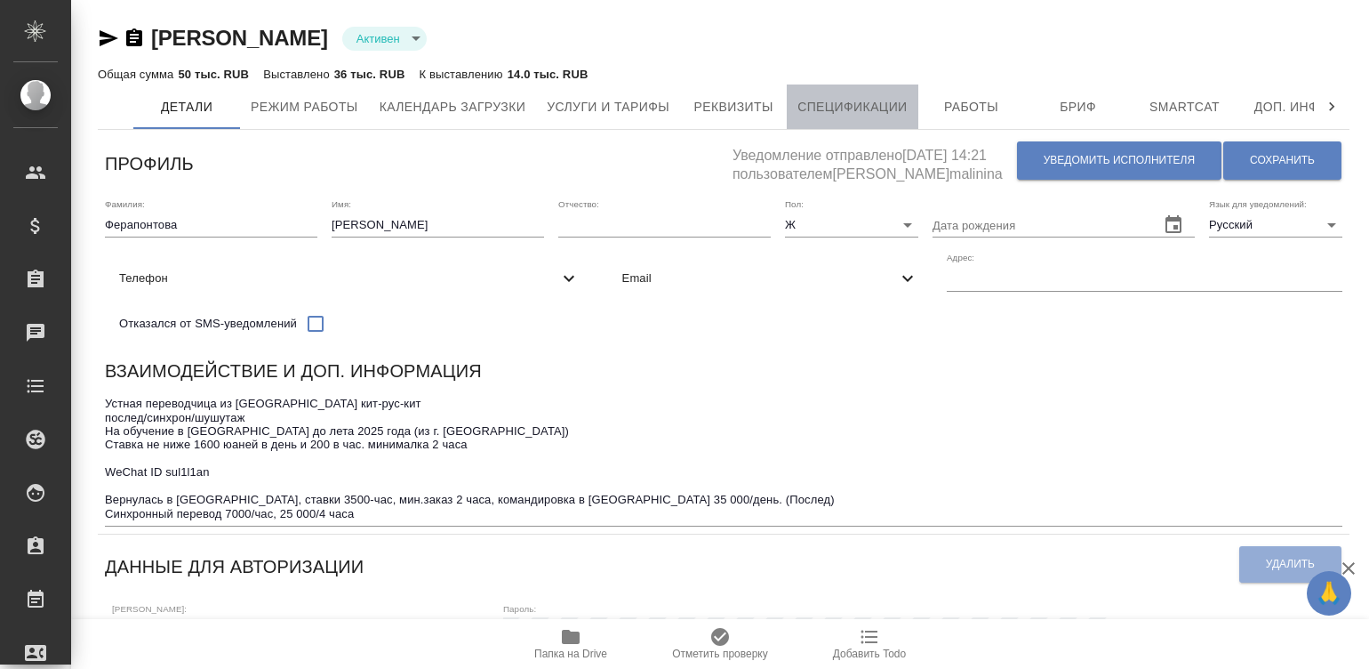
click at [823, 108] on span "Спецификации" at bounding box center [852, 107] width 109 height 22
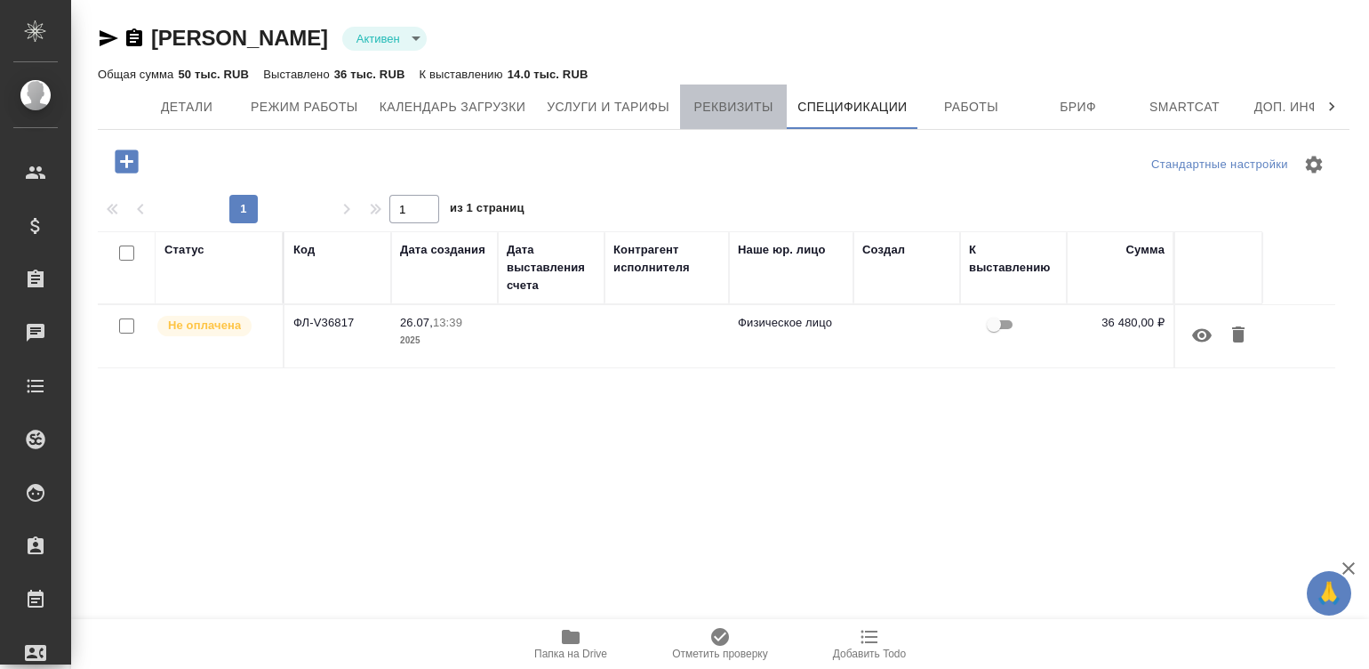
click at [729, 101] on span "Реквизиты" at bounding box center [733, 107] width 85 height 22
select select "10"
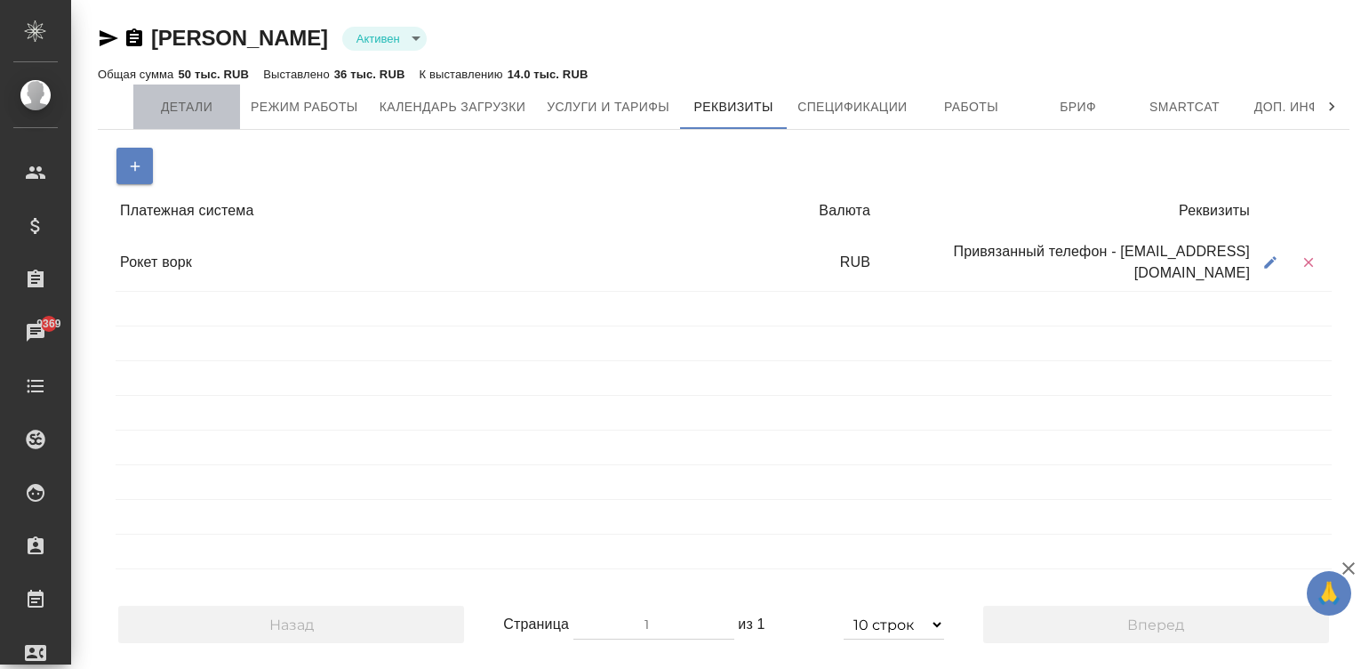
click at [197, 106] on span "Детали" at bounding box center [186, 107] width 85 height 22
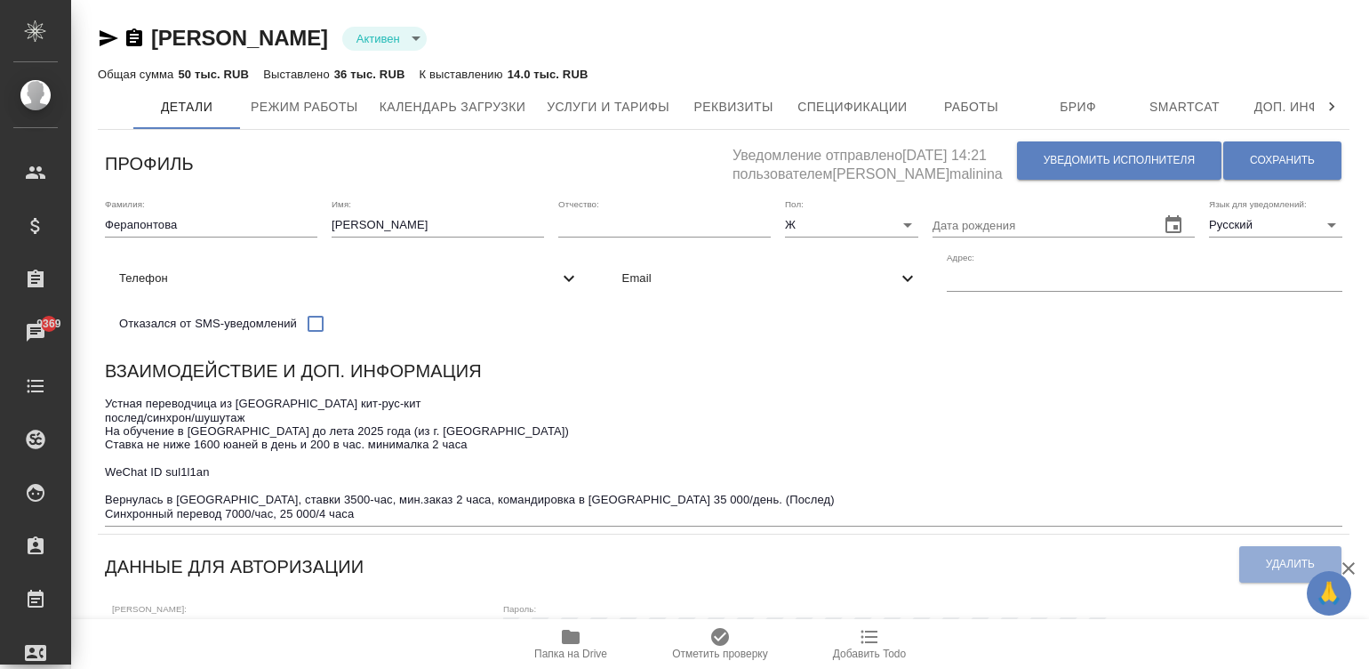
click at [734, 391] on div "Взаимодействие и доп. информация" at bounding box center [724, 374] width 1238 height 35
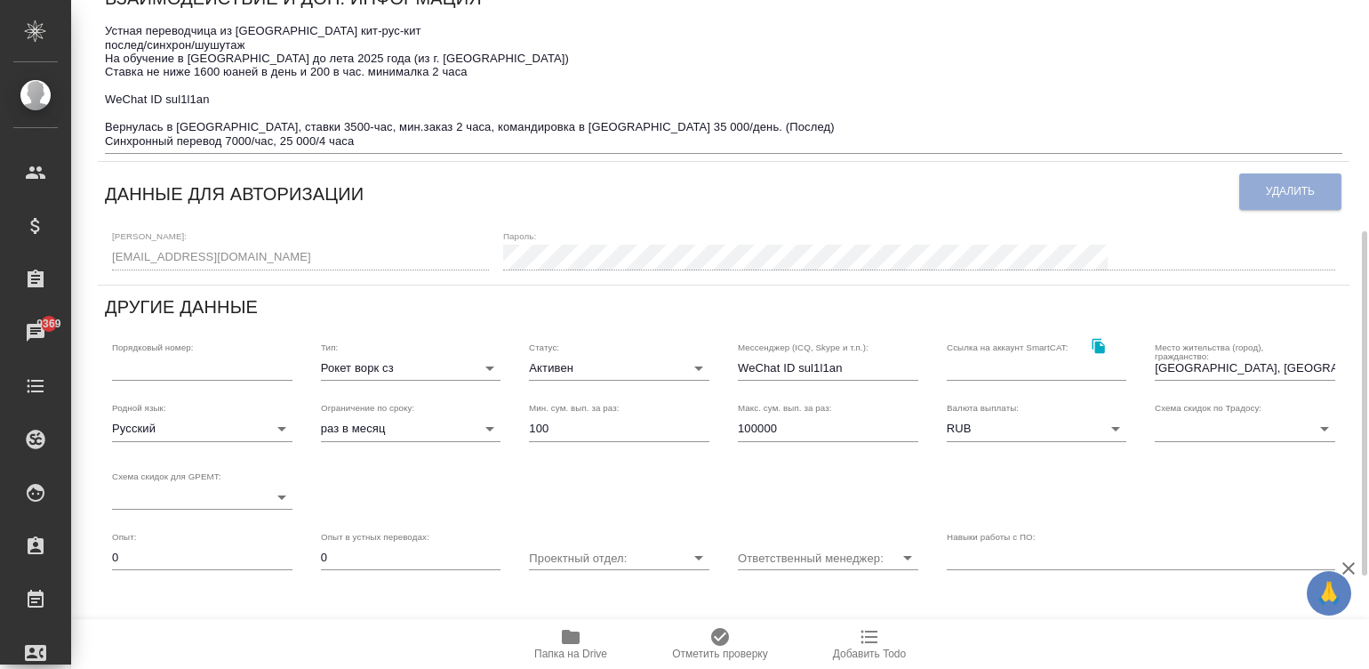
scroll to position [426, 0]
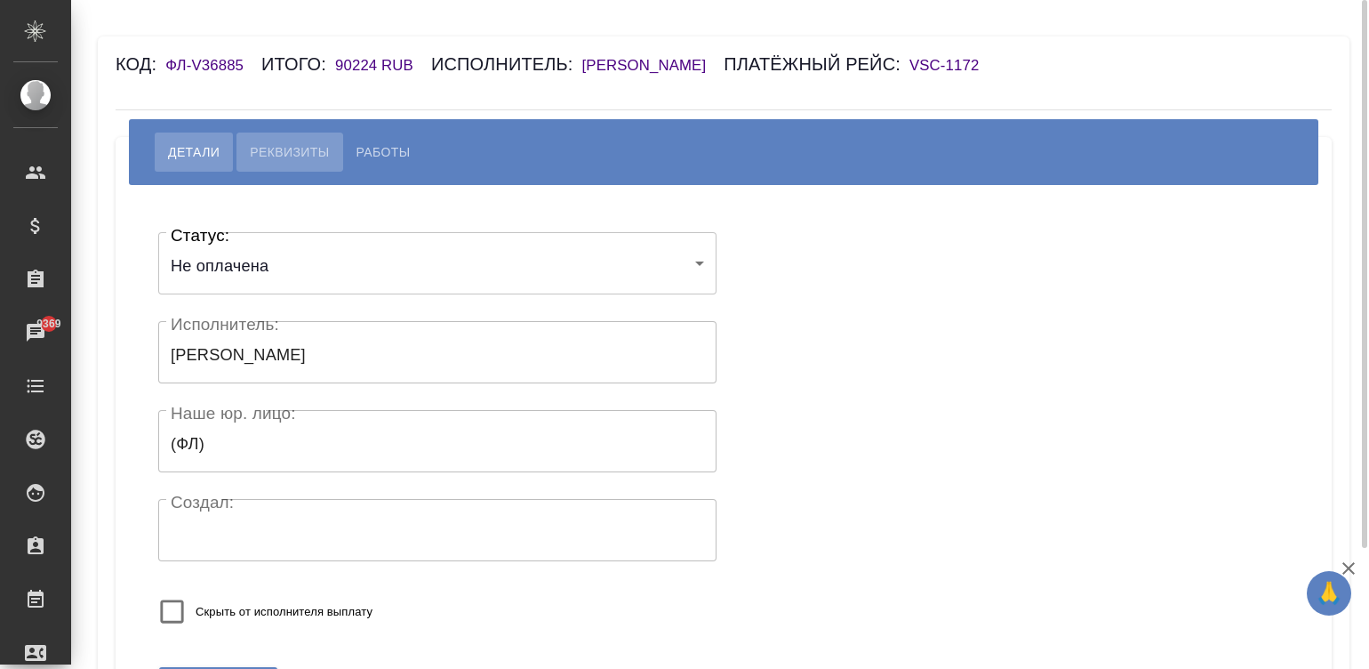
click at [309, 163] on span "Реквизиты" at bounding box center [289, 151] width 79 height 21
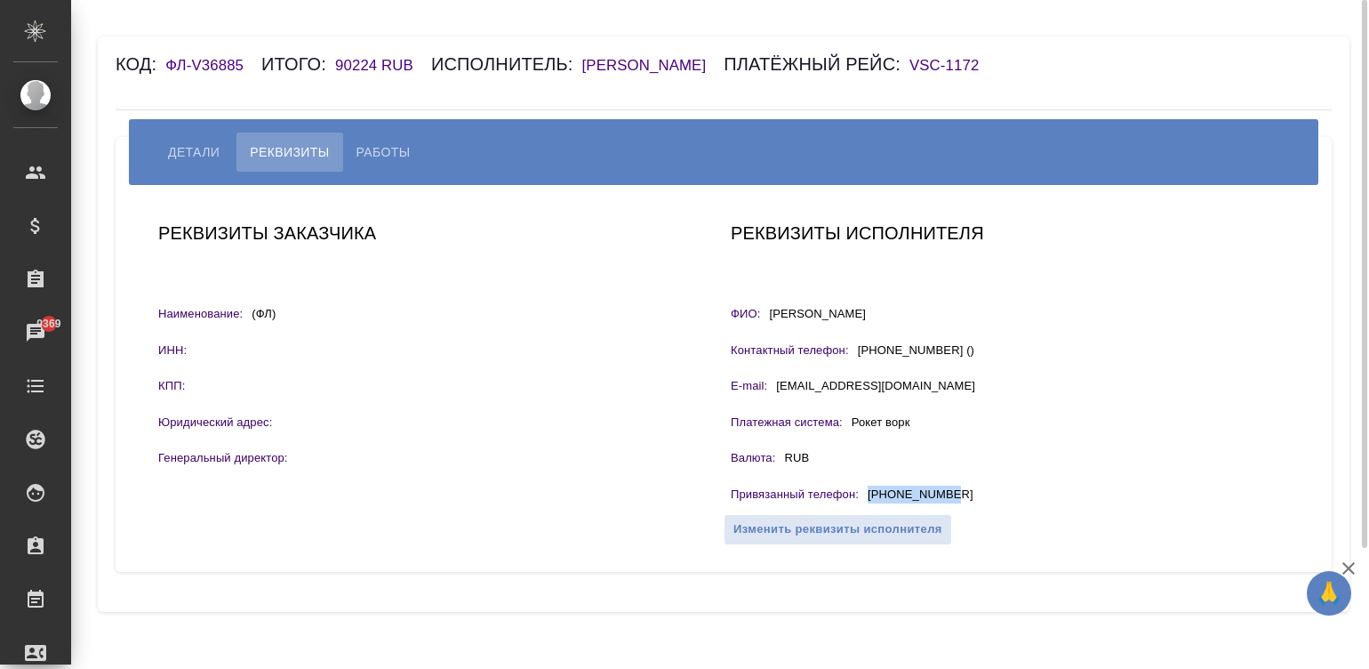
drag, startPoint x: 968, startPoint y: 518, endPoint x: 868, endPoint y: 523, distance: 99.7
click at [868, 508] on div "Привязанный телефон : +79096471064" at bounding box center [1010, 497] width 558 height 22
copy p "[PHONE_NUMBER]"
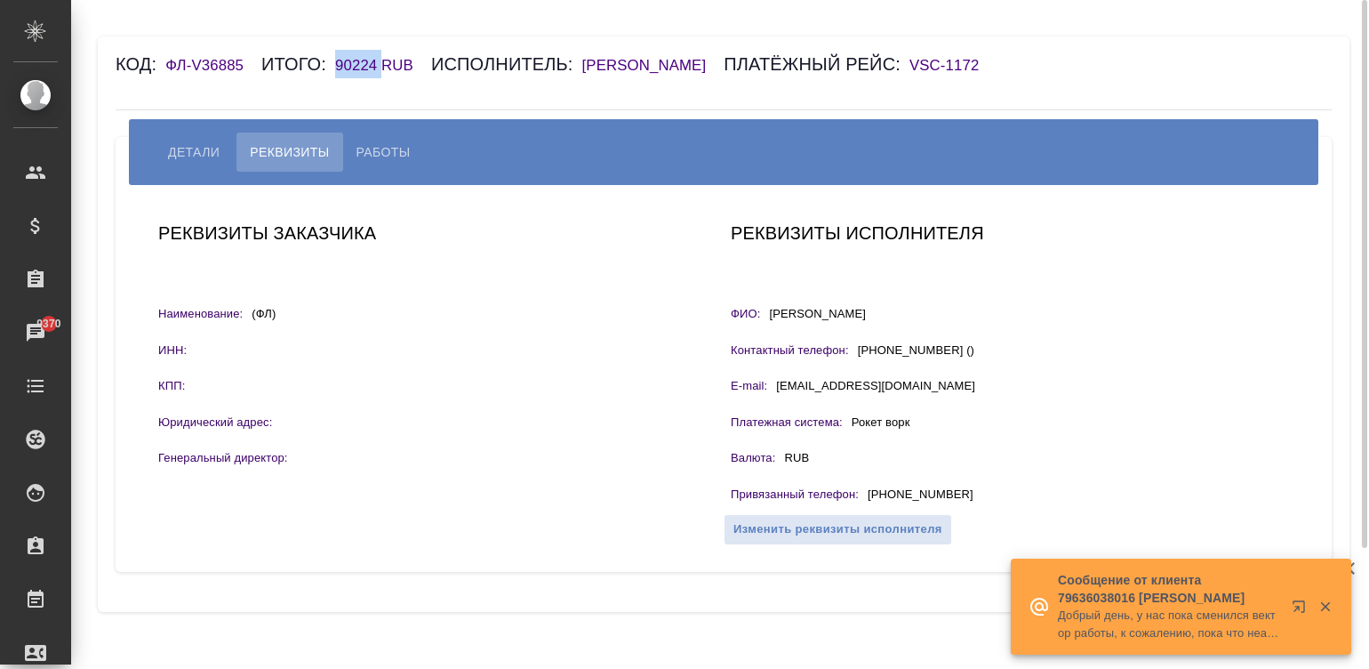
drag, startPoint x: 325, startPoint y: 61, endPoint x: 381, endPoint y: 74, distance: 57.4
click at [381, 74] on div "Код: ФЛ-V36885 Итого: 90224 RUB Исполнитель: Костоглотова Валентина Александров…" at bounding box center [623, 64] width 1014 height 28
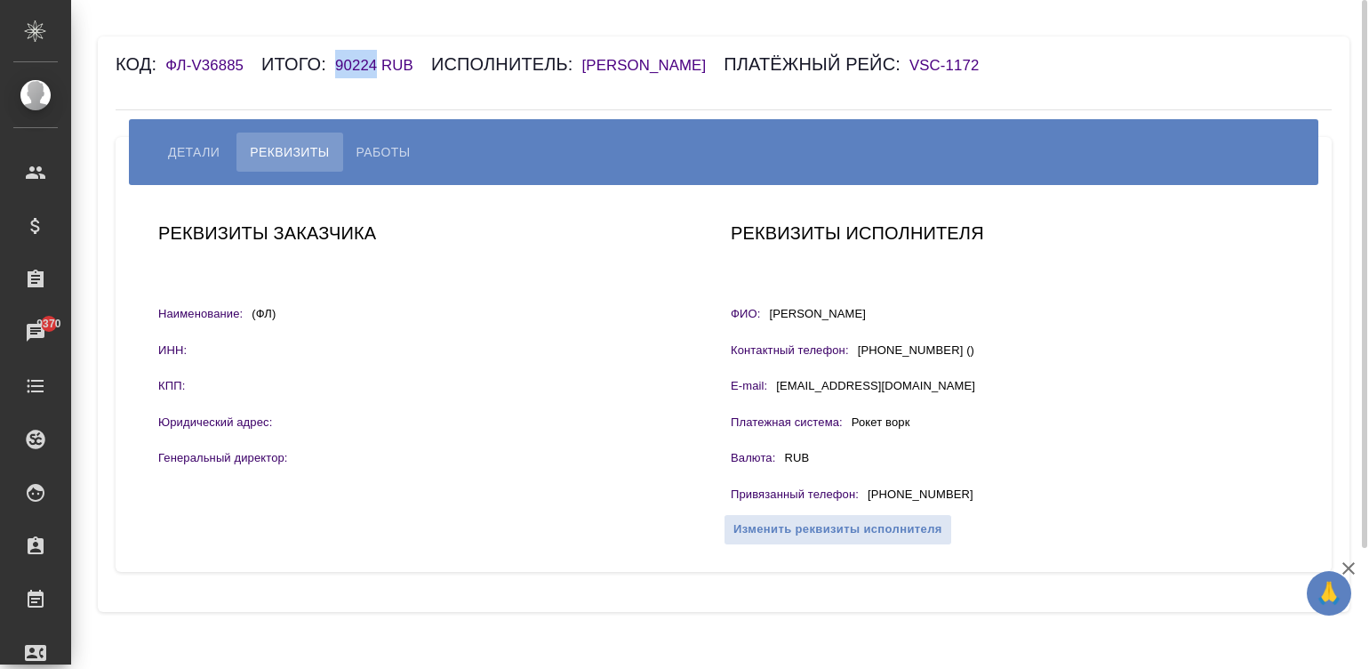
copy h6 "90224"
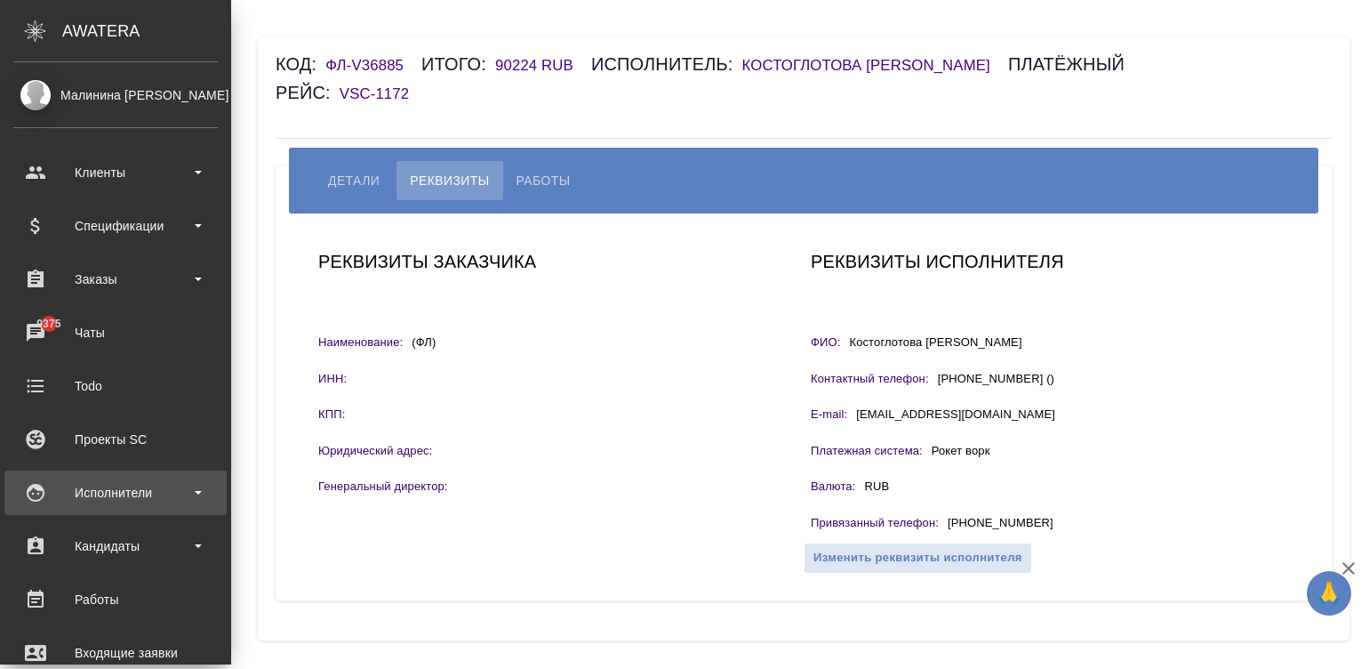
click at [80, 485] on div "Исполнители" at bounding box center [115, 492] width 205 height 27
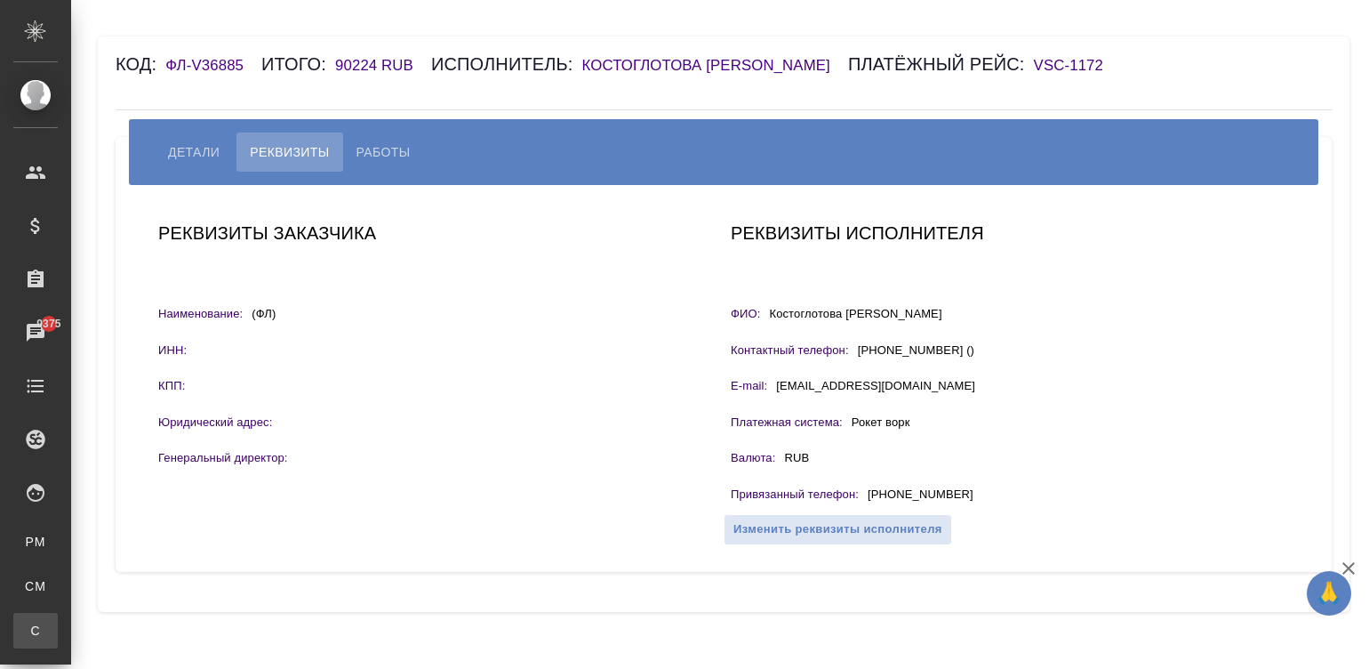
click at [27, 637] on div "Спецификации" at bounding box center [13, 631] width 27 height 18
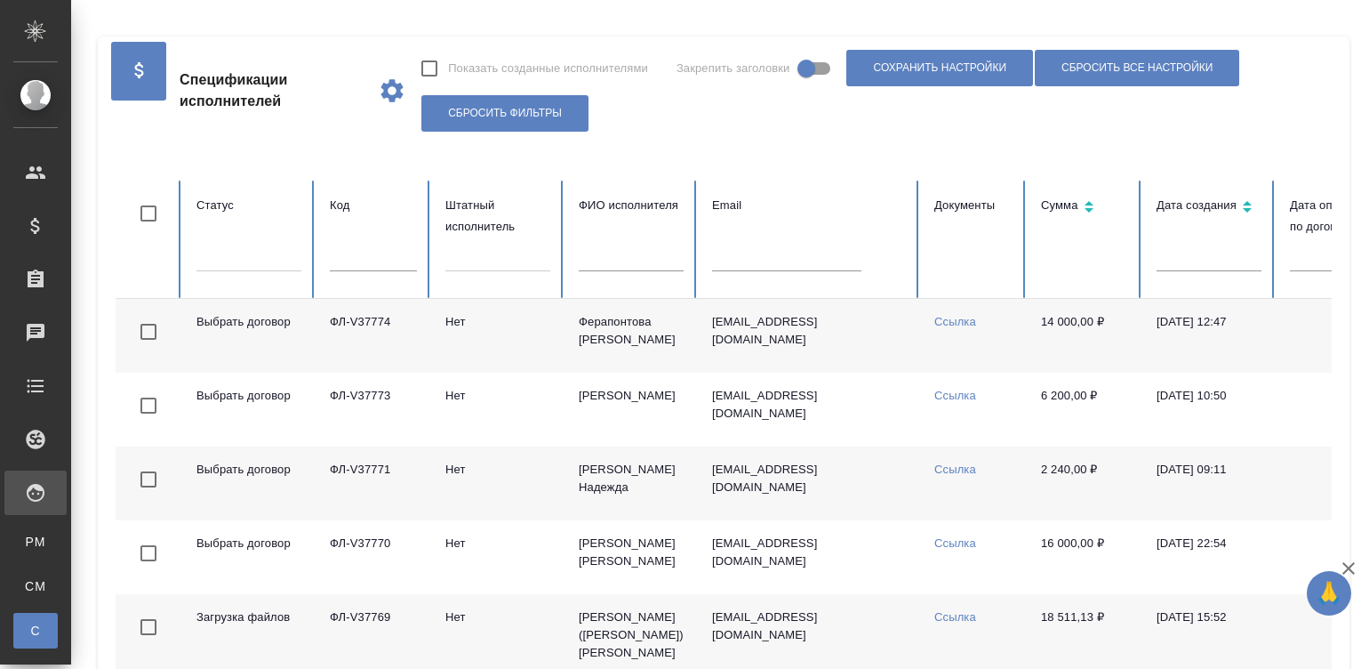
click at [853, 330] on td "Ferapontsha@gmail.com" at bounding box center [809, 336] width 222 height 74
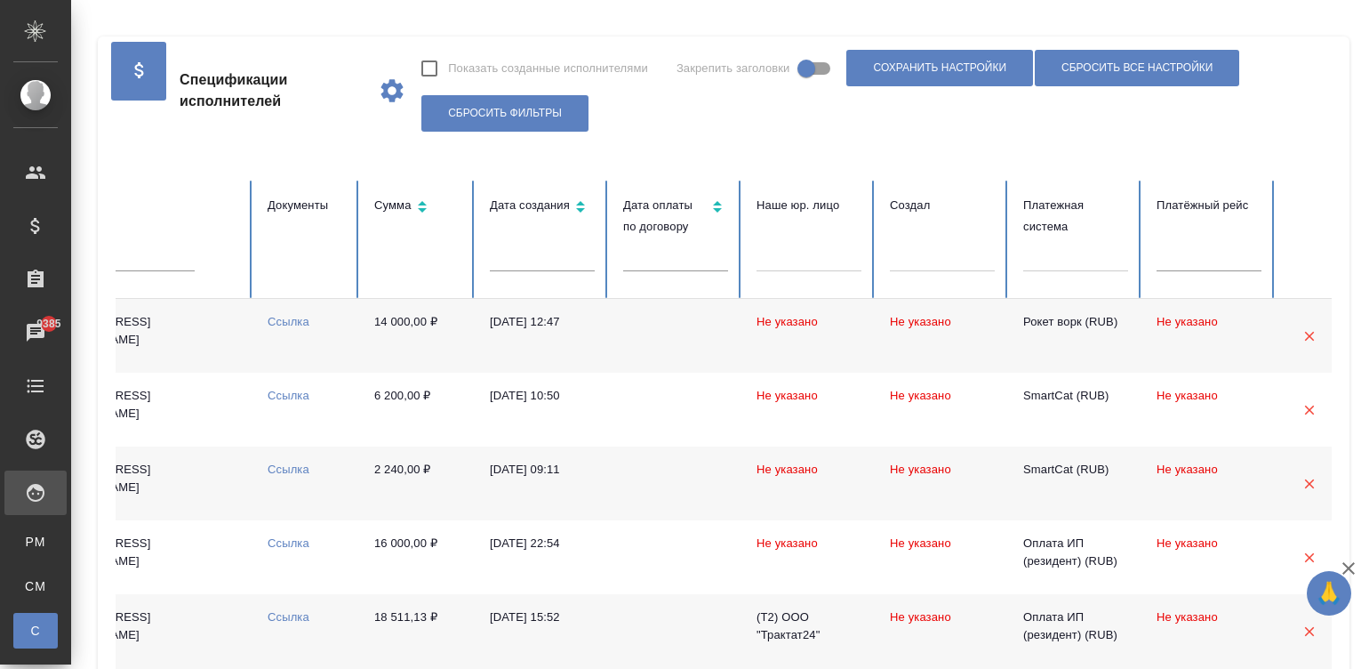
scroll to position [0, 687]
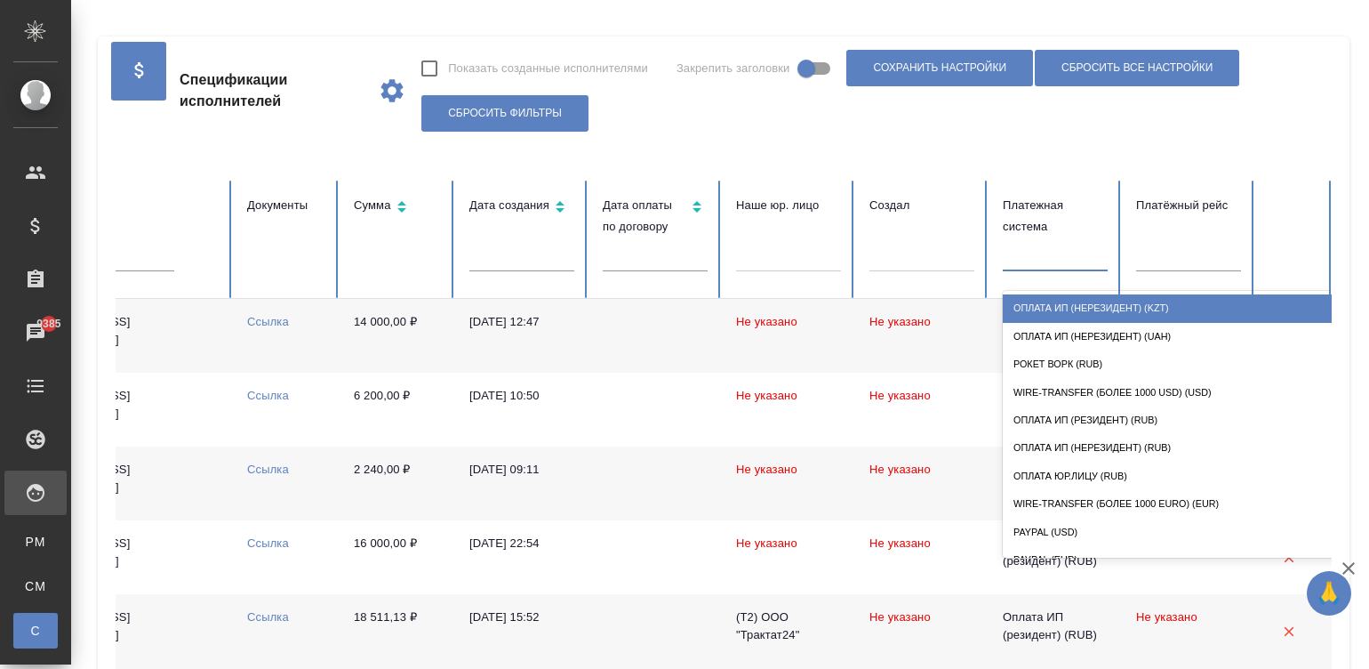
click at [1065, 262] on div at bounding box center [1055, 254] width 105 height 26
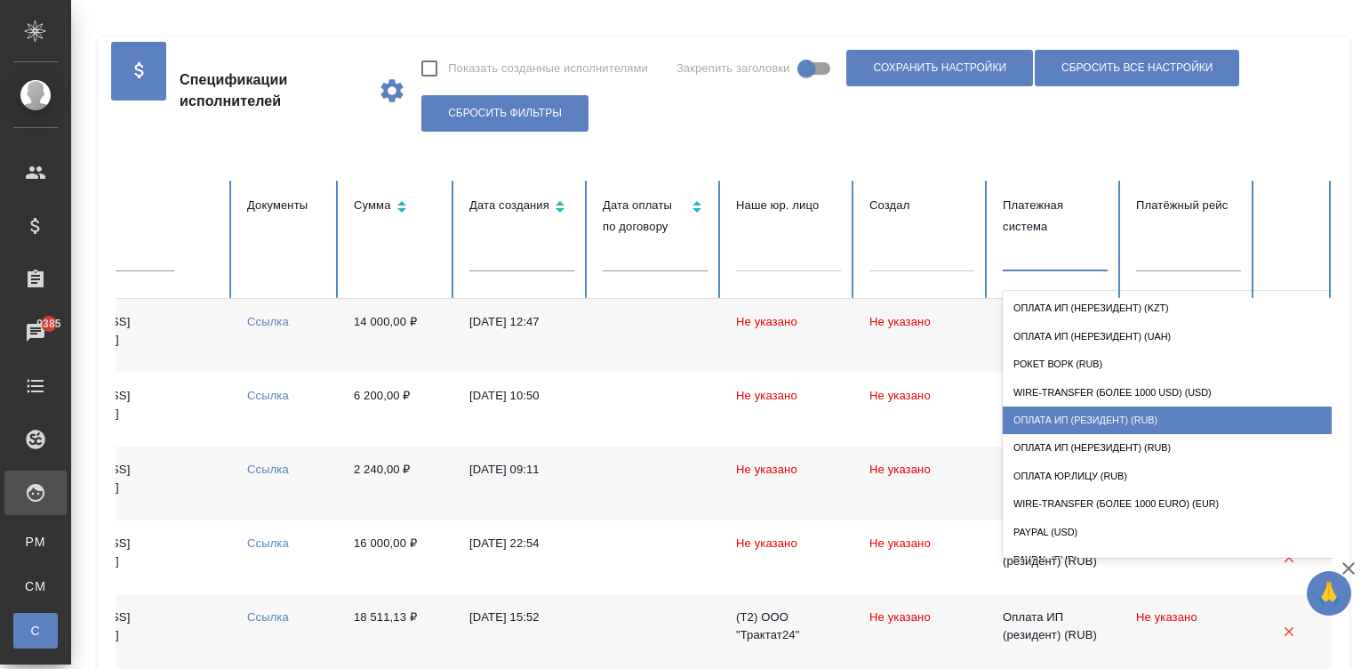
click at [1165, 409] on div "Оплата ИП (резидент) (RUB)" at bounding box center [1181, 420] width 356 height 28
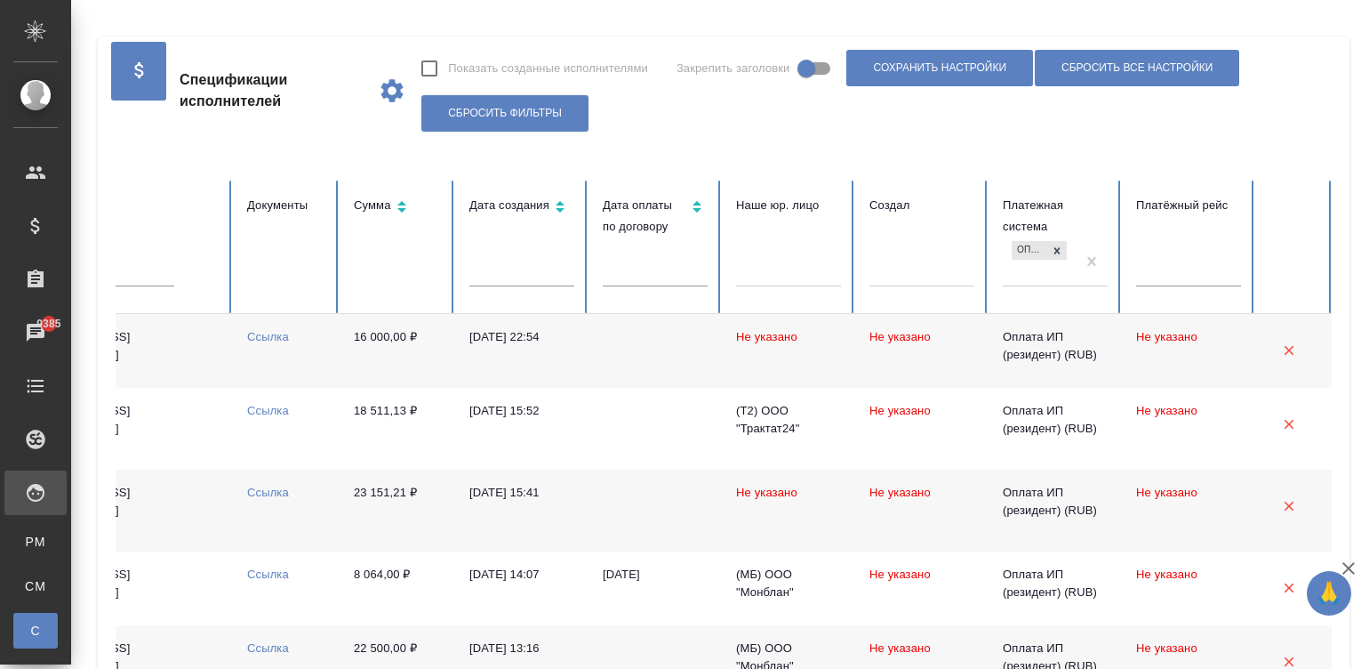
click at [620, 357] on td at bounding box center [655, 351] width 133 height 74
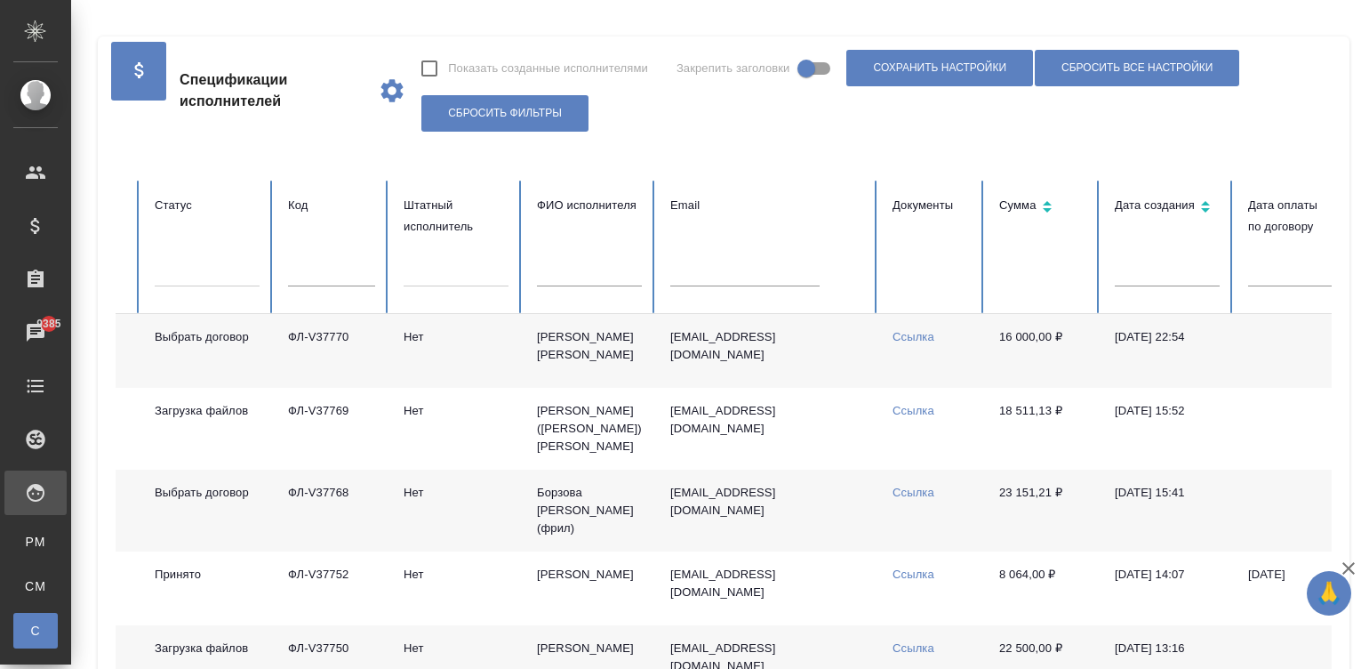
scroll to position [0, 0]
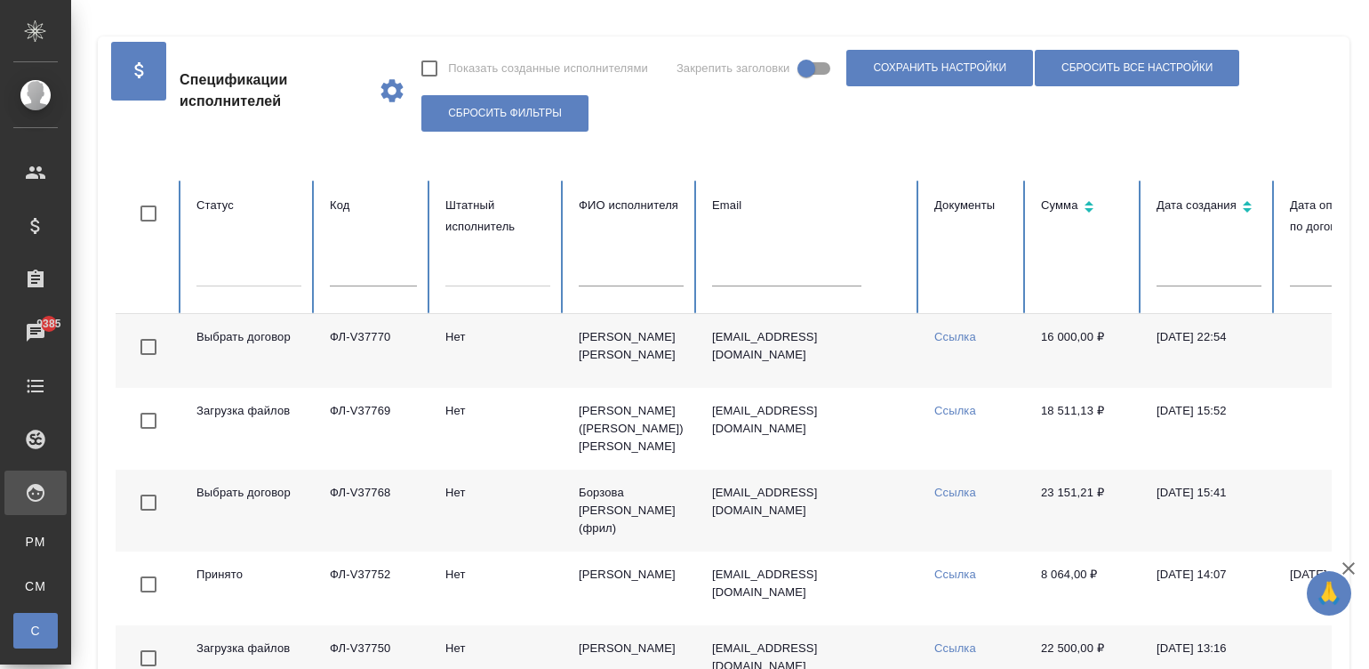
click at [424, 344] on td "ФЛ-V37770" at bounding box center [374, 351] width 116 height 74
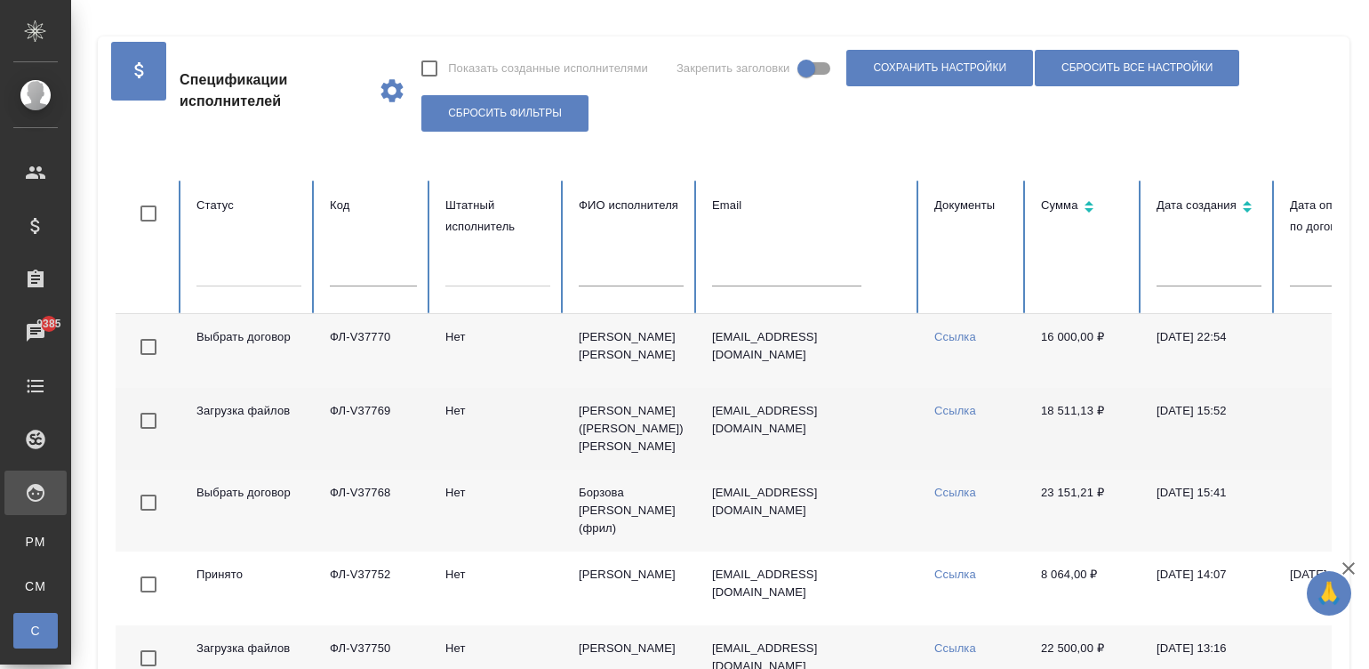
click at [512, 422] on td "Нет" at bounding box center [497, 429] width 133 height 82
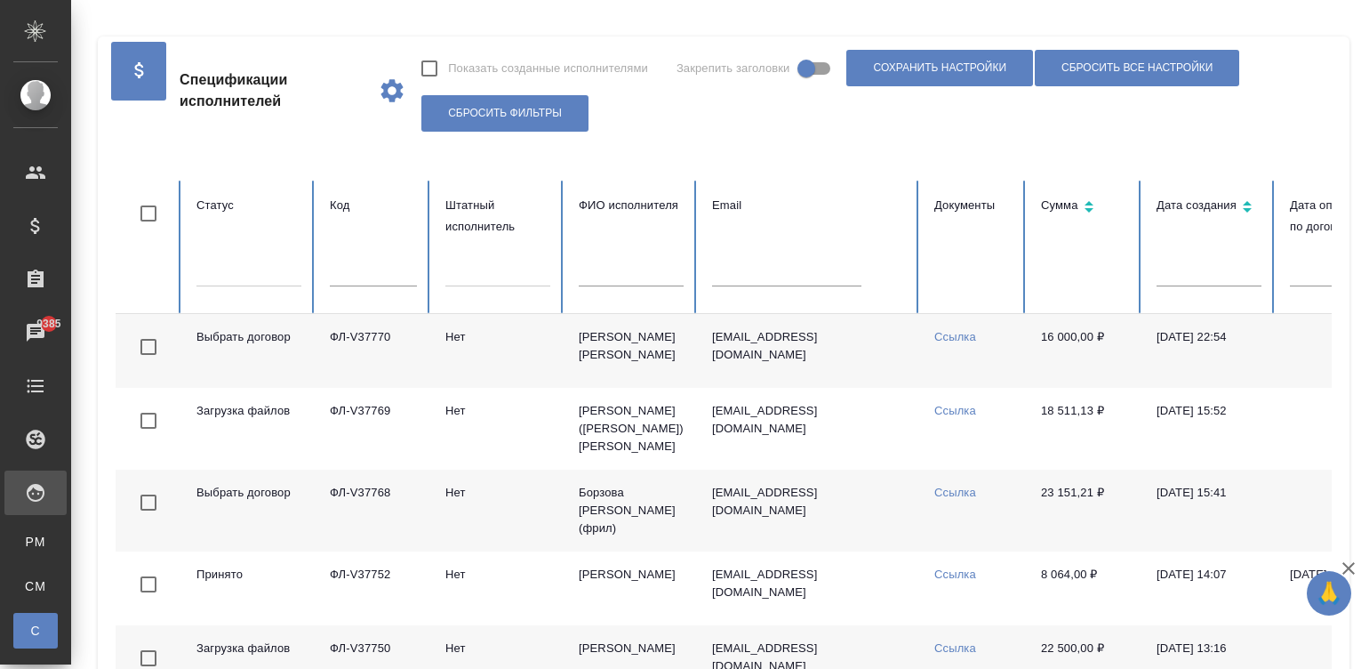
click at [569, 505] on td "Борзова Анастасия (фрил)" at bounding box center [631, 511] width 133 height 82
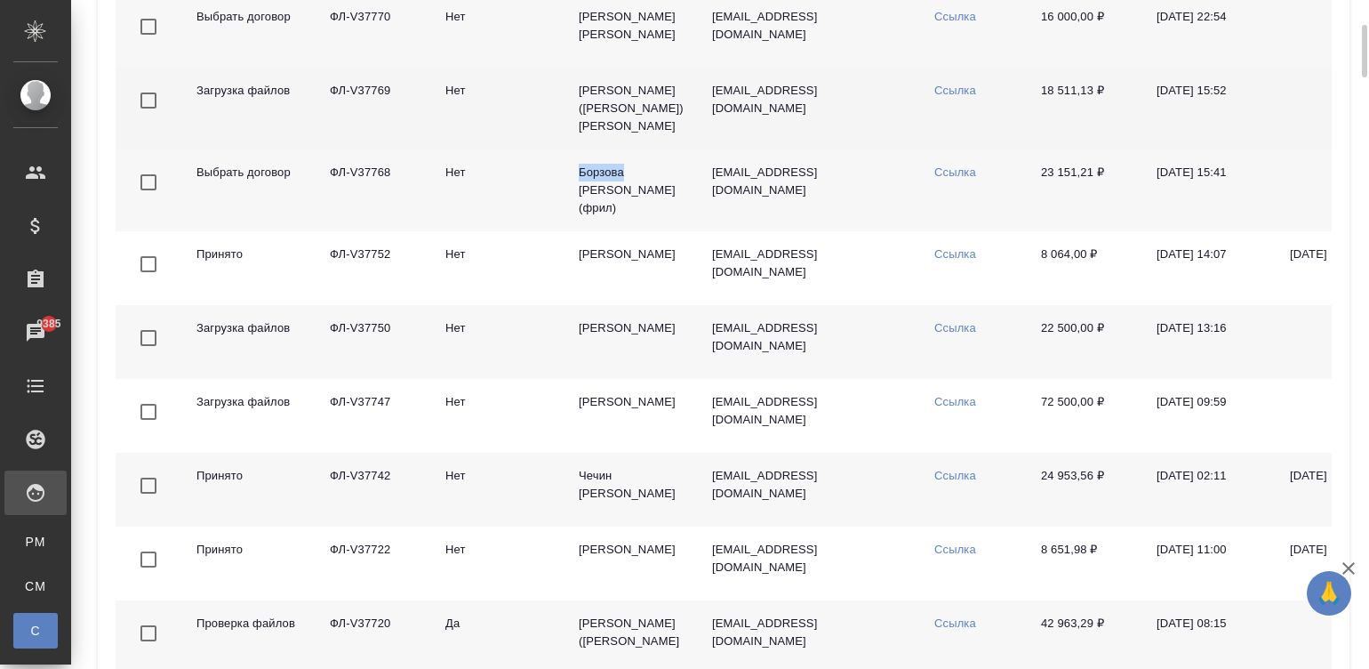
scroll to position [373, 0]
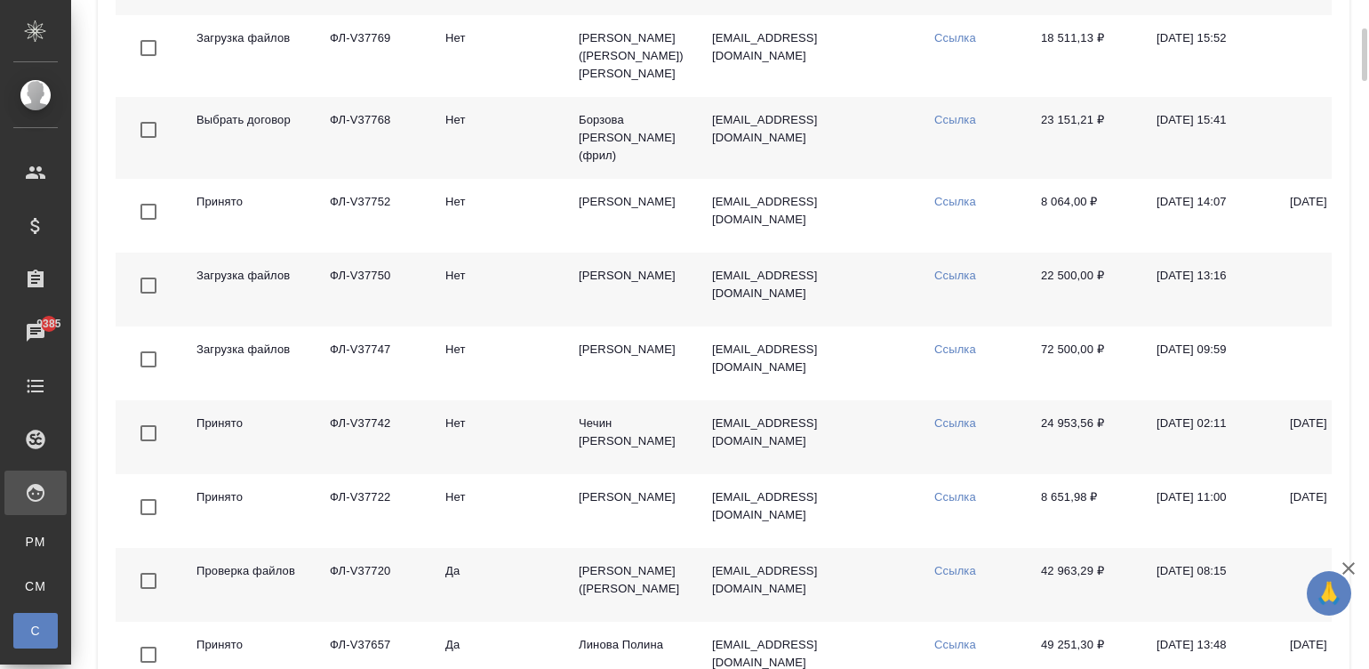
click at [556, 578] on td "Да" at bounding box center [497, 585] width 133 height 74
click at [941, 572] on link "Ссылка" at bounding box center [956, 570] width 42 height 13
click at [519, 594] on td "Да" at bounding box center [497, 585] width 133 height 74
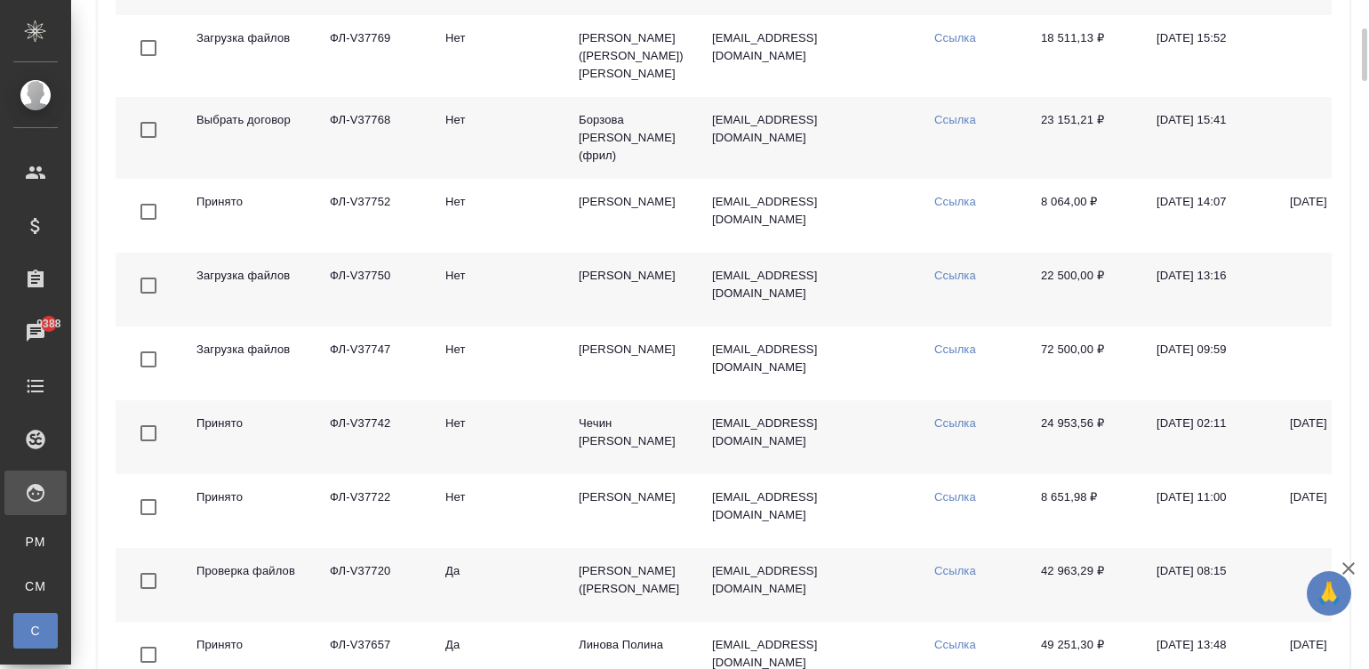
click at [694, 603] on td "[PERSON_NAME] ([PERSON_NAME]) [PERSON_NAME] Андреевна" at bounding box center [631, 585] width 133 height 74
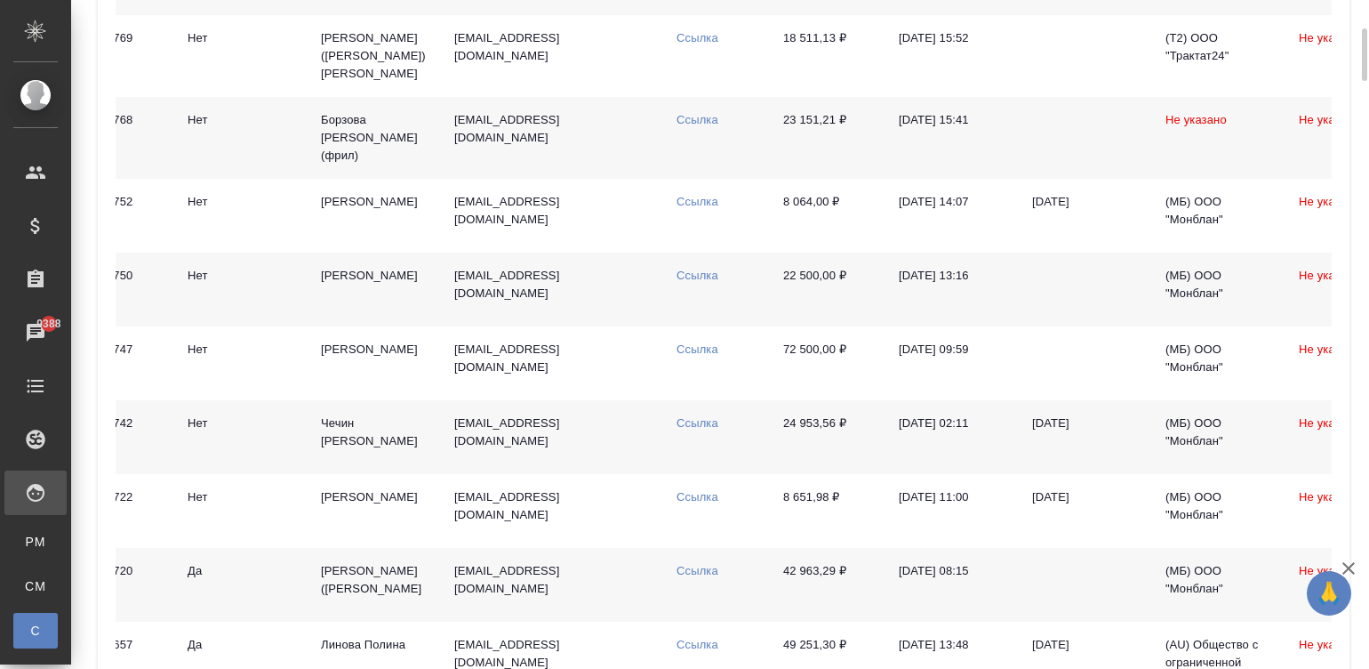
scroll to position [0, 311]
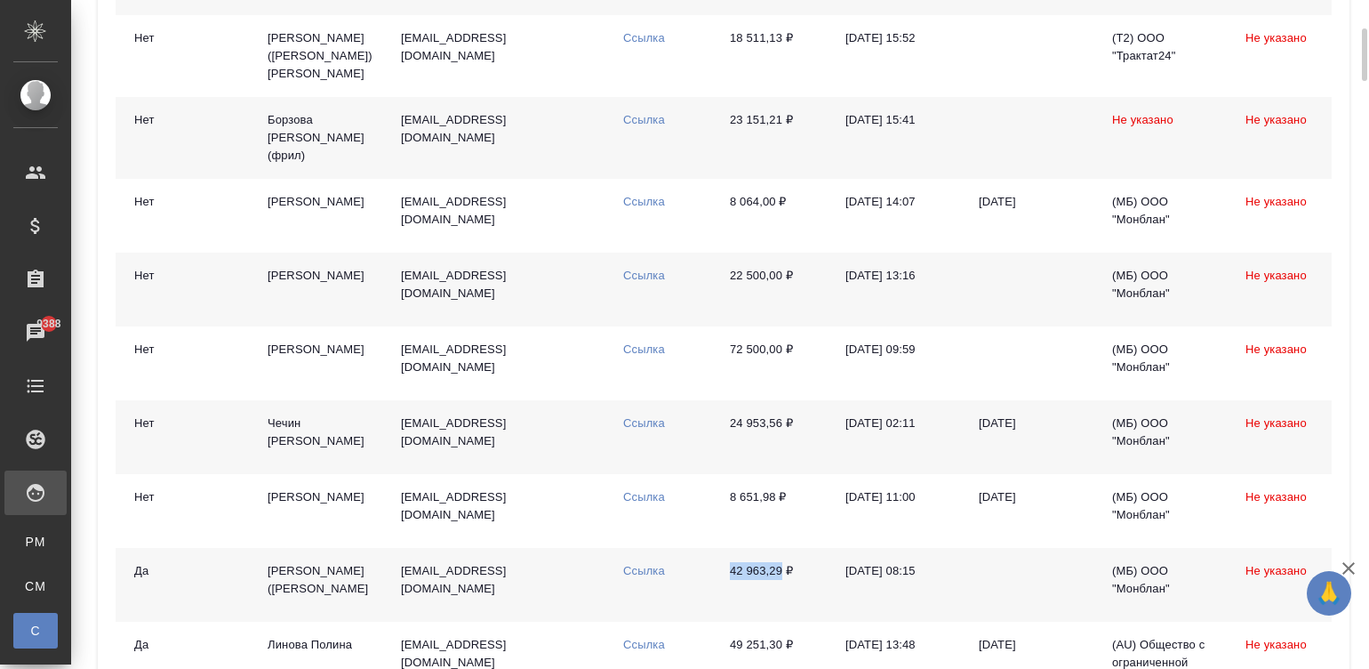
drag, startPoint x: 717, startPoint y: 571, endPoint x: 783, endPoint y: 577, distance: 66.1
click at [783, 577] on td "42 963,29 ₽" at bounding box center [774, 585] width 116 height 74
copy td "42 963,29"
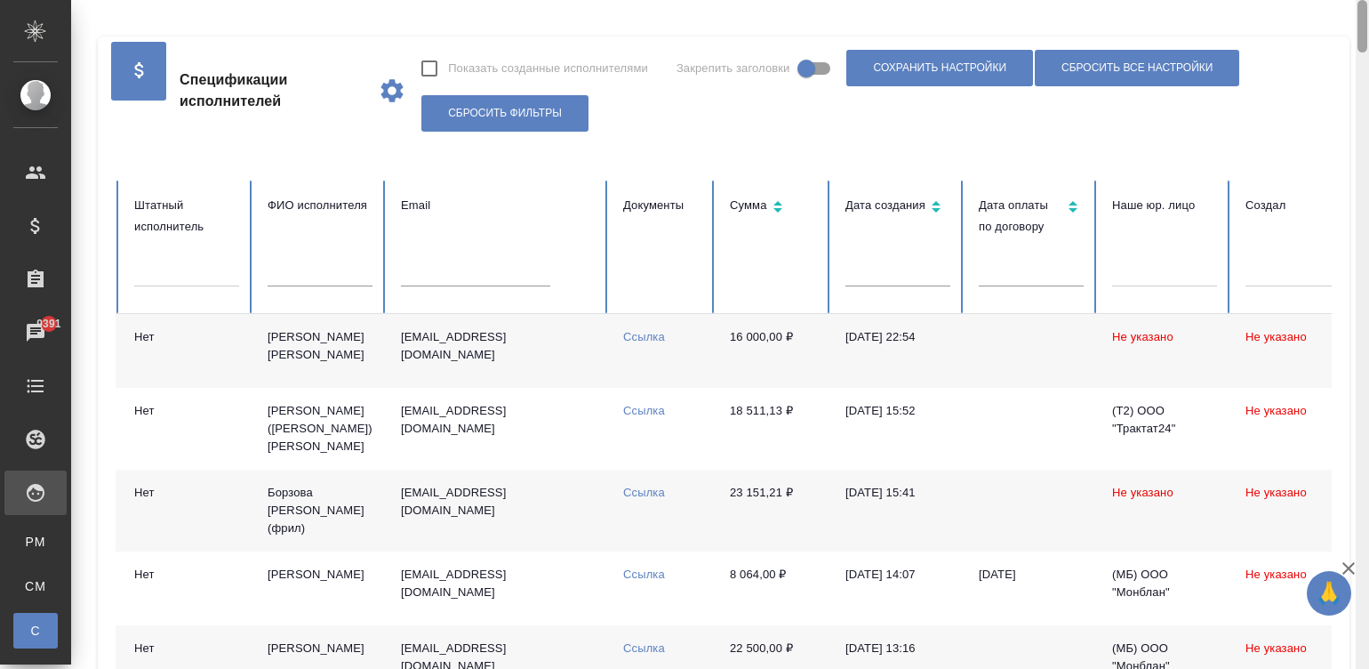
drag, startPoint x: 1361, startPoint y: 70, endPoint x: 1357, endPoint y: 5, distance: 65.0
click at [1358, 5] on div at bounding box center [1363, 26] width 10 height 52
click at [208, 356] on td "Нет" at bounding box center [186, 351] width 133 height 74
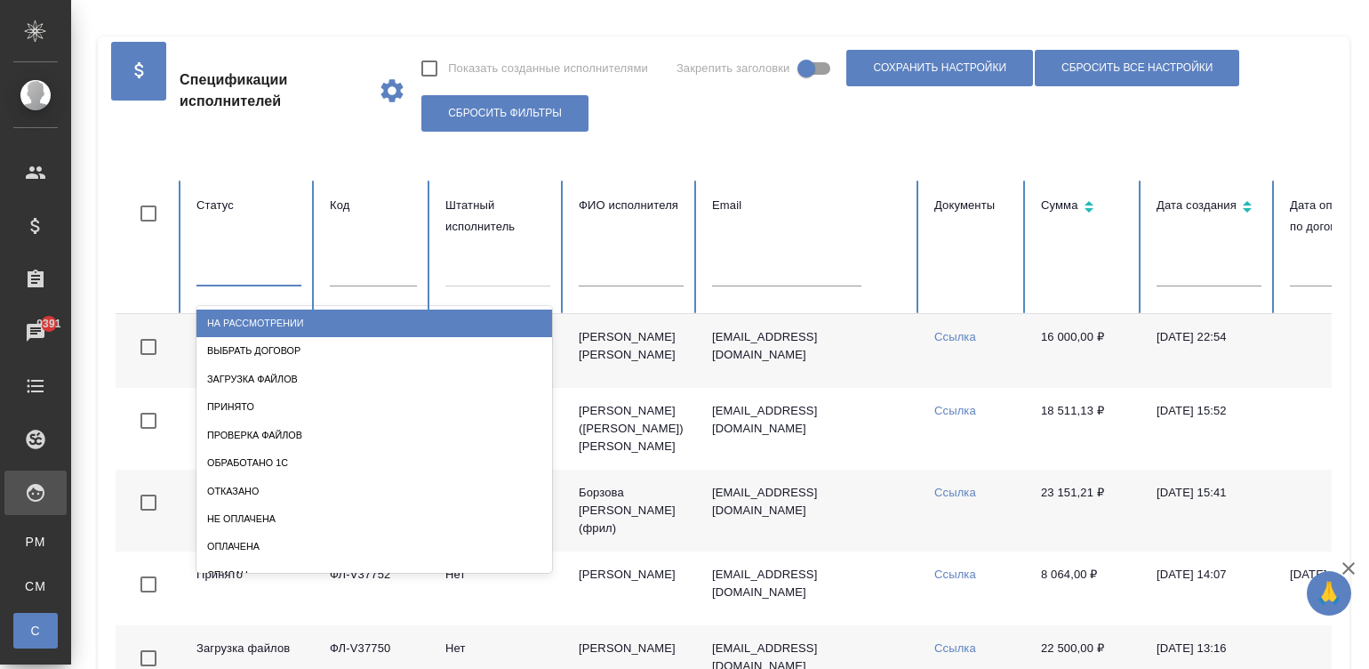
click at [212, 272] on div at bounding box center [249, 268] width 105 height 26
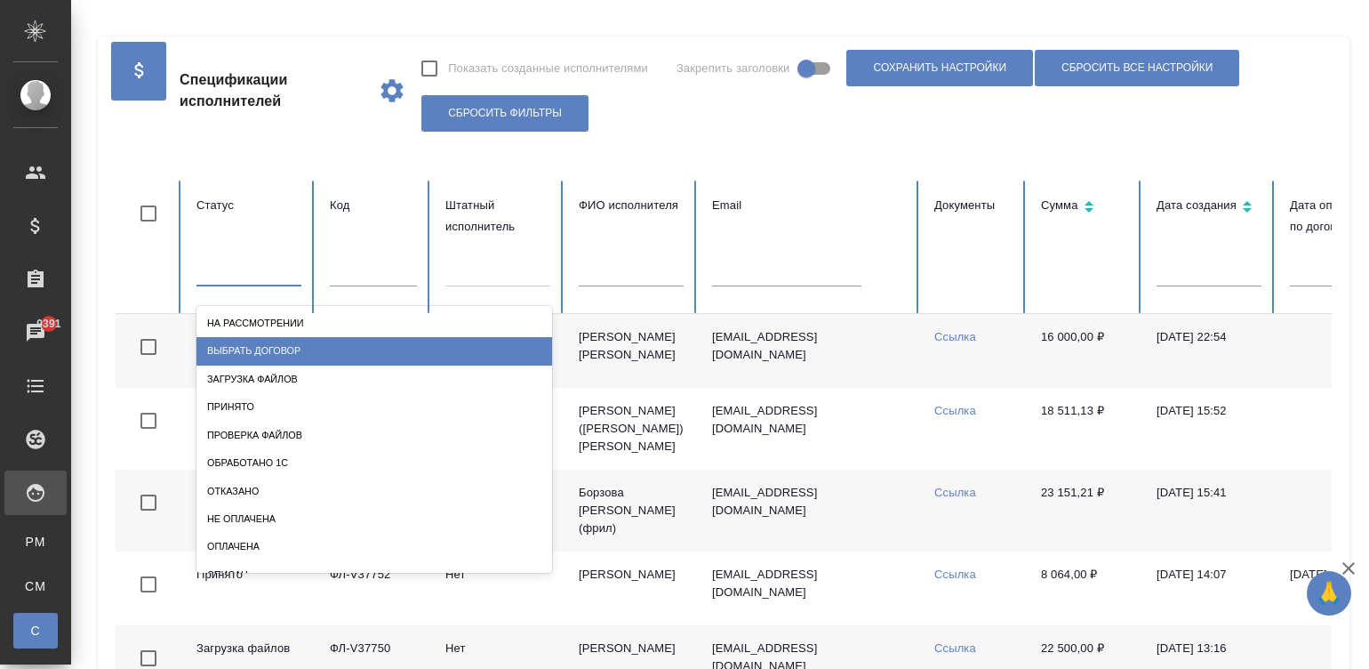
click at [279, 352] on div "Выбрать договор" at bounding box center [375, 351] width 356 height 28
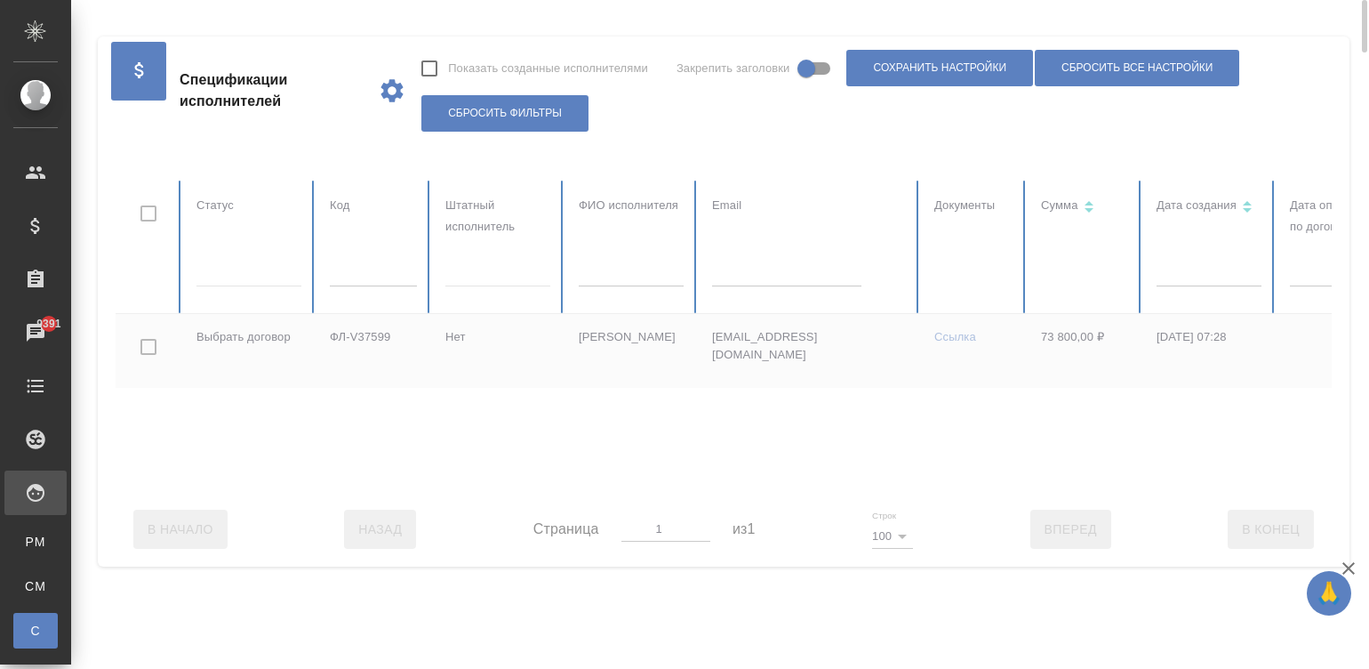
click at [240, 266] on div at bounding box center [1068, 336] width 1905 height 311
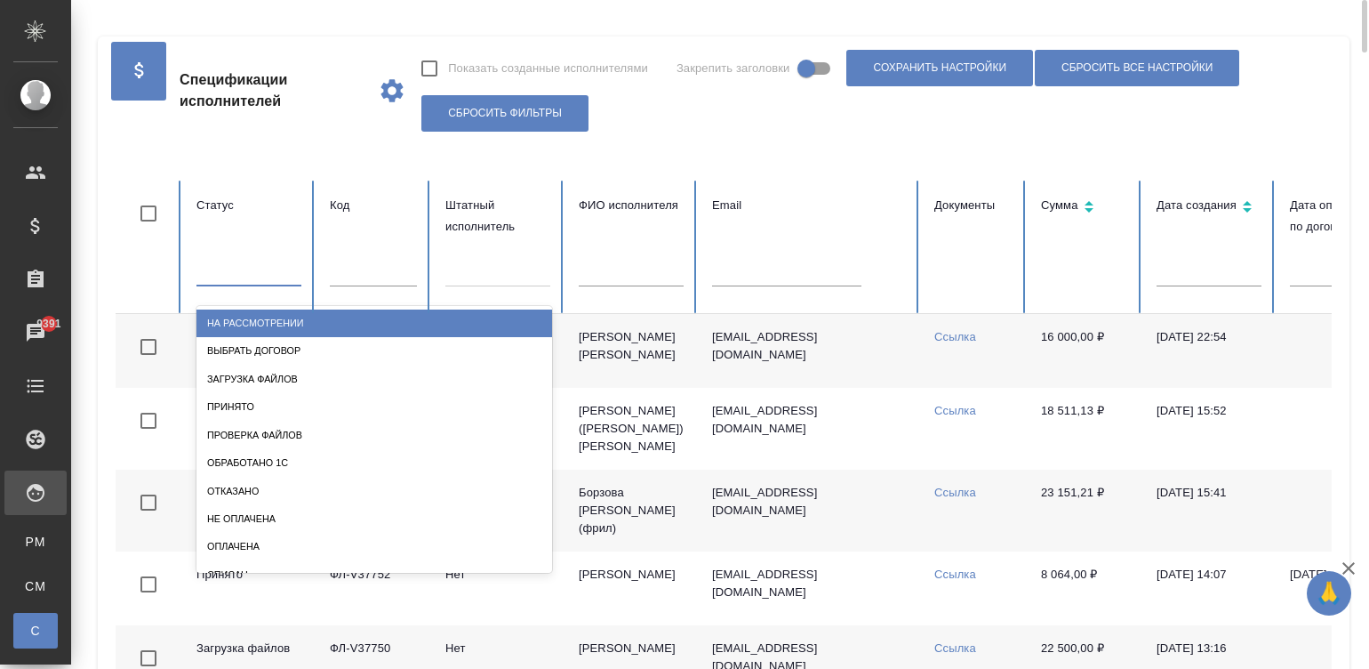
click at [240, 266] on div at bounding box center [249, 268] width 105 height 26
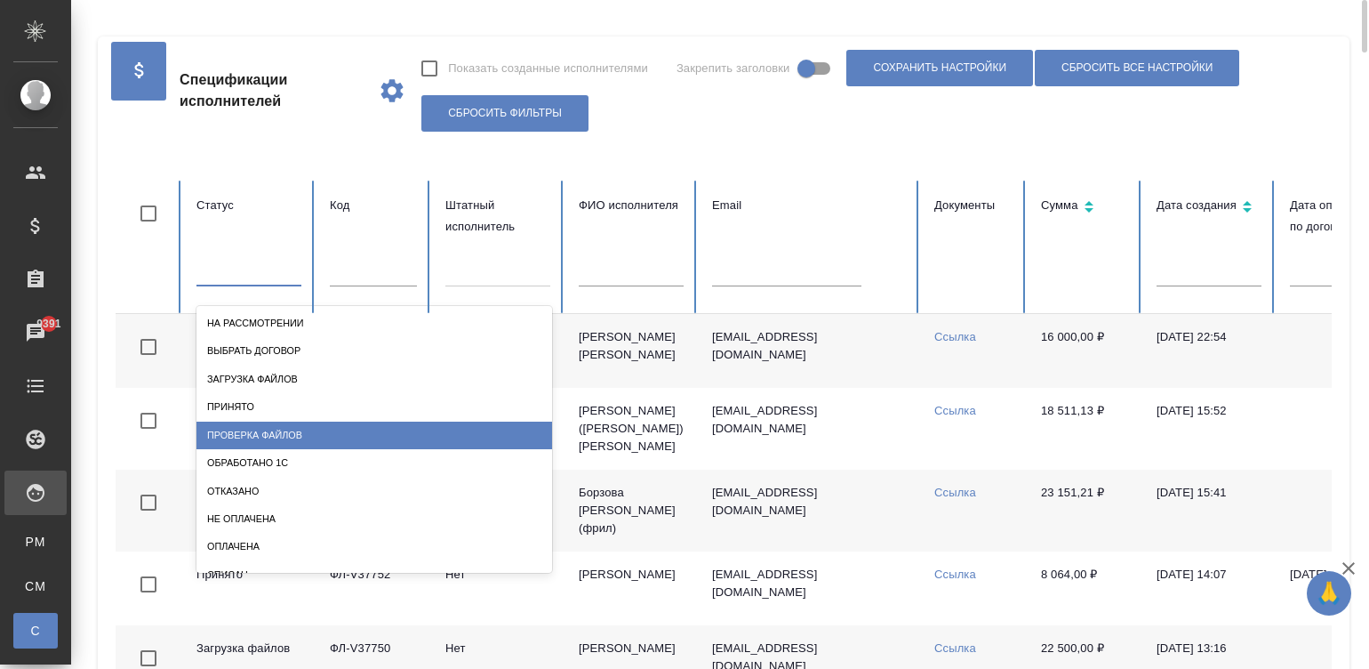
click at [326, 438] on div "Проверка файлов" at bounding box center [375, 436] width 356 height 28
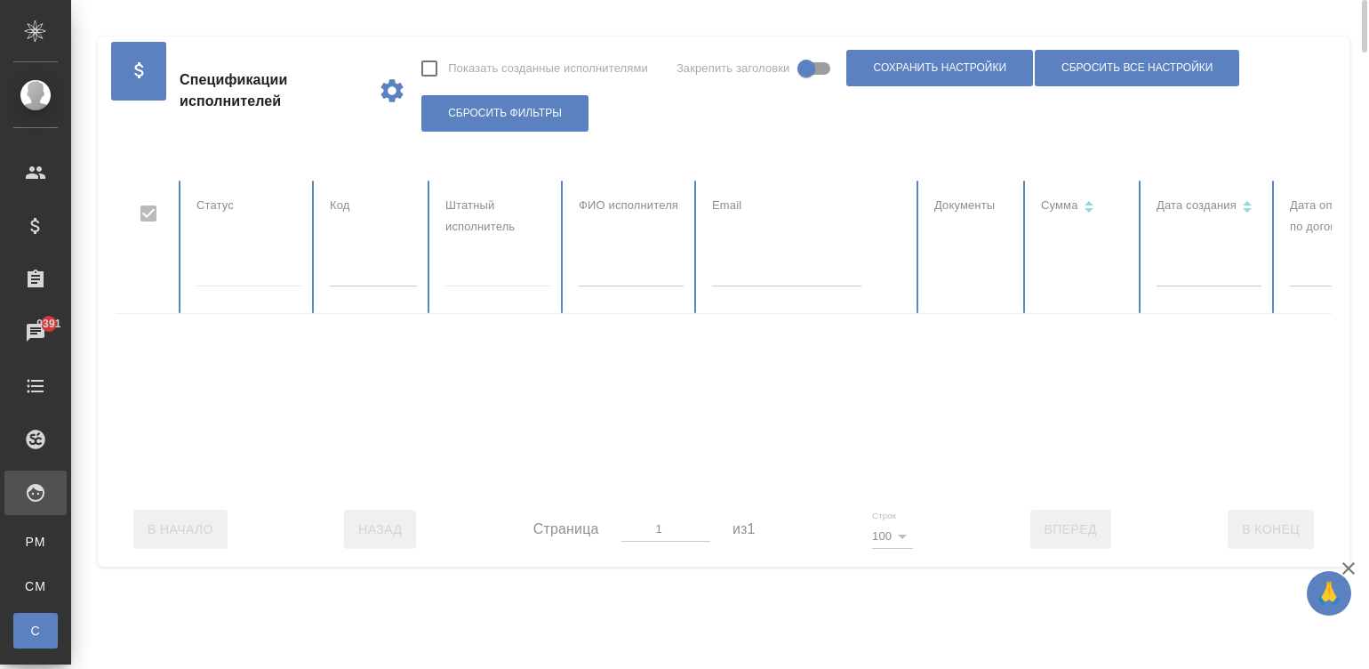
checkbox input "false"
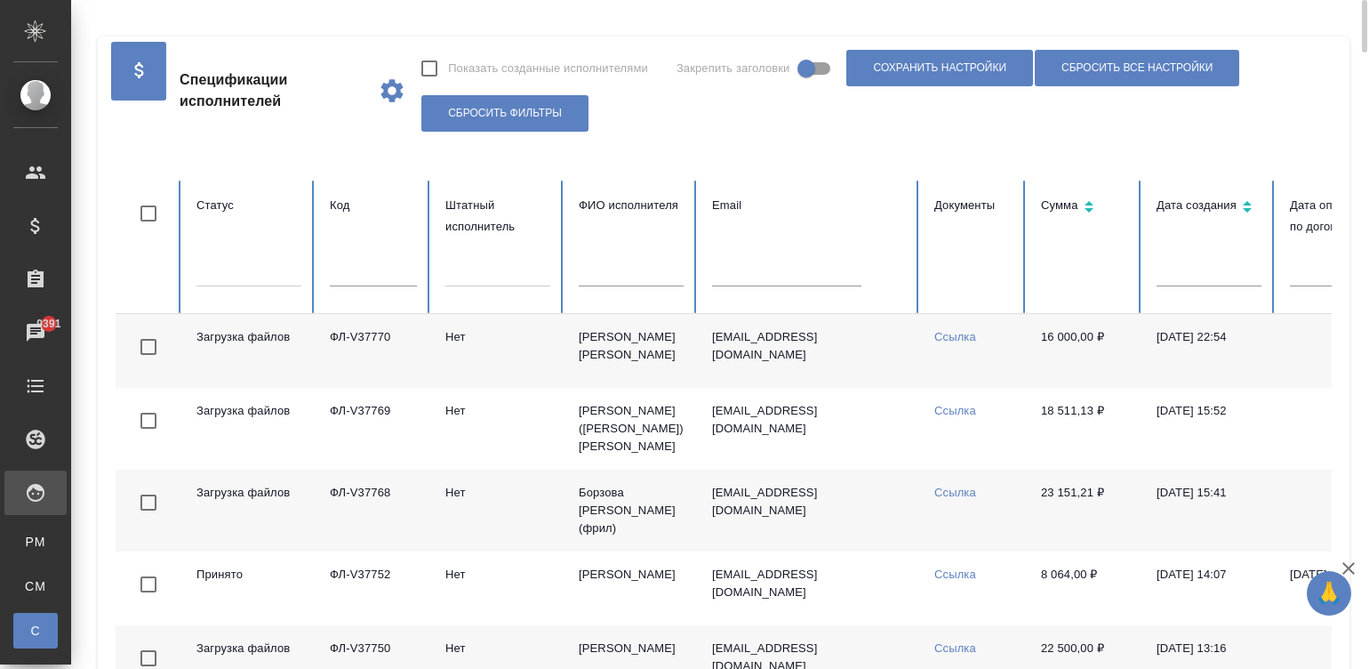
drag, startPoint x: 982, startPoint y: 512, endPoint x: 943, endPoint y: 504, distance: 39.1
click at [943, 499] on link "Ссылка" at bounding box center [956, 492] width 42 height 13
click at [796, 354] on td "deabona_333@mail.ru" at bounding box center [809, 351] width 222 height 74
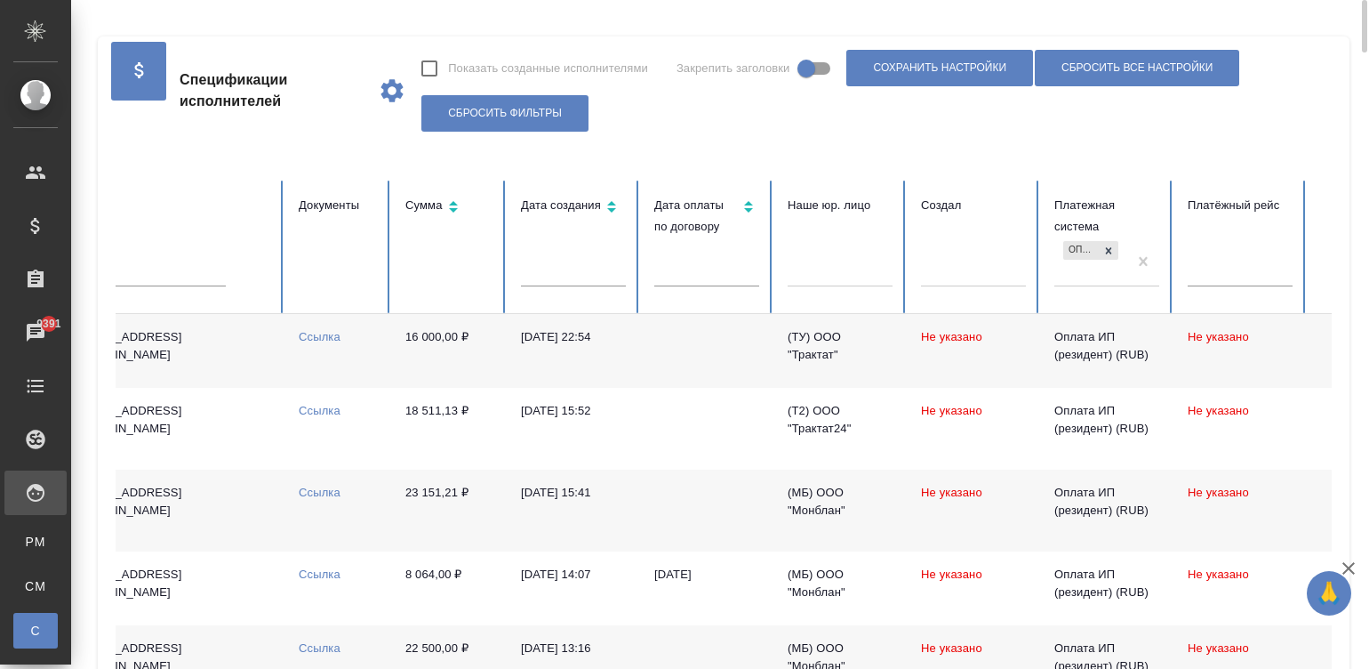
scroll to position [0, 687]
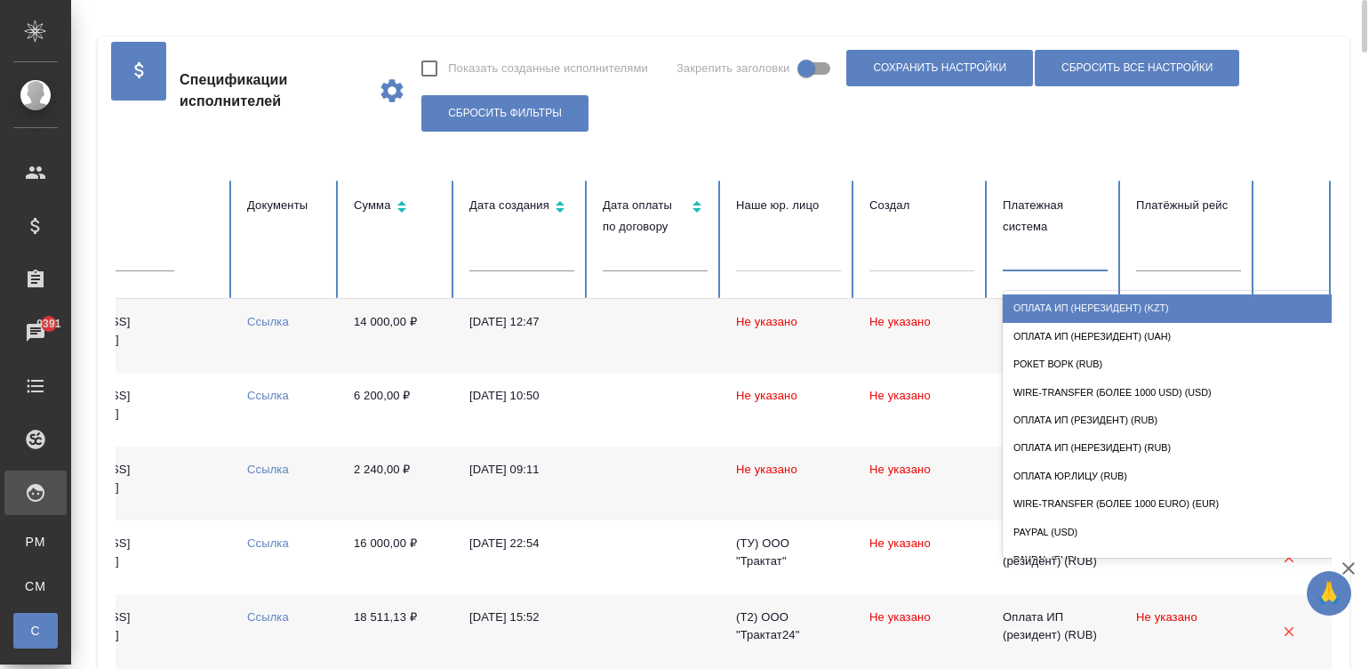
click at [1045, 253] on div at bounding box center [1055, 254] width 105 height 26
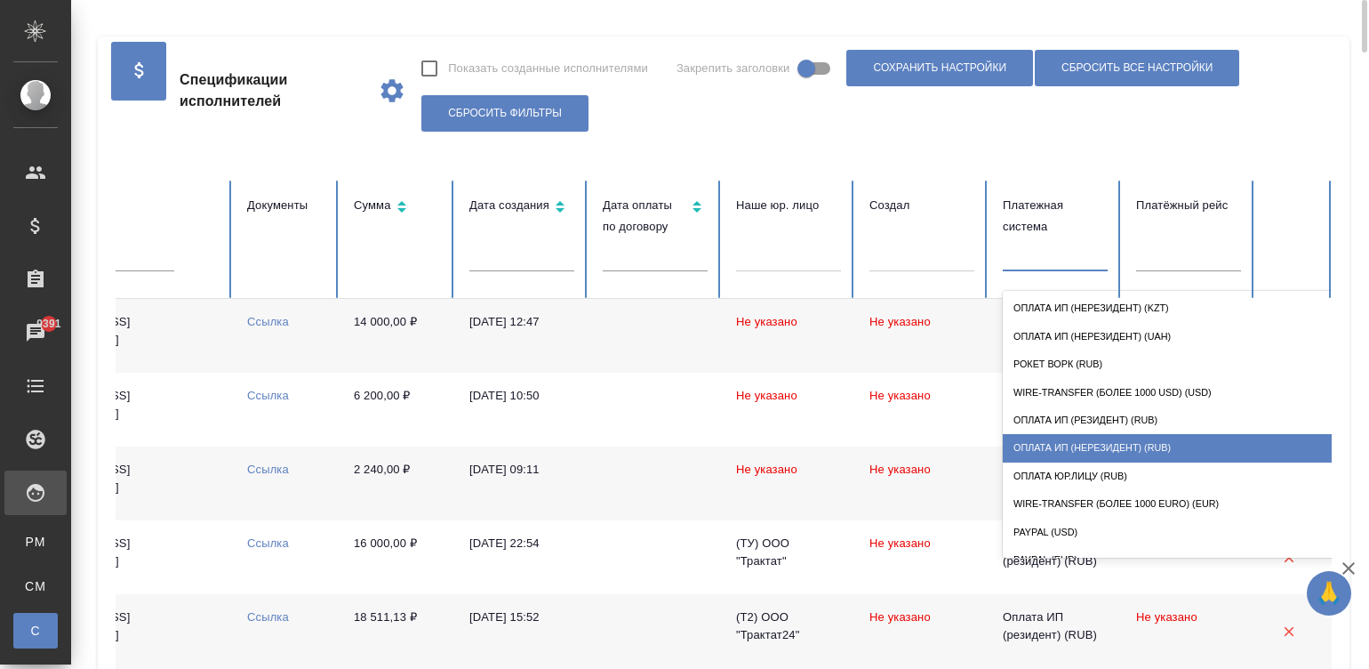
click at [1146, 454] on div "Оплата ИП (нерезидент) (RUB)" at bounding box center [1181, 448] width 356 height 28
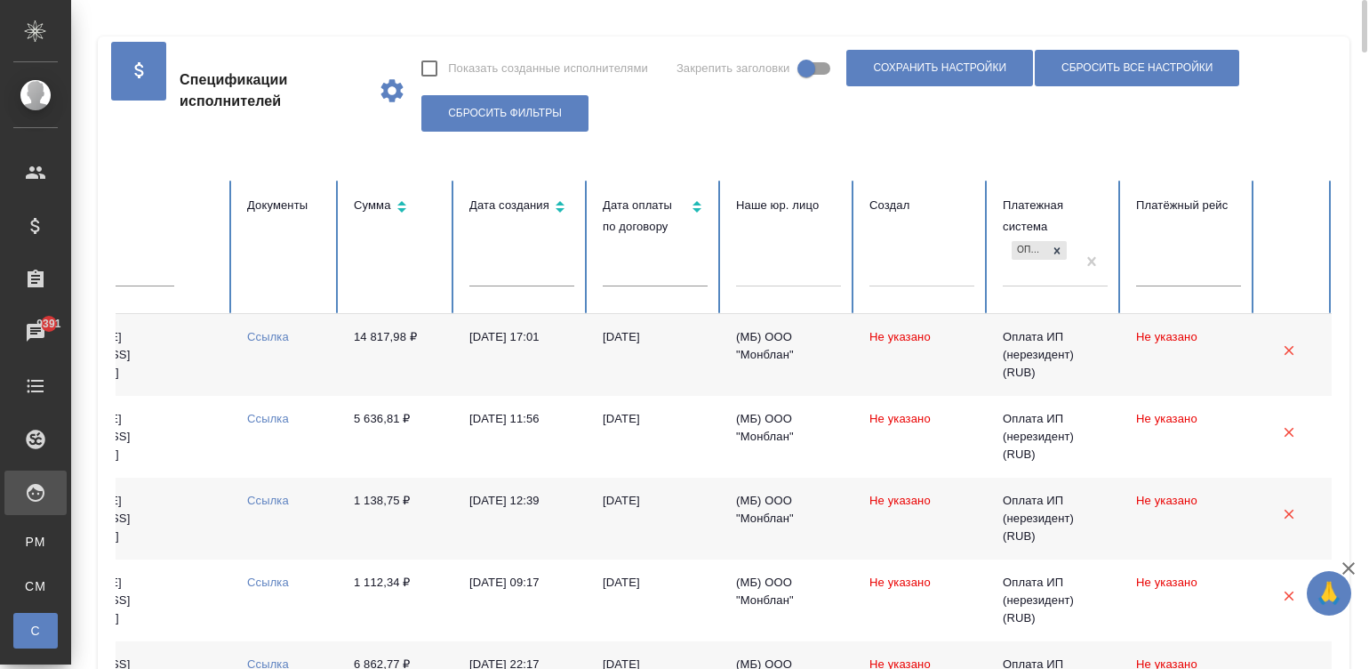
click at [622, 357] on td "22.09.2025" at bounding box center [655, 355] width 133 height 82
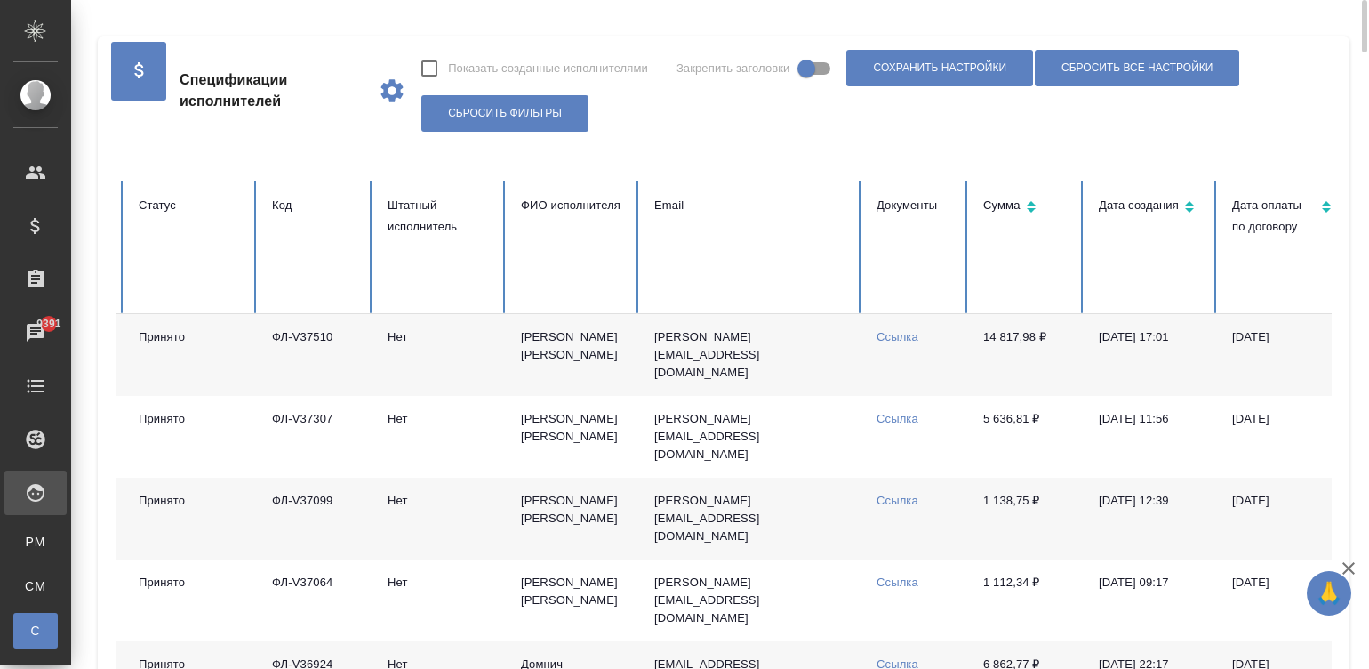
scroll to position [0, 0]
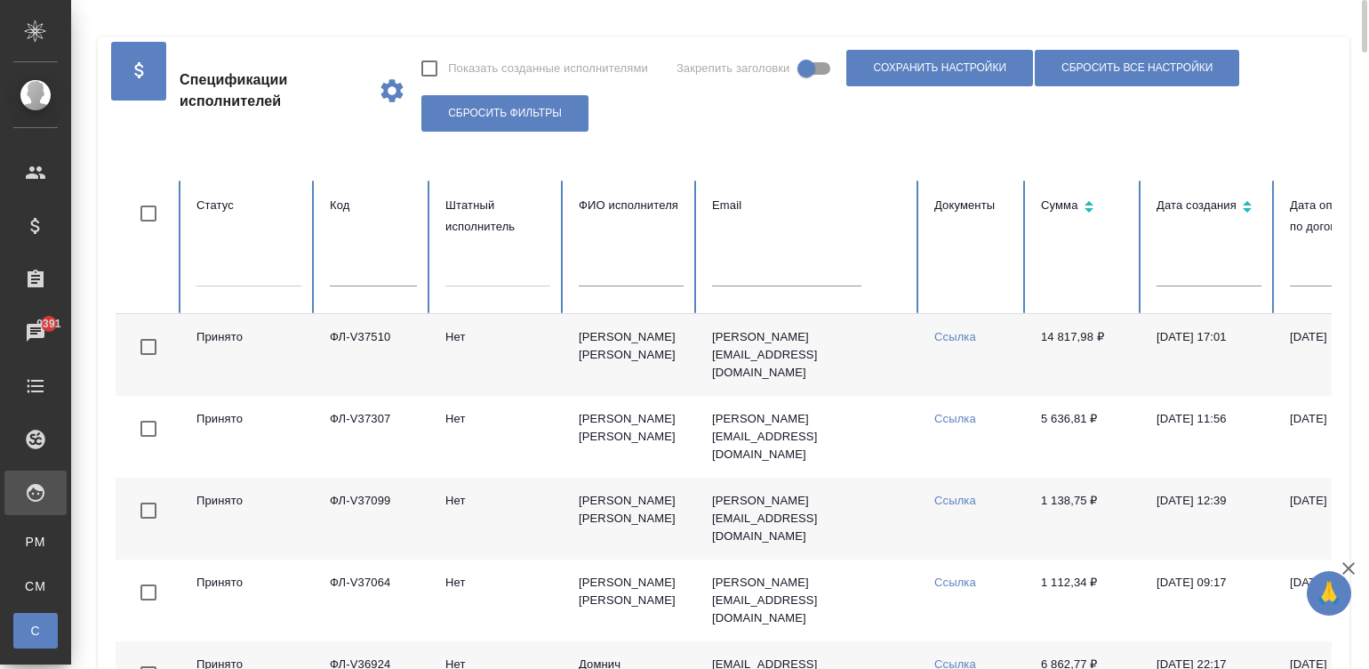
click at [754, 387] on td "t.urbanovich@mail.ru" at bounding box center [809, 355] width 222 height 82
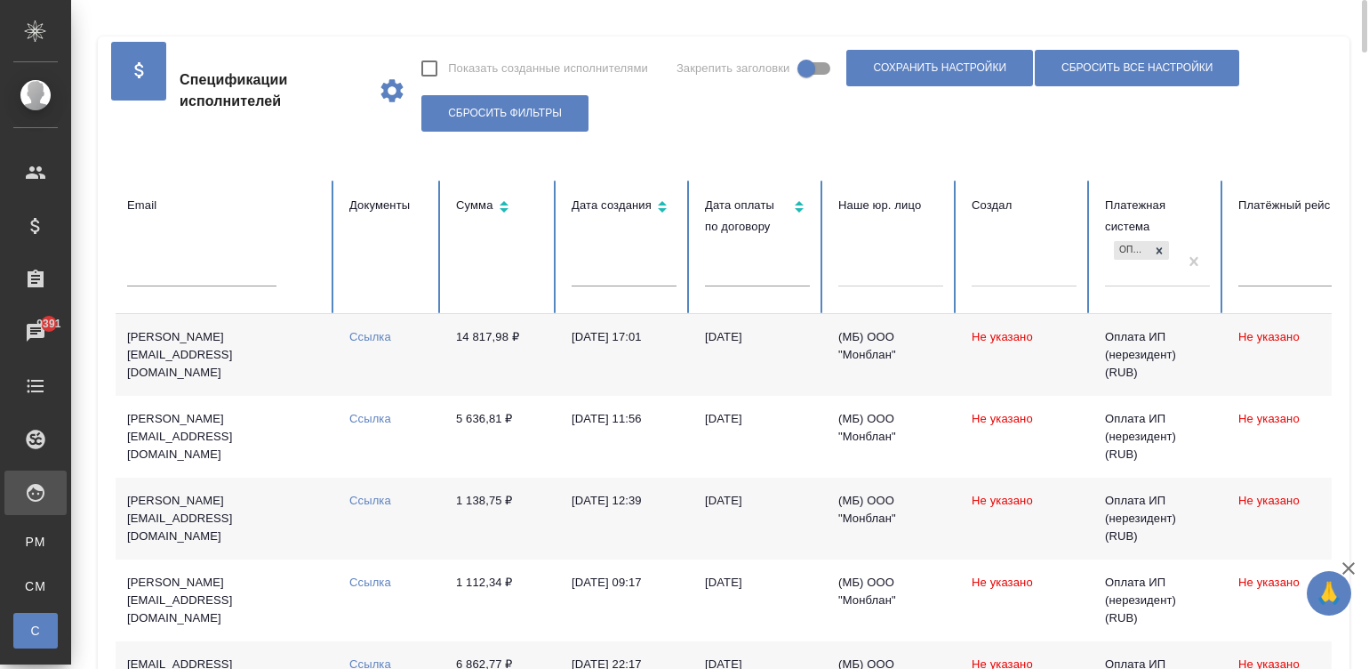
scroll to position [0, 687]
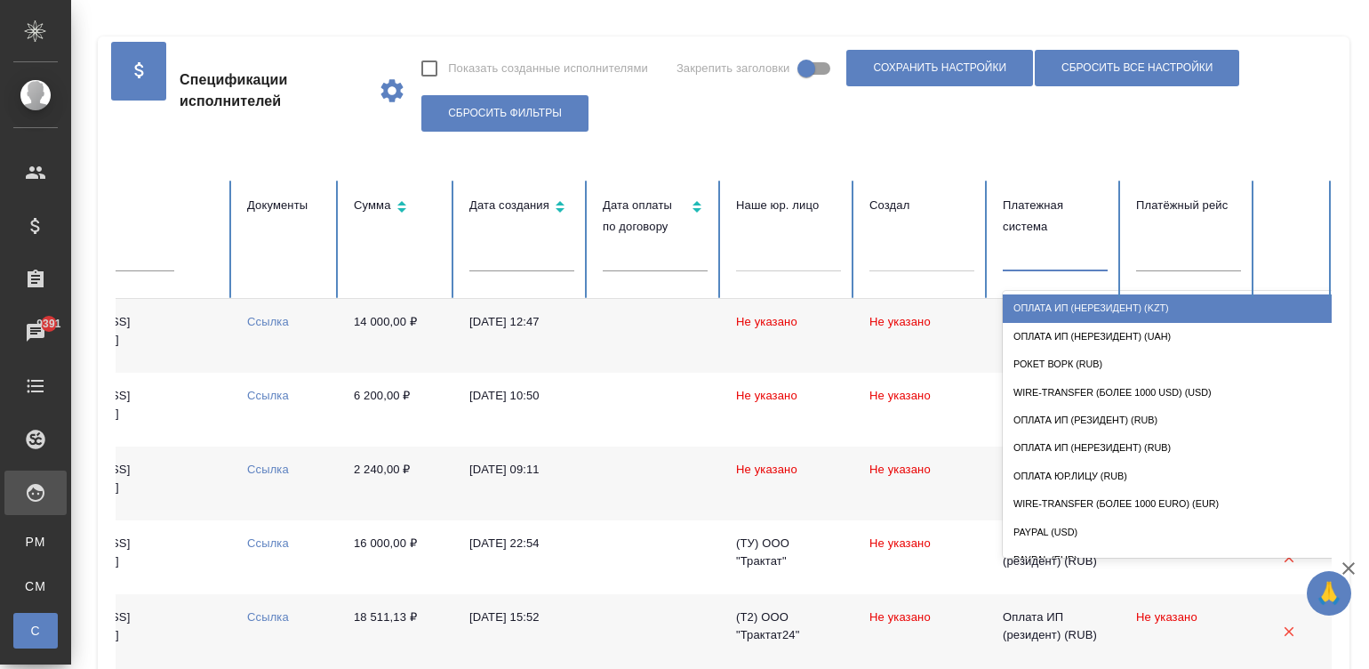
click at [1050, 264] on div at bounding box center [1055, 254] width 105 height 26
click at [1122, 316] on div "Оплата ИП (нерезидент) (KZT)" at bounding box center [1181, 308] width 356 height 28
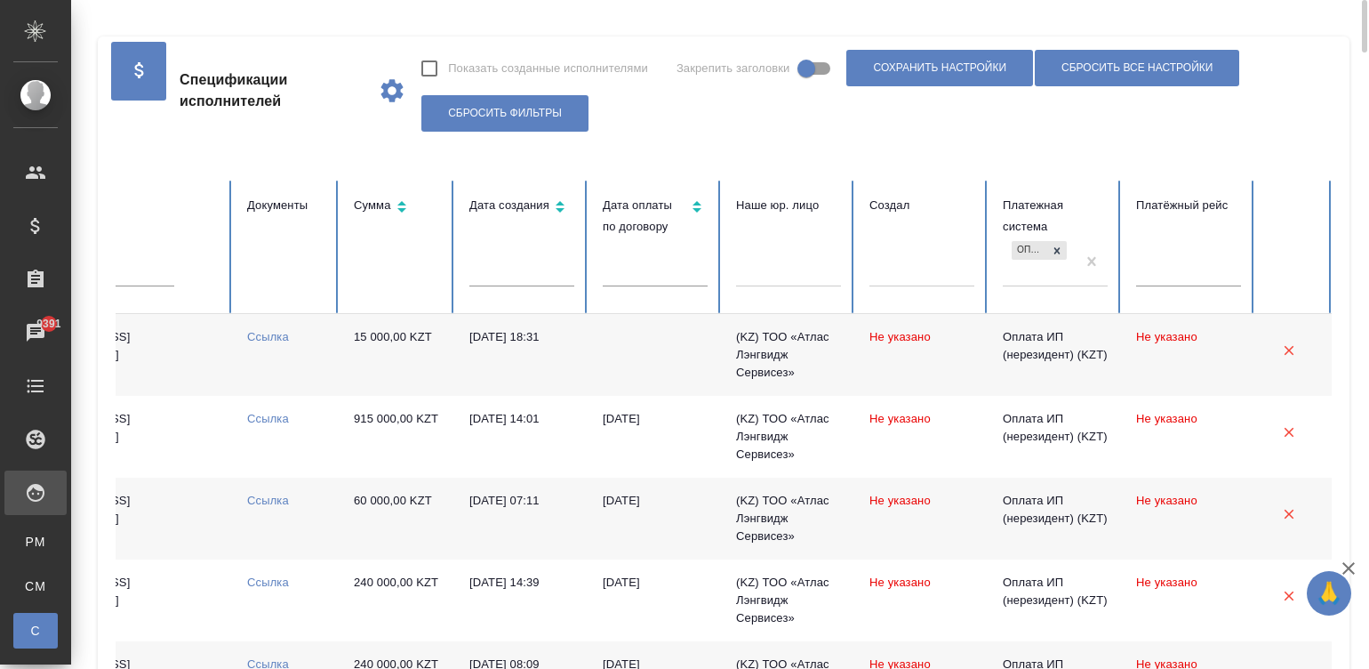
click at [342, 367] on td "15 000,00 KZT" at bounding box center [398, 355] width 116 height 82
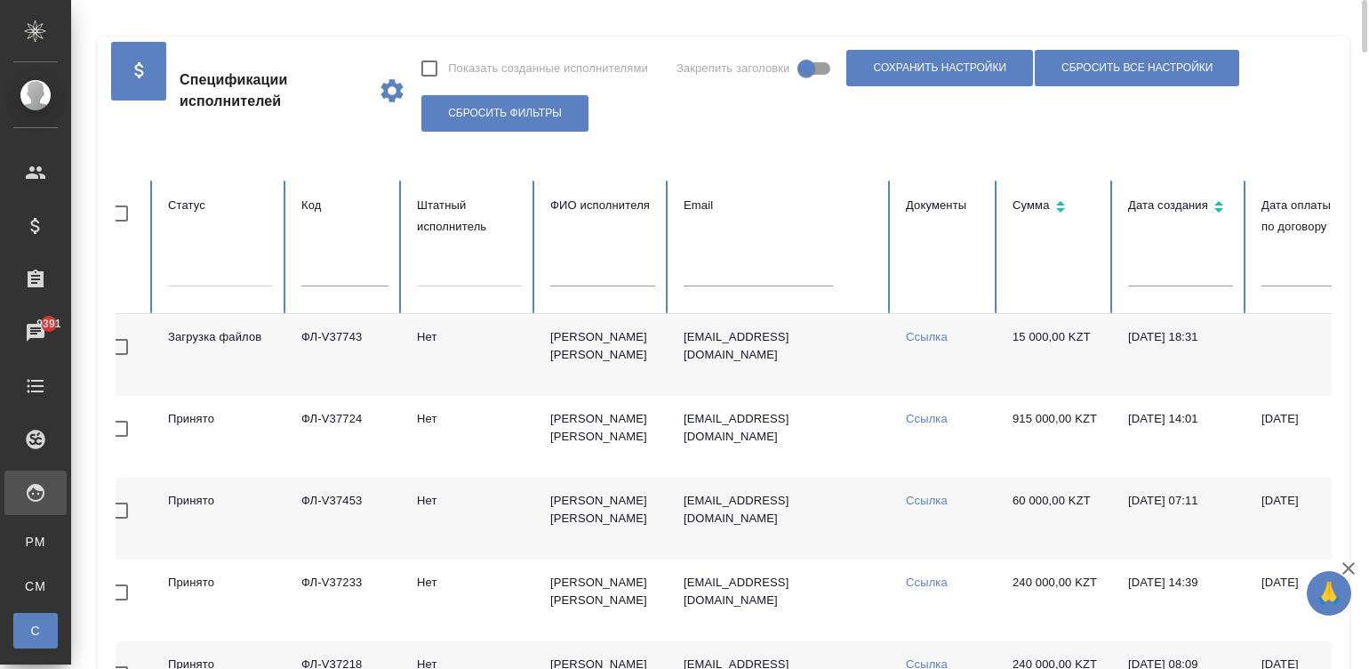
scroll to position [0, 0]
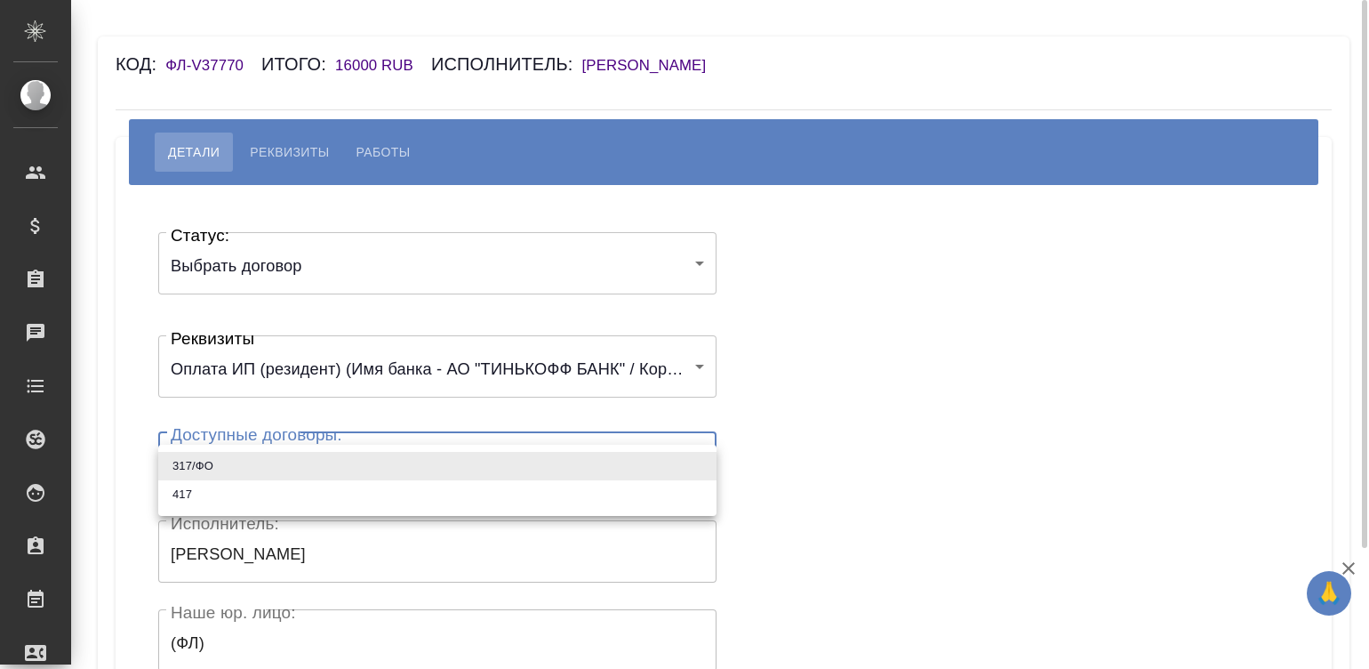
click at [234, 440] on body "🙏 .cls-1 fill:#fff; AWATERA [PERSON_NAME][PERSON_NAME] Спецификации Заказы Чаты…" at bounding box center [684, 334] width 1369 height 669
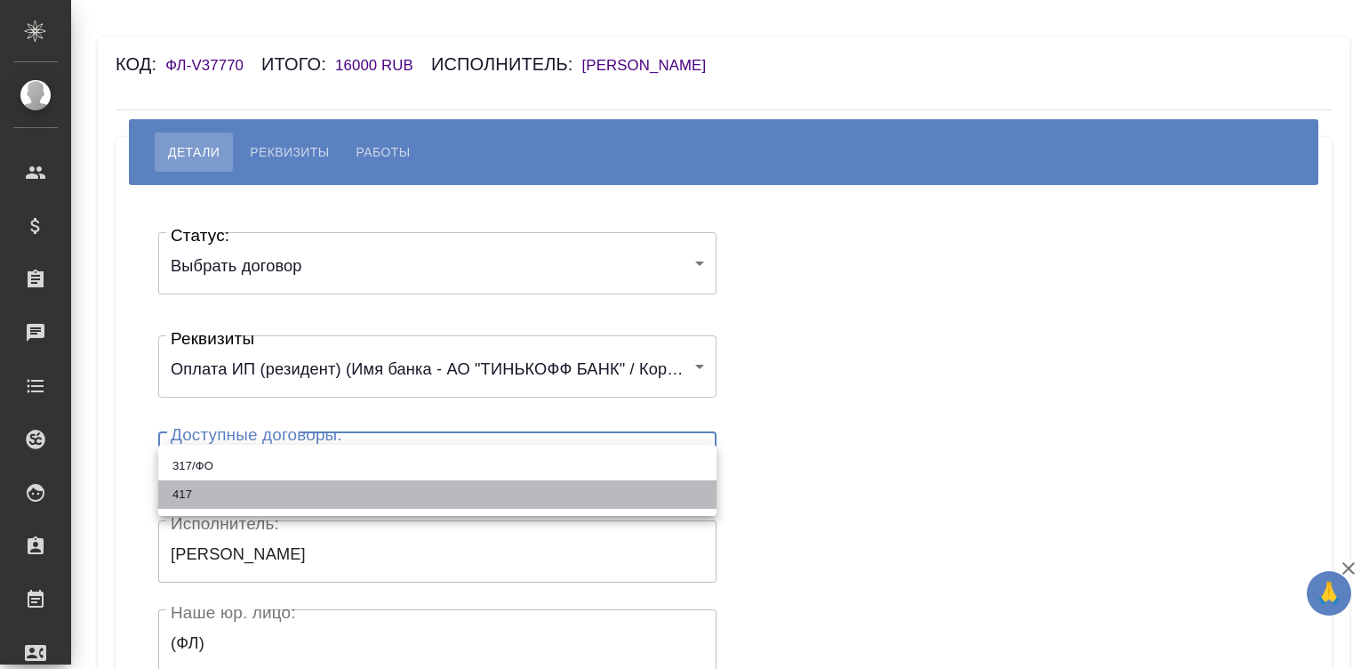
click at [196, 498] on li "417" at bounding box center [437, 494] width 558 height 28
type input "67aaef8a37d59d8c89494ca1"
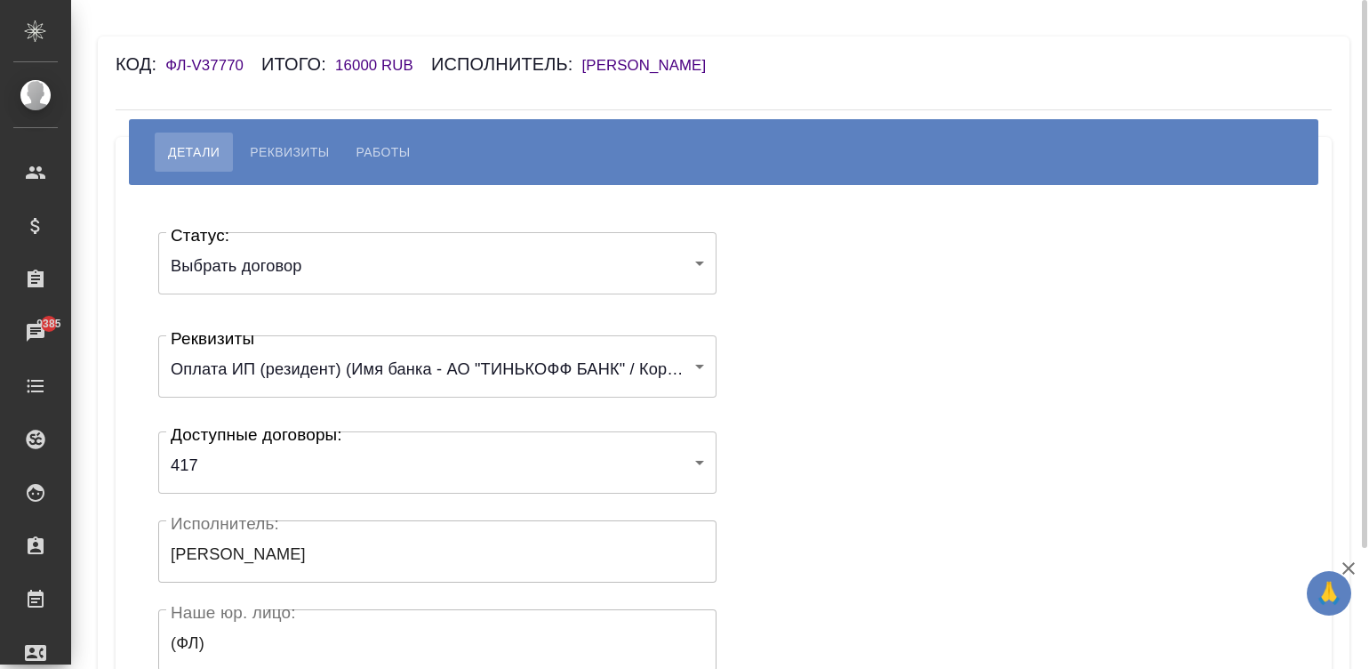
click at [833, 405] on div "Статус: Выбрать договор chooseContract Статус: Реквизиты Оплата ИП (резидент) (…" at bounding box center [723, 533] width 1145 height 643
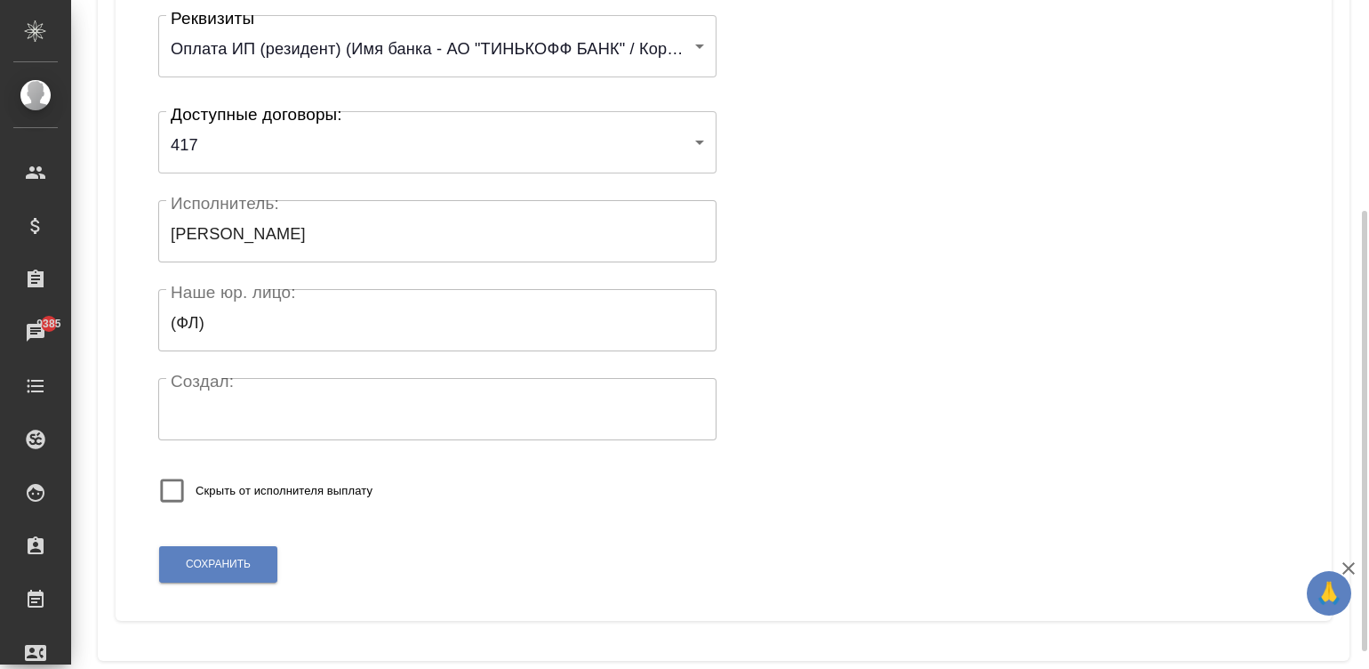
scroll to position [348, 0]
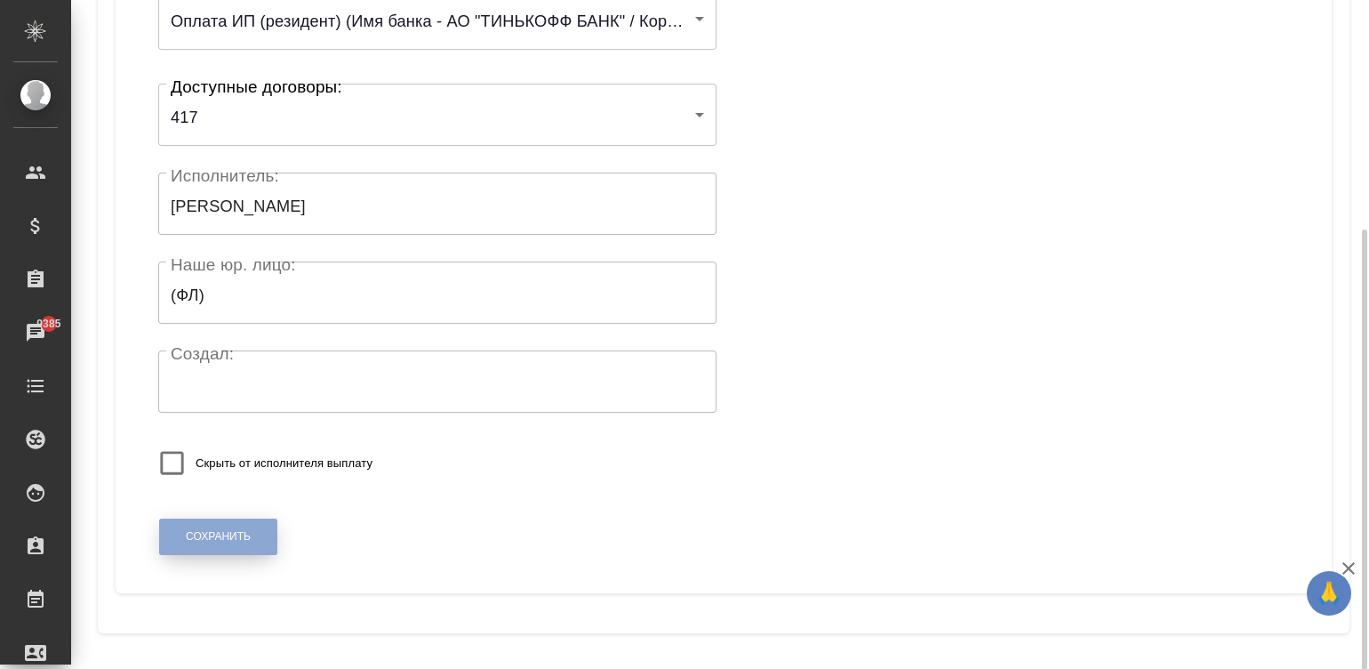
click at [189, 534] on span "Сохранить" at bounding box center [218, 536] width 65 height 15
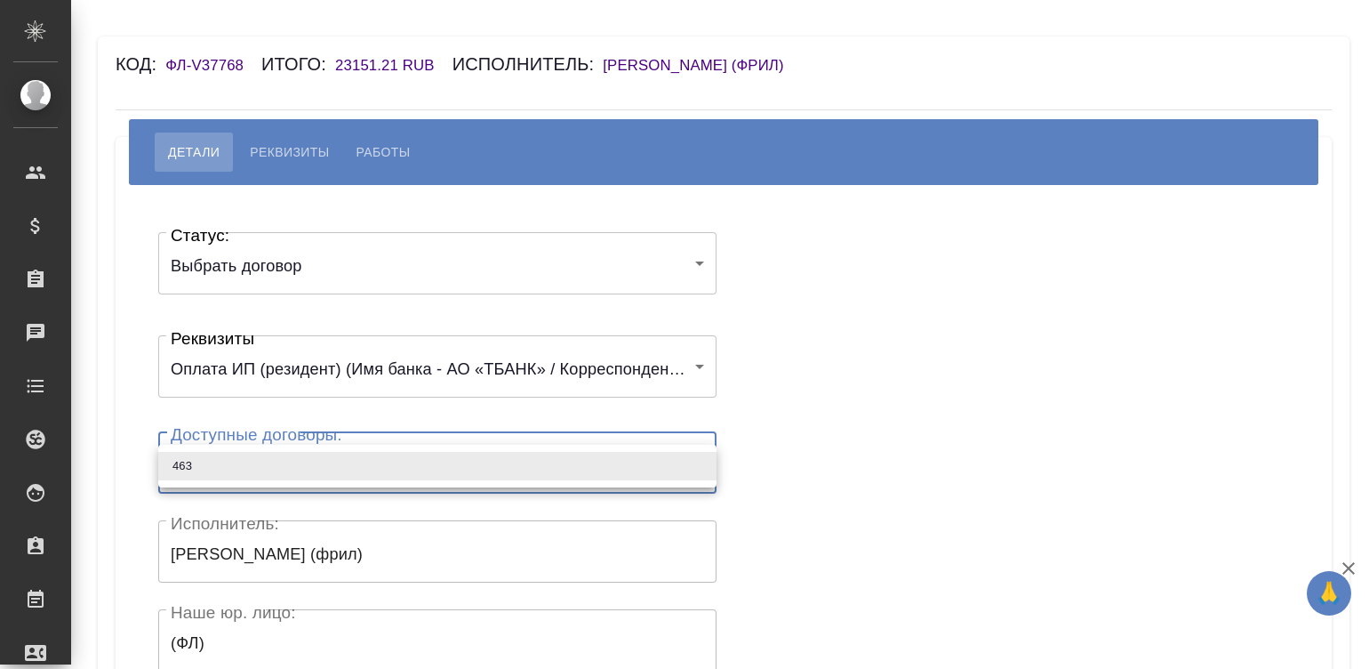
click at [384, 454] on body "🙏 .cls-1 fill:#fff; AWATERA [PERSON_NAME]malinina Клиенты Спецификации Заказы Ч…" at bounding box center [684, 334] width 1369 height 669
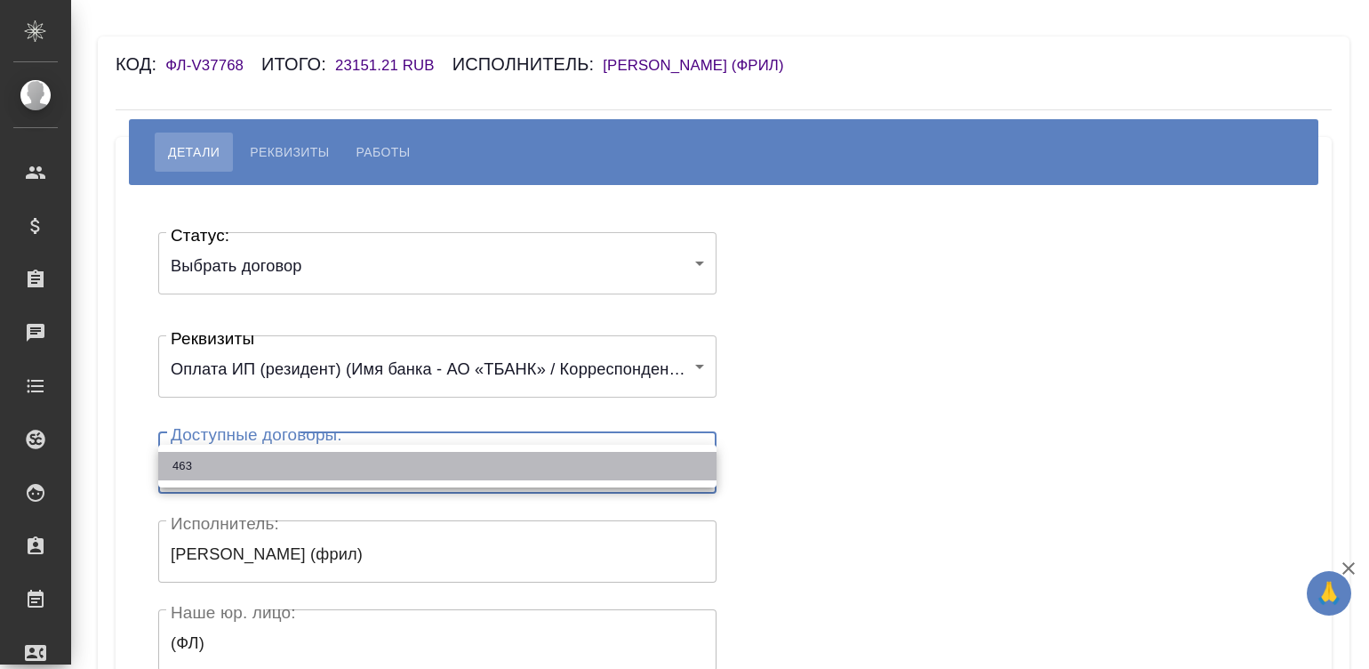
click at [360, 463] on li "463" at bounding box center [437, 466] width 558 height 28
type input "67f78baf01d29aa60cfb6944"
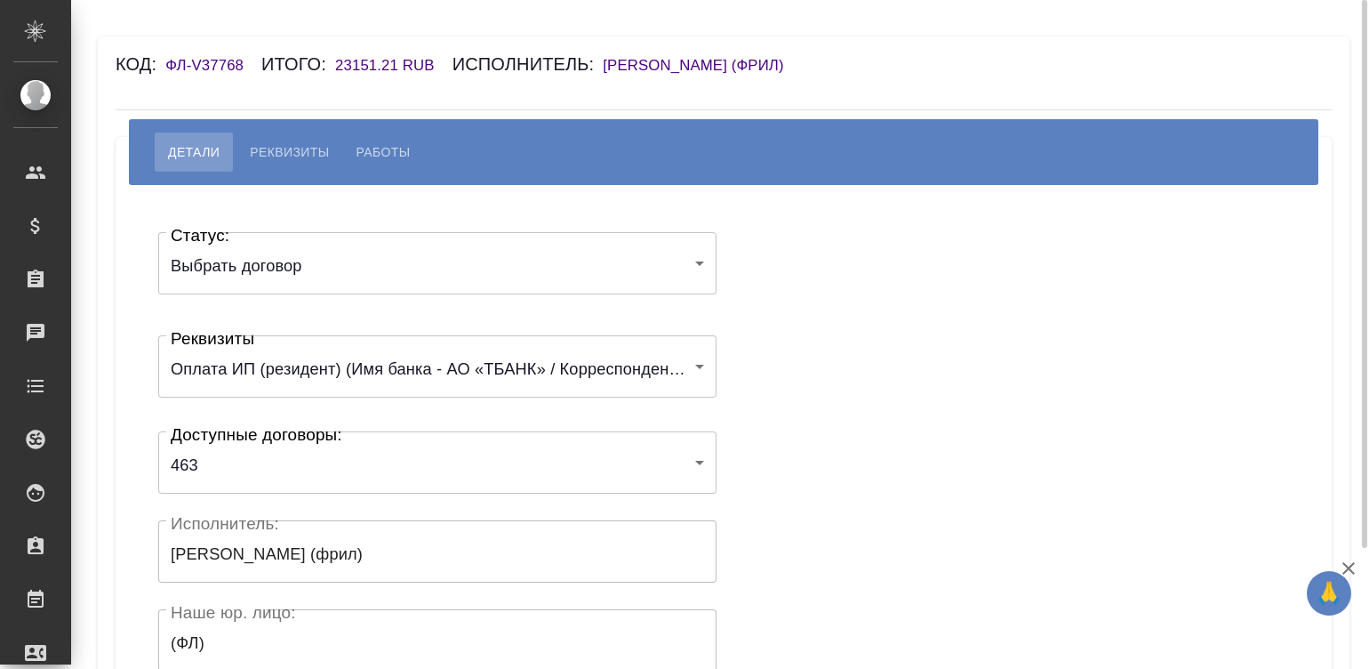
click at [925, 434] on div "Статус: Выбрать договор chooseContract Статус: Реквизиты Оплата ИП (резидент) (…" at bounding box center [723, 533] width 1145 height 643
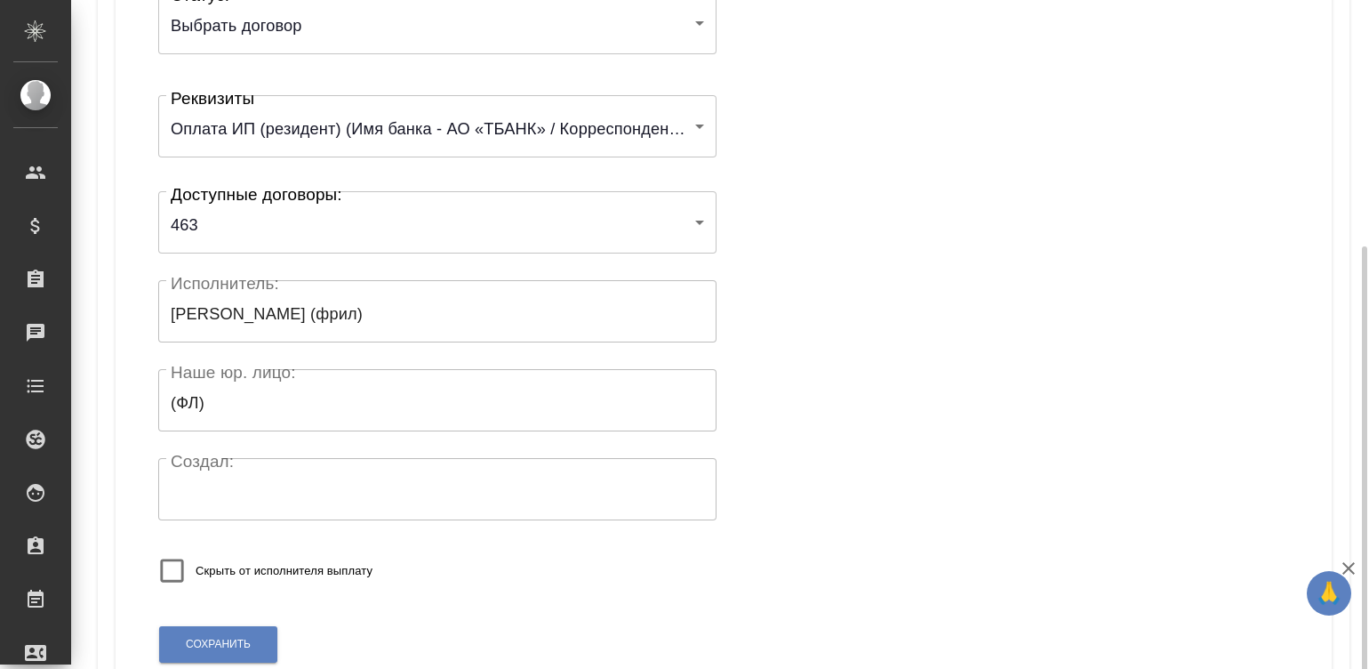
scroll to position [348, 0]
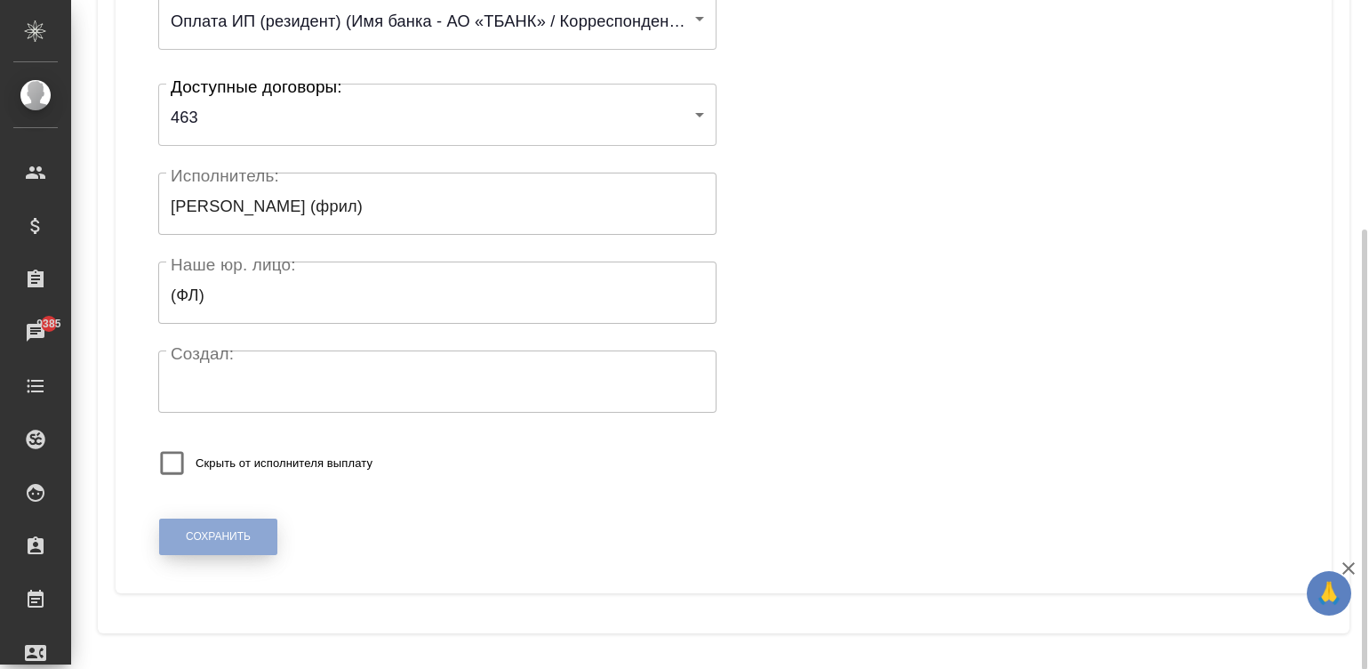
click at [193, 518] on button "Сохранить" at bounding box center [218, 536] width 118 height 36
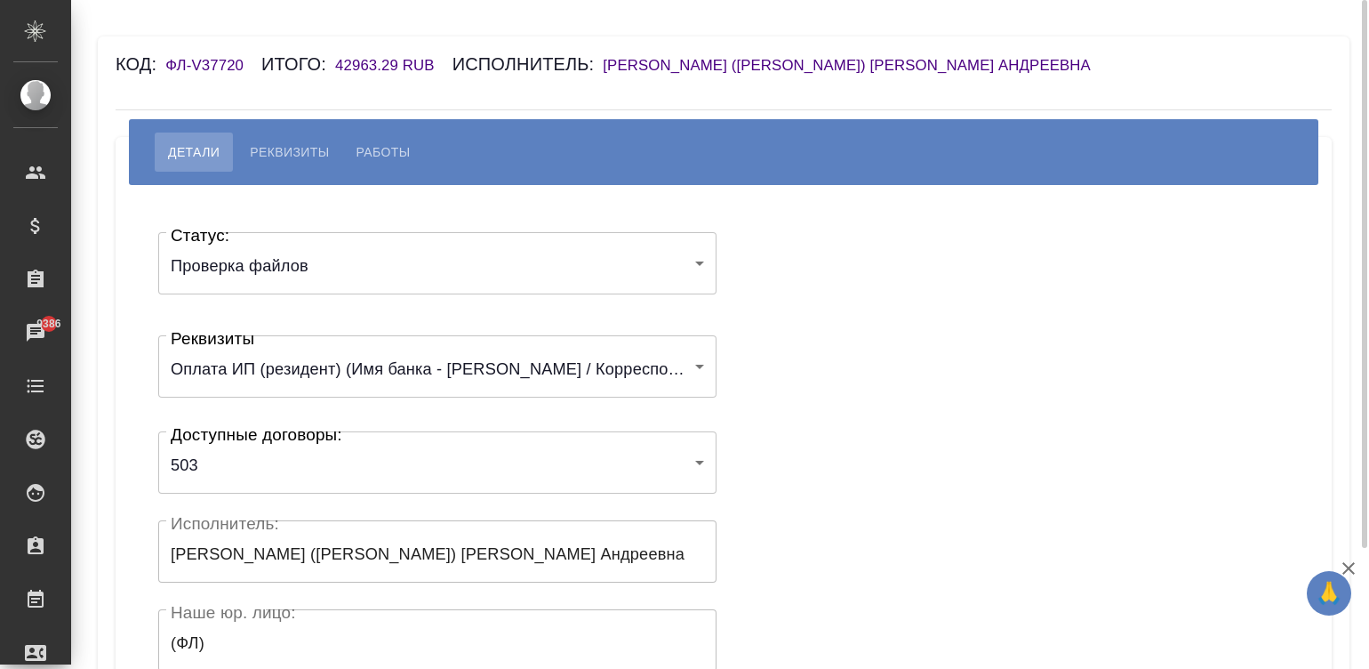
click at [289, 149] on span "Реквизиты" at bounding box center [289, 151] width 79 height 21
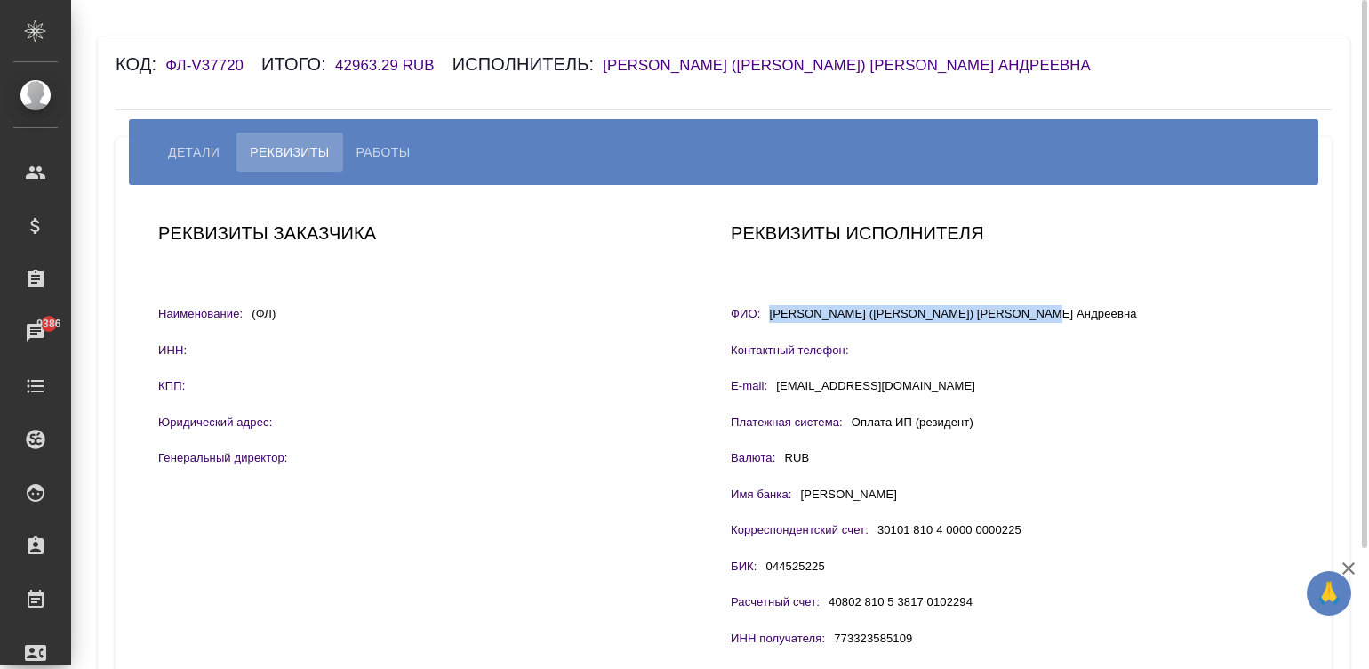
drag, startPoint x: 1045, startPoint y: 311, endPoint x: 769, endPoint y: 319, distance: 275.8
click at [769, 319] on div "[PERSON_NAME]: [PERSON_NAME] ([PERSON_NAME]) [PERSON_NAME] Андреевна" at bounding box center [1010, 316] width 558 height 22
copy p "[PERSON_NAME] ([PERSON_NAME]) [PERSON_NAME] Андреевна"
click at [181, 150] on span "Детали" at bounding box center [194, 151] width 52 height 21
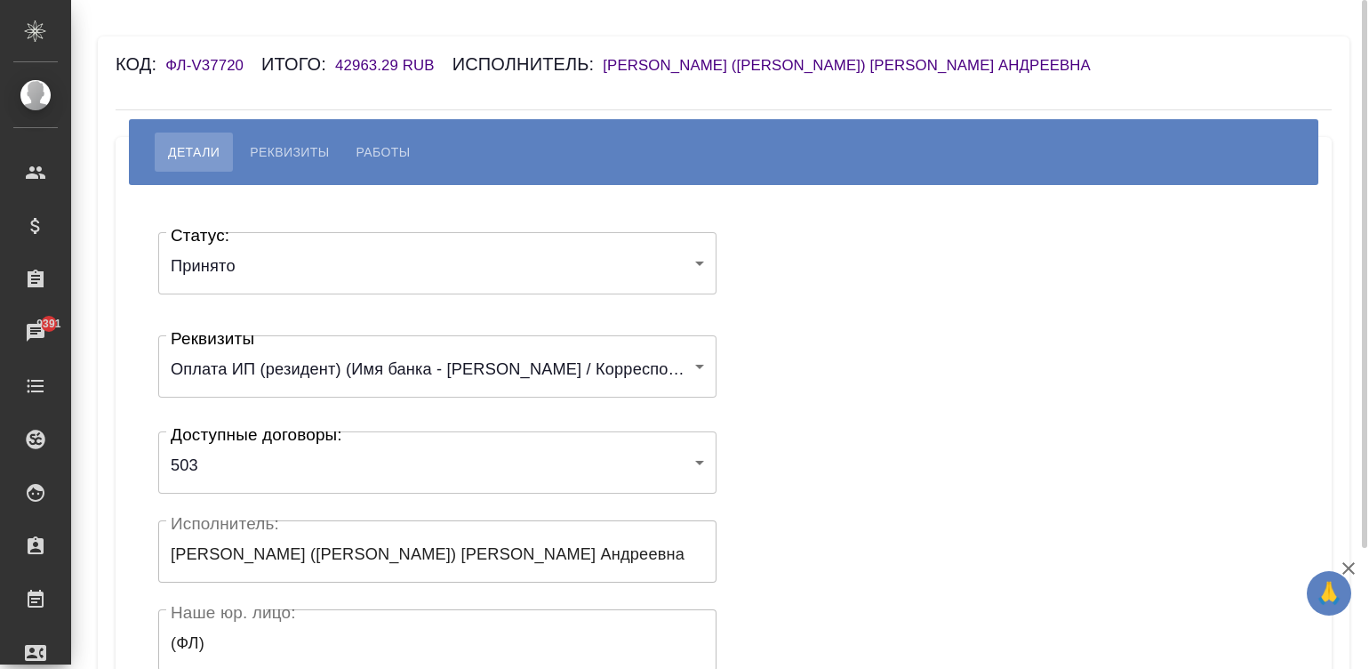
click at [765, 255] on div "Статус: Принято accepted Статус: Реквизиты Оплата ИП (резидент) (Имя банка - [P…" at bounding box center [723, 533] width 1145 height 643
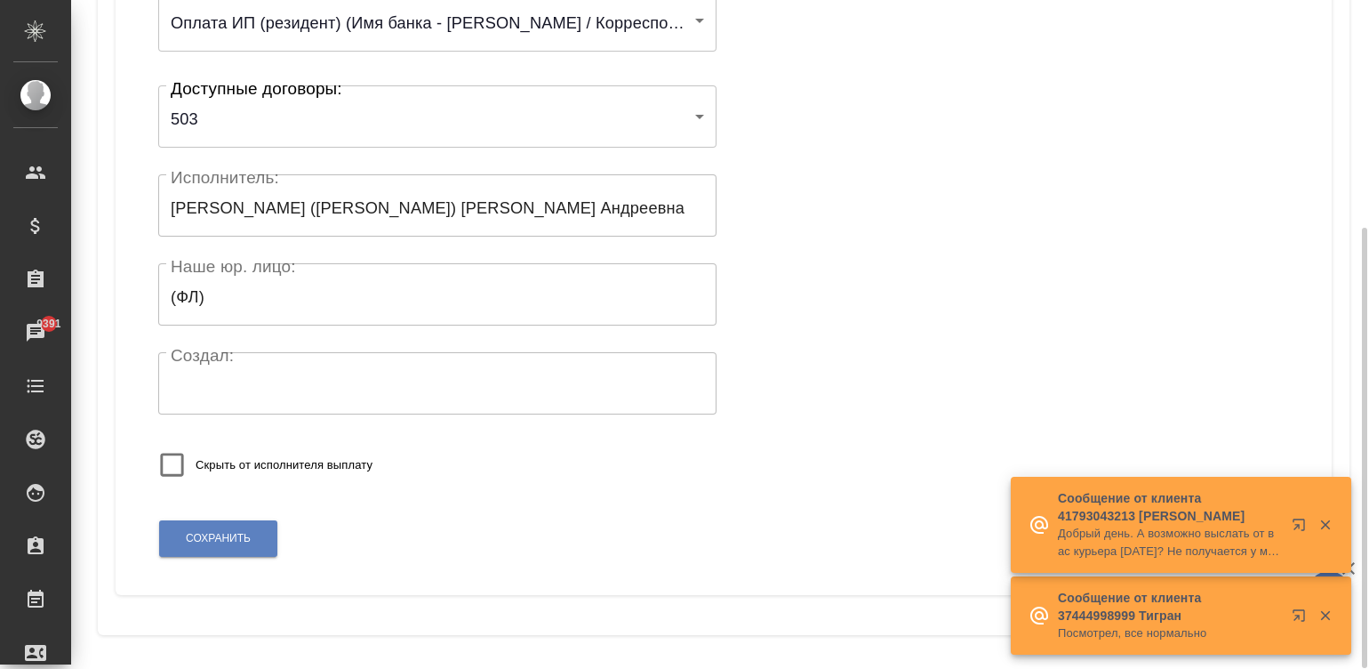
scroll to position [348, 0]
click at [186, 542] on span "Сохранить" at bounding box center [218, 536] width 65 height 15
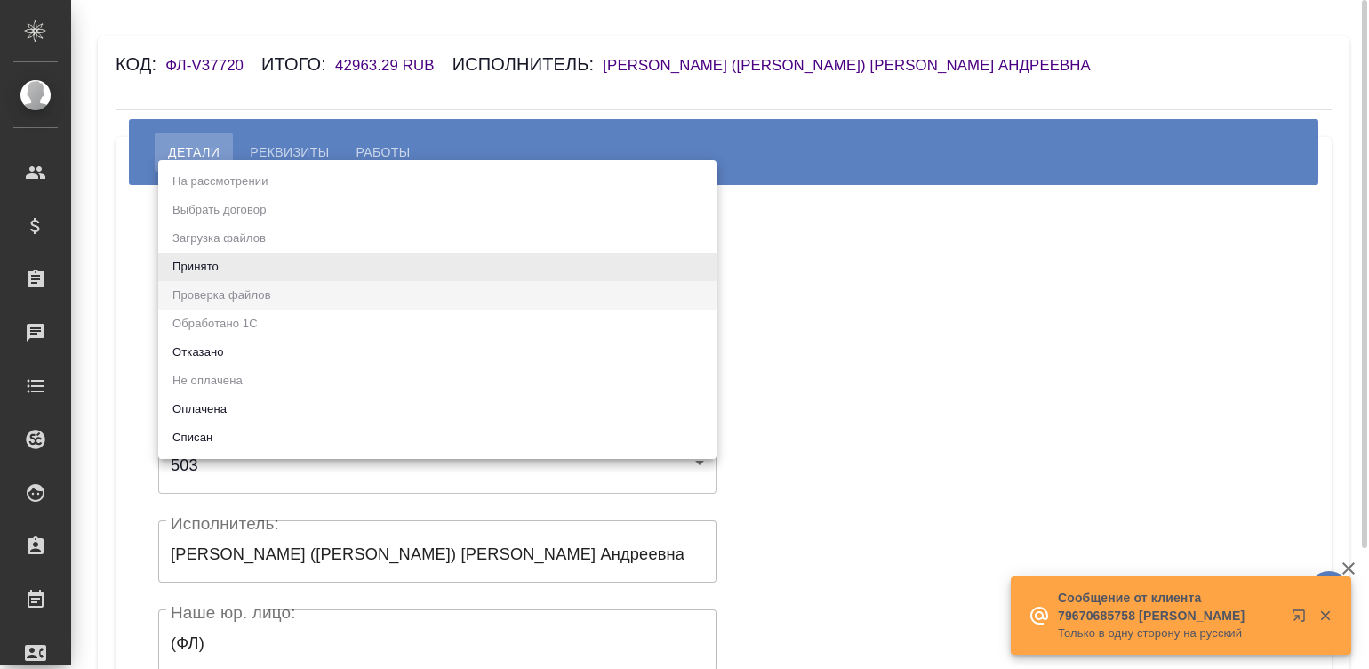
click at [267, 259] on body "🙏 .cls-1 fill:#fff; AWATERA Малинина Мария m.malinina Клиенты Спецификации Зака…" at bounding box center [684, 334] width 1369 height 669
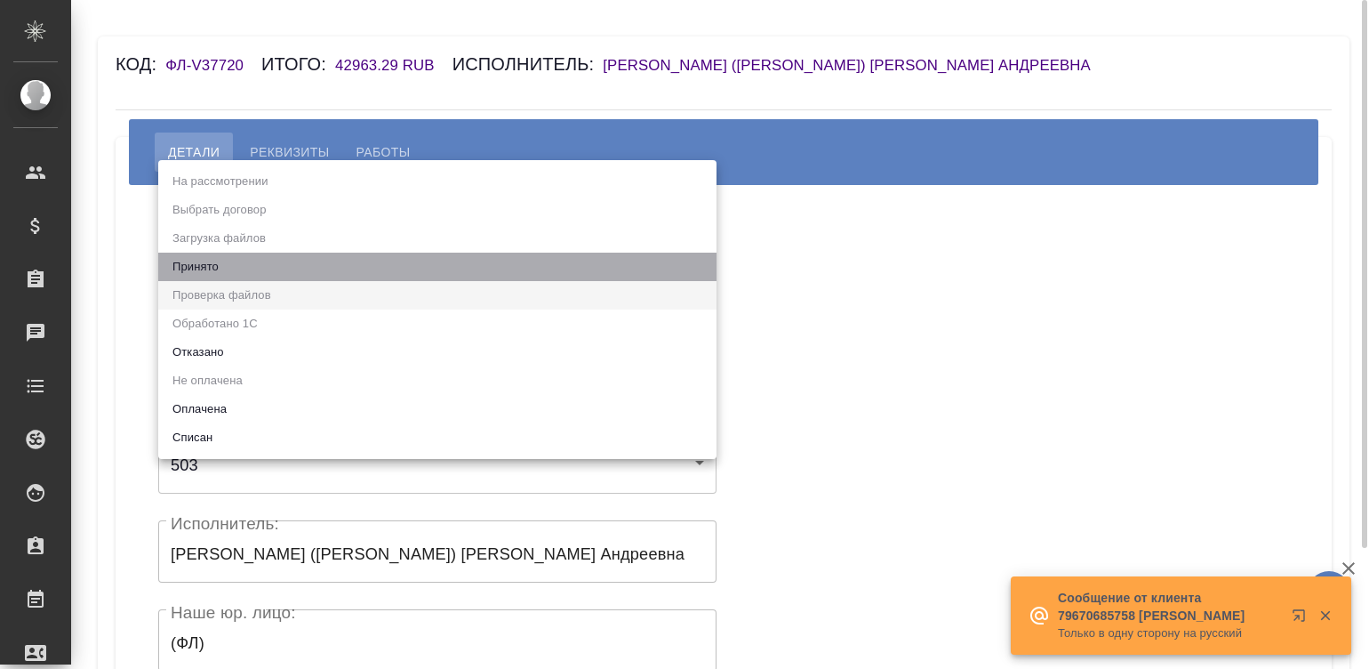
click at [267, 259] on li "Принято" at bounding box center [437, 267] width 558 height 28
type input "accepted"
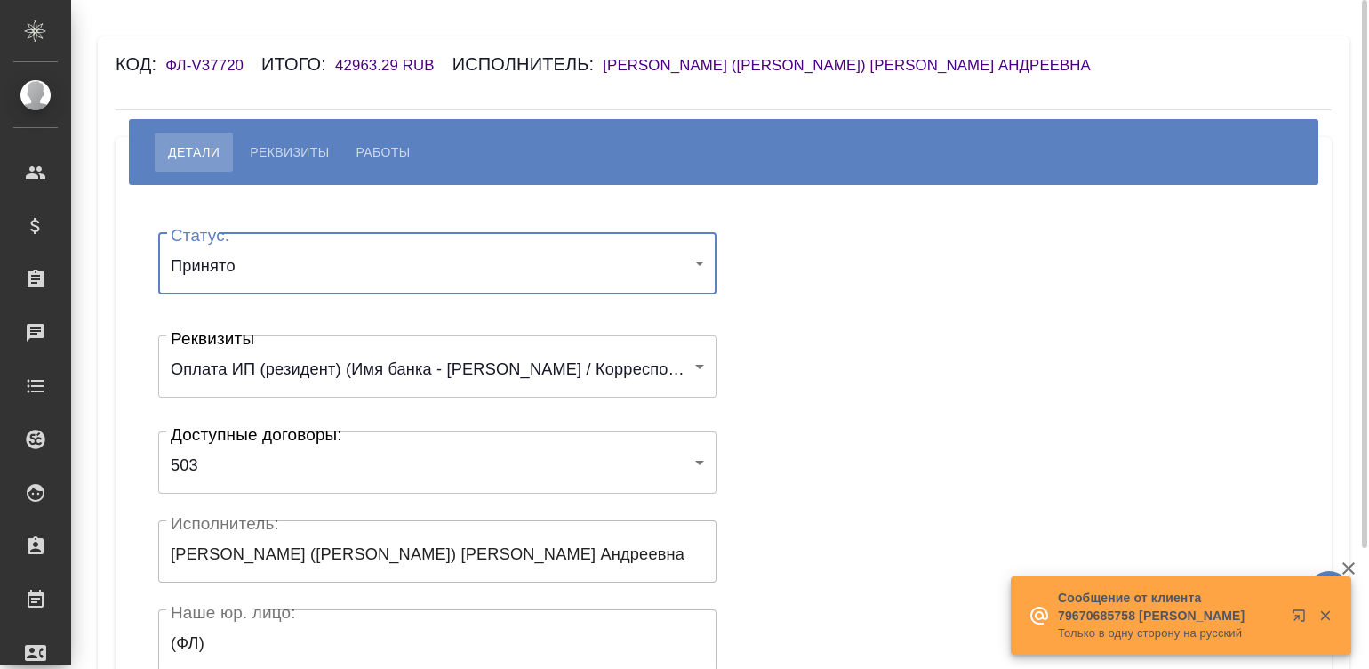
click at [749, 293] on div "Статус: Принято accepted Статус: Реквизиты Оплата ИП (резидент) (Имя банка - ПА…" at bounding box center [723, 533] width 1145 height 643
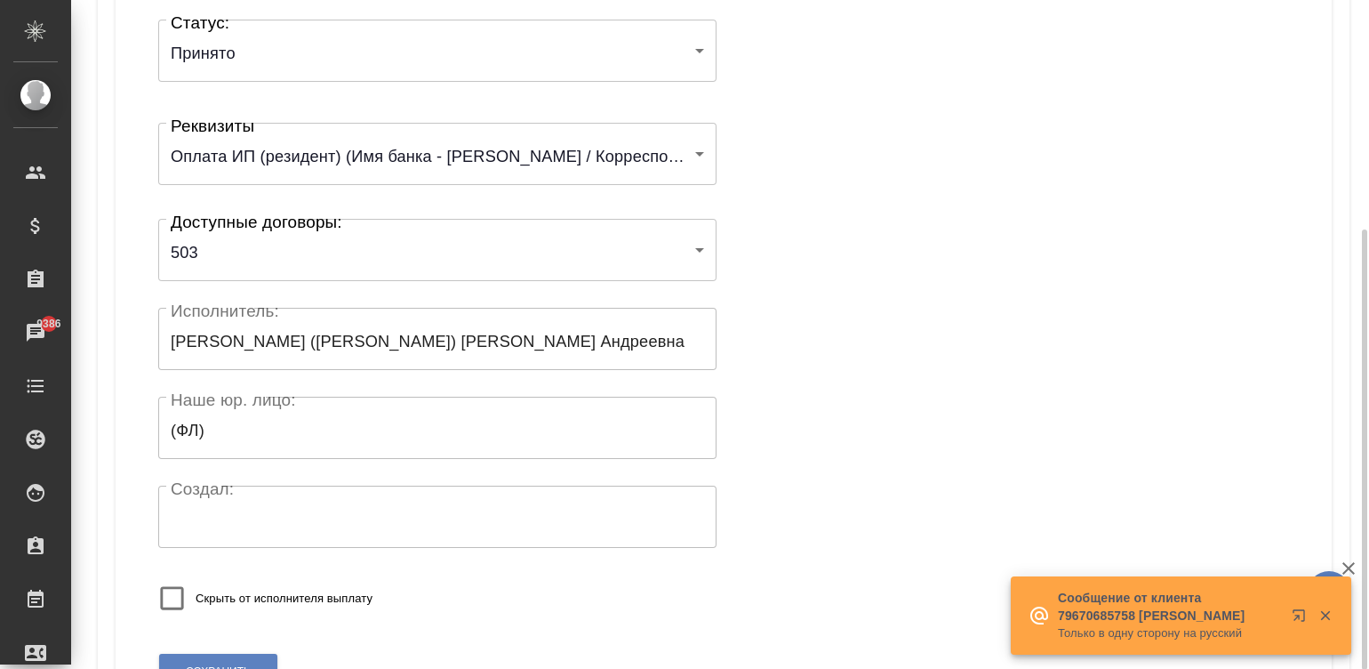
scroll to position [348, 0]
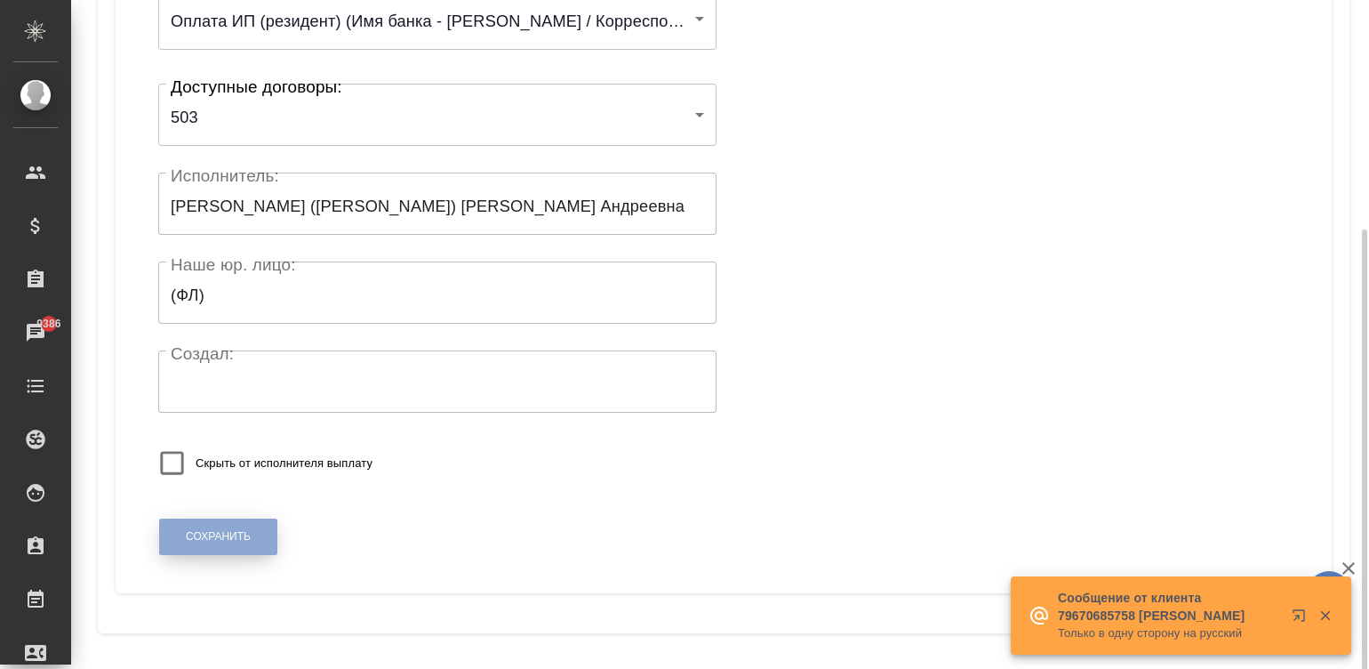
click at [206, 522] on button "Сохранить" at bounding box center [218, 536] width 118 height 36
